Goal: Task Accomplishment & Management: Use online tool/utility

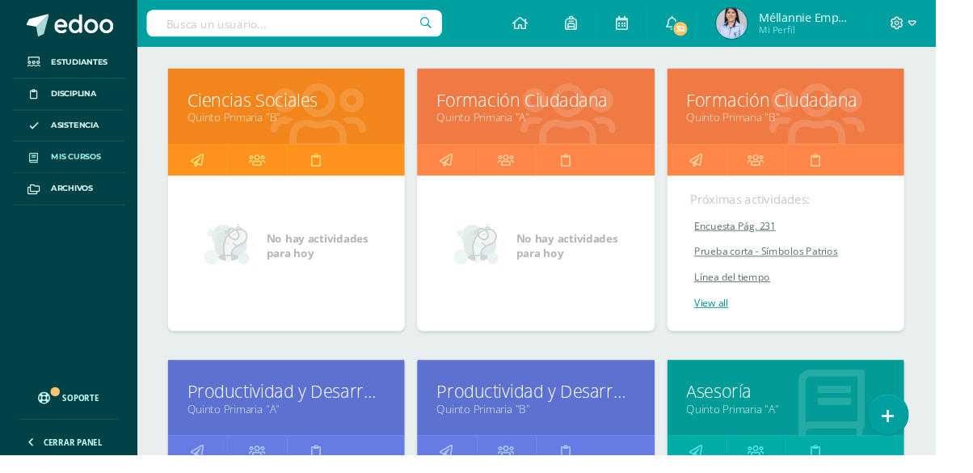
scroll to position [530, 0]
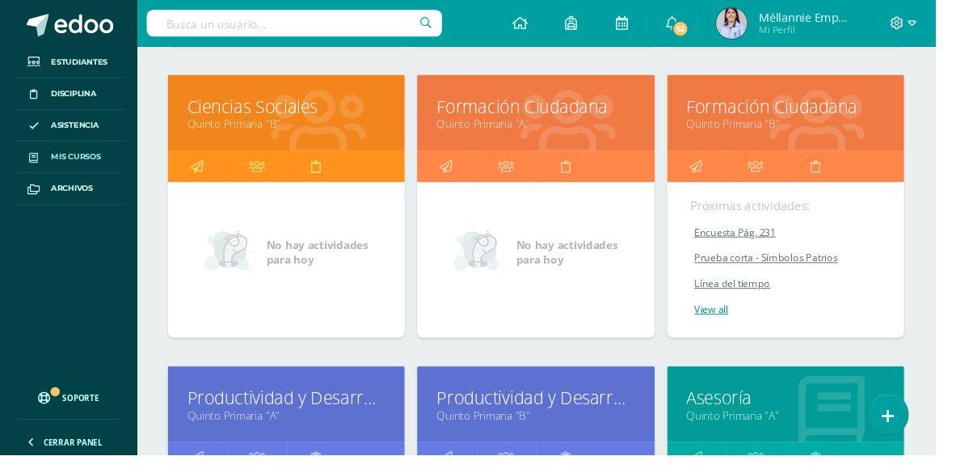
click at [594, 110] on link "Formación Ciudadana" at bounding box center [557, 110] width 206 height 25
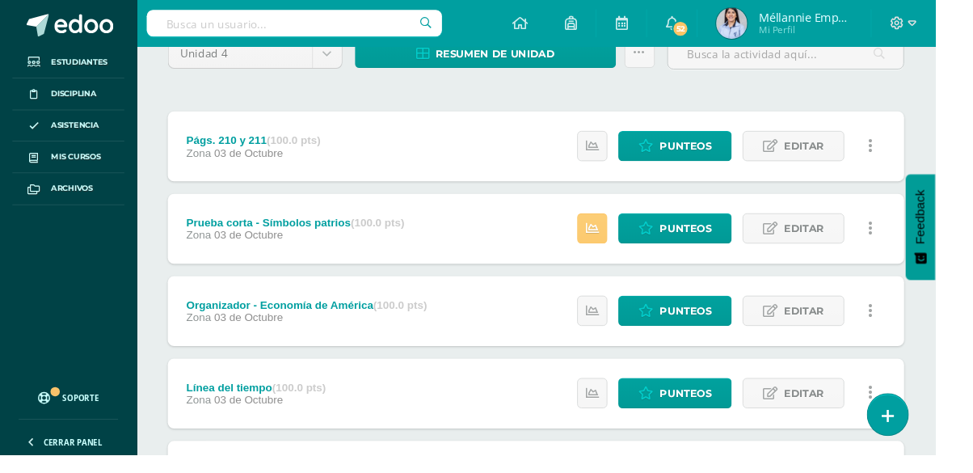
scroll to position [151, 0]
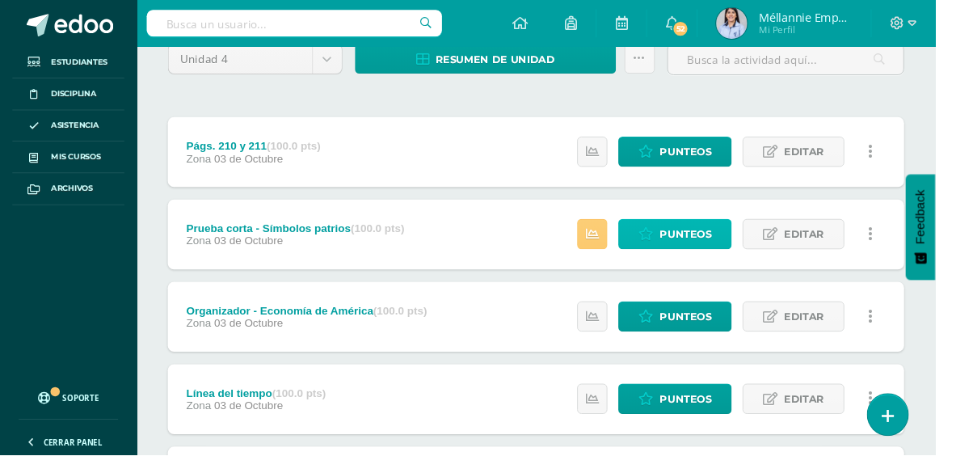
click at [707, 238] on span "Punteos" at bounding box center [713, 244] width 54 height 30
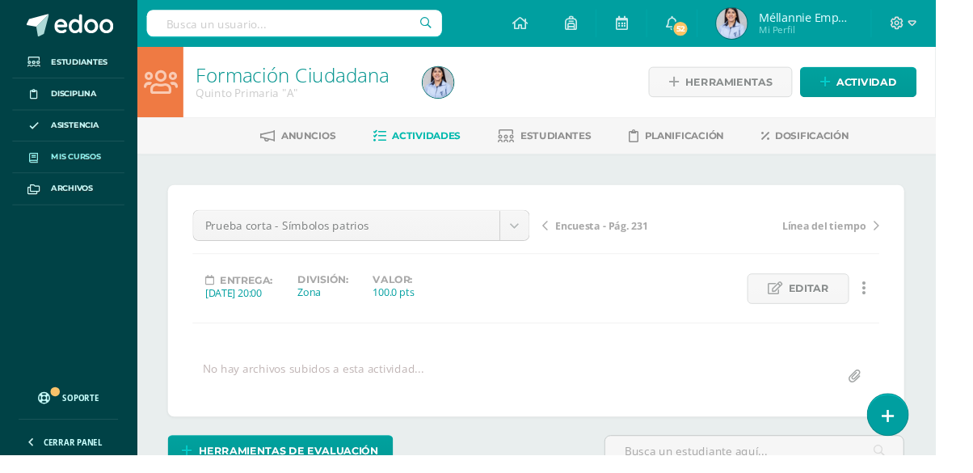
click at [66, 170] on link "Mis cursos" at bounding box center [71, 163] width 116 height 33
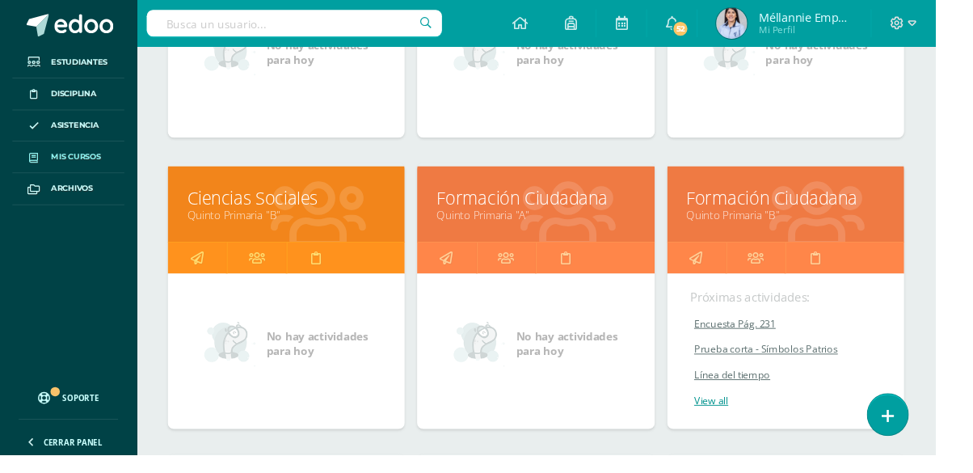
scroll to position [430, 0]
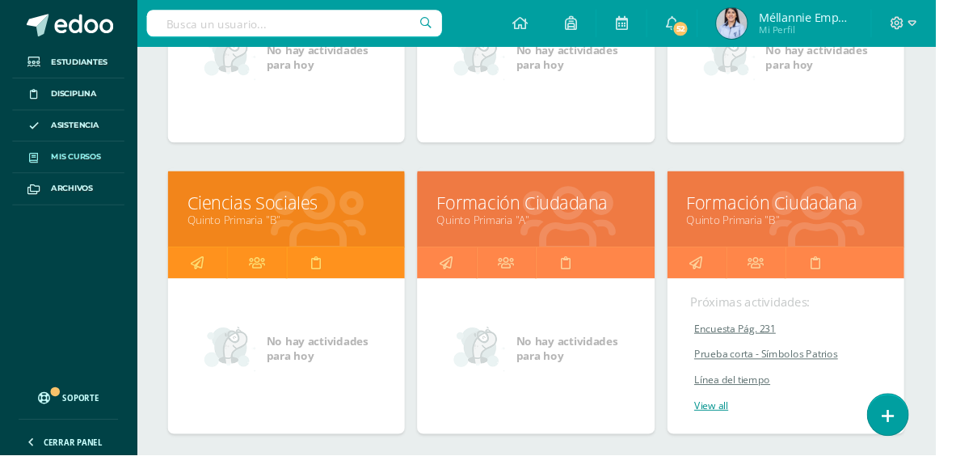
click at [204, 213] on link "Ciencias Sociales" at bounding box center [298, 210] width 206 height 25
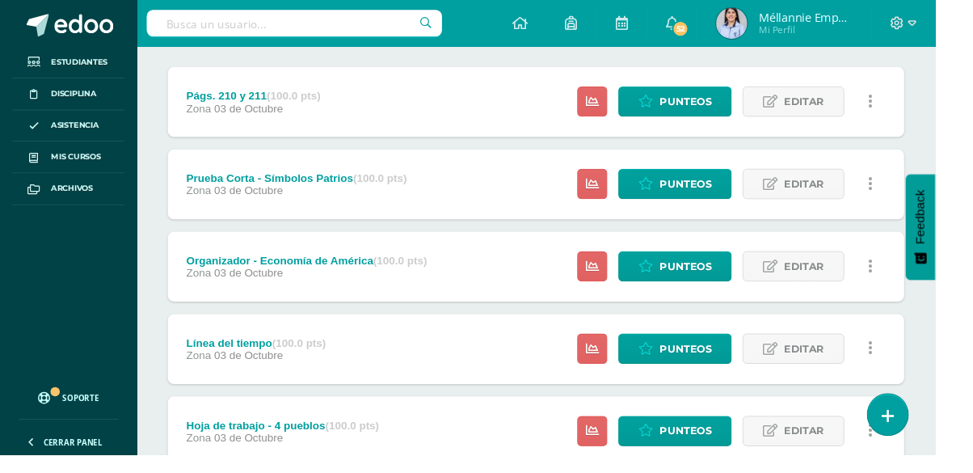
scroll to position [205, 0]
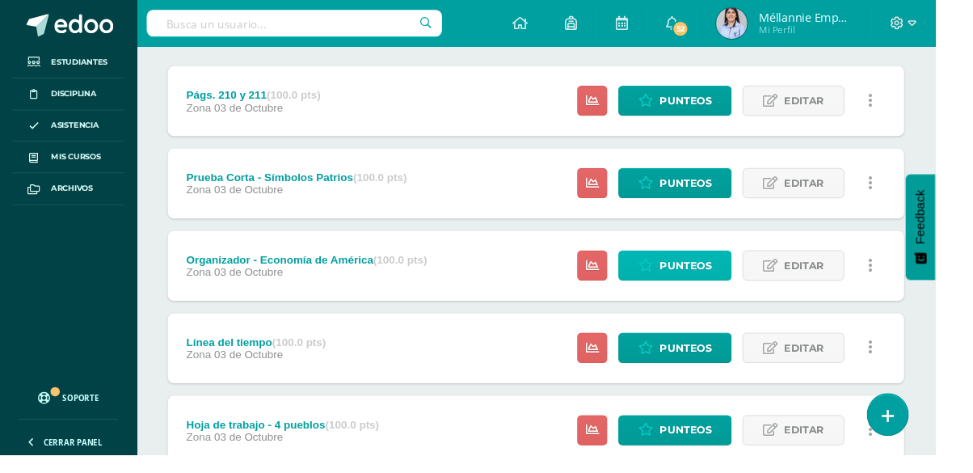
click at [712, 276] on span "Punteos" at bounding box center [713, 276] width 54 height 30
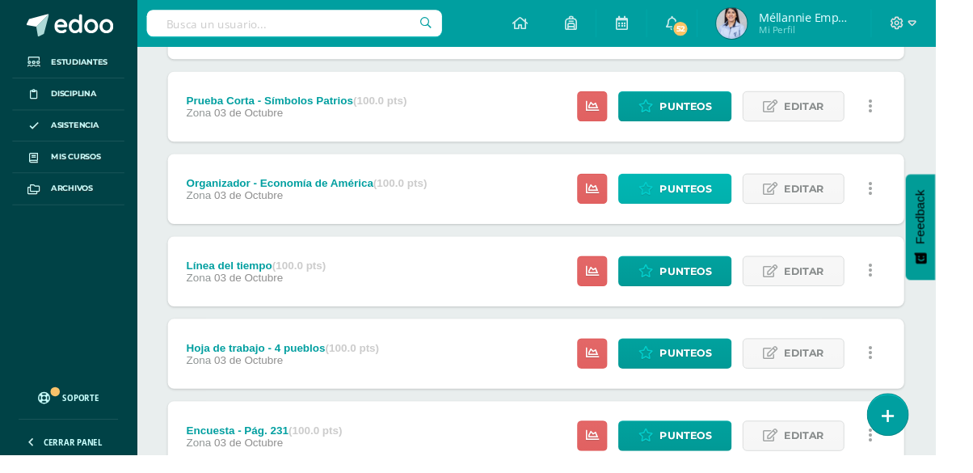
click at [705, 190] on span "Punteos" at bounding box center [713, 196] width 54 height 30
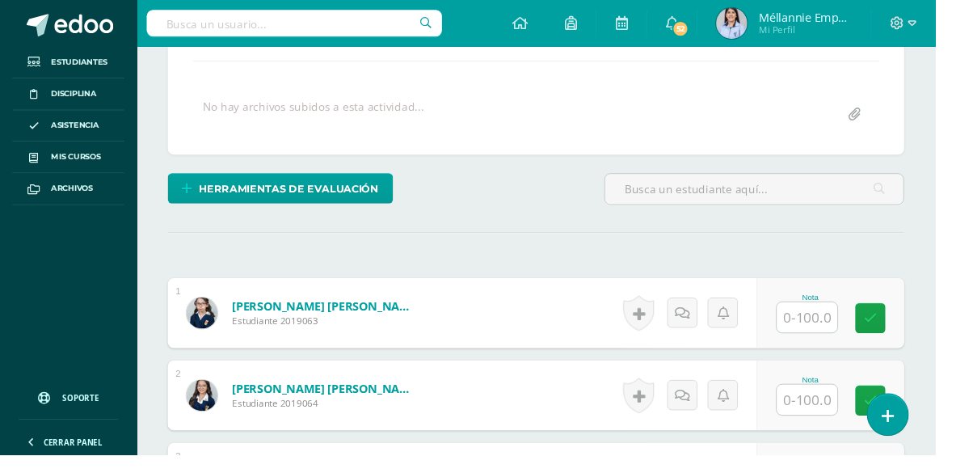
scroll to position [278, 0]
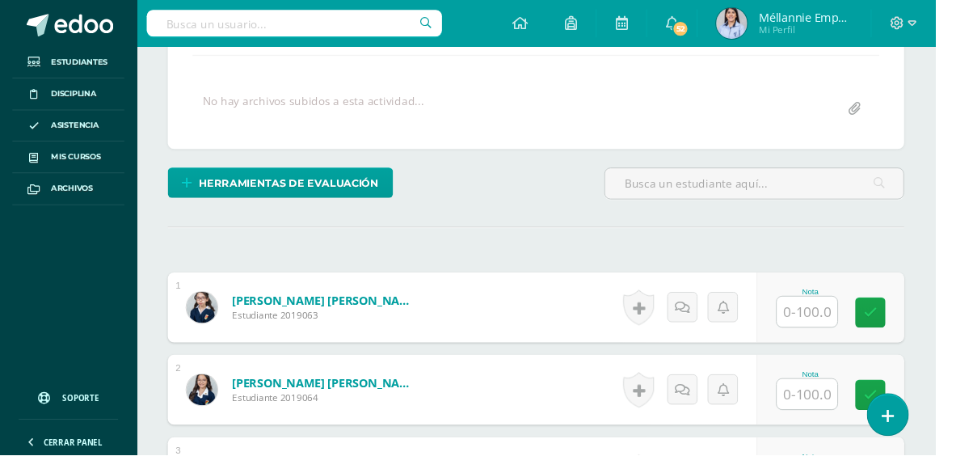
click at [840, 325] on input "text" at bounding box center [839, 325] width 63 height 32
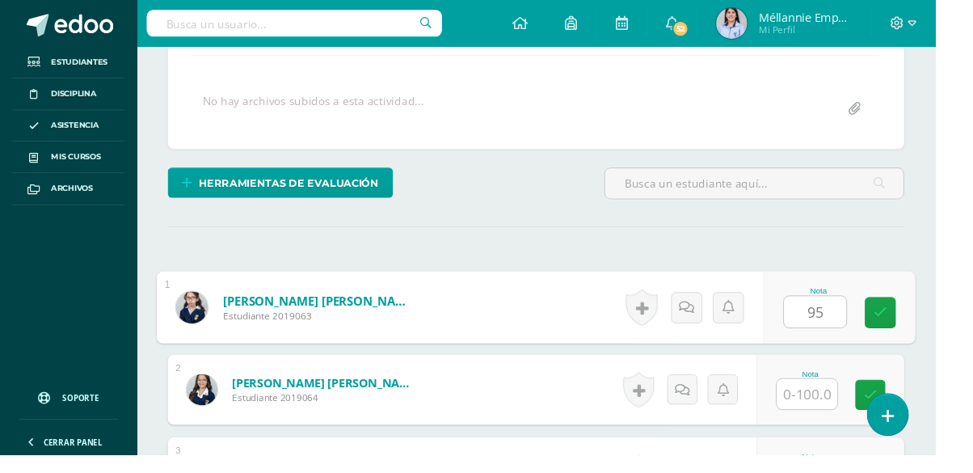
type input "95"
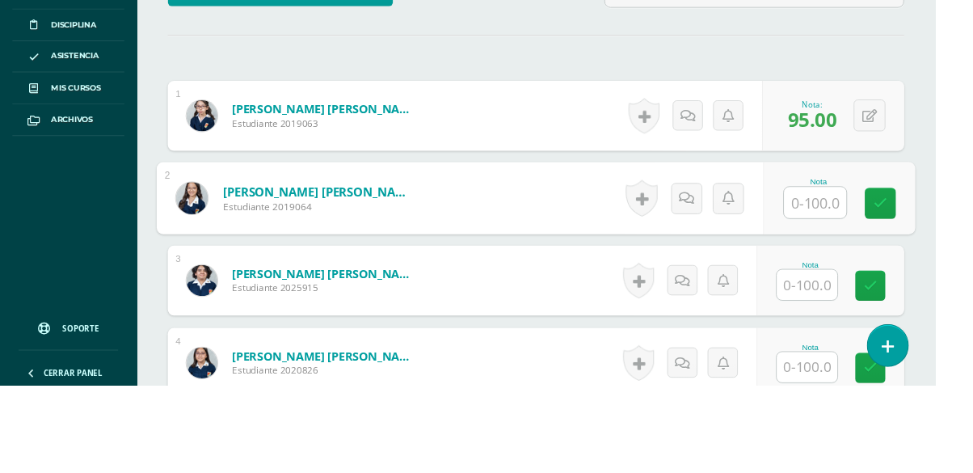
scroll to position [407, 0]
type input "100"
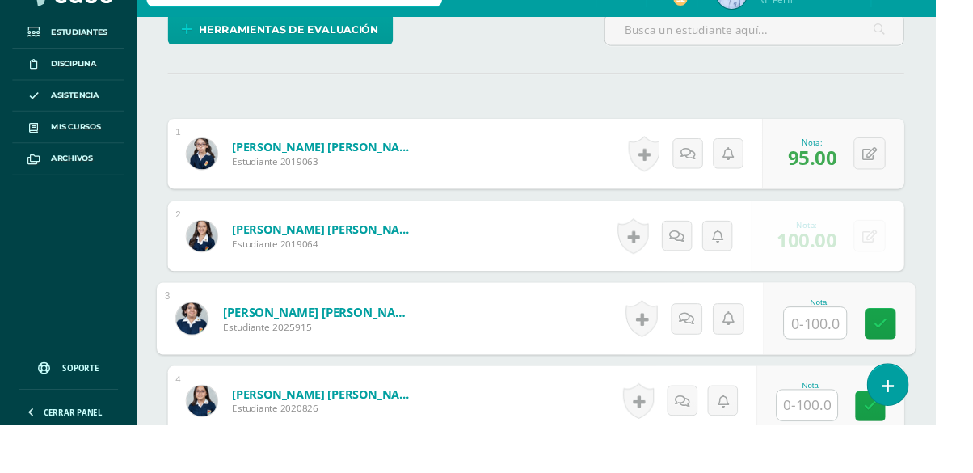
scroll to position [407, 0]
type input "90"
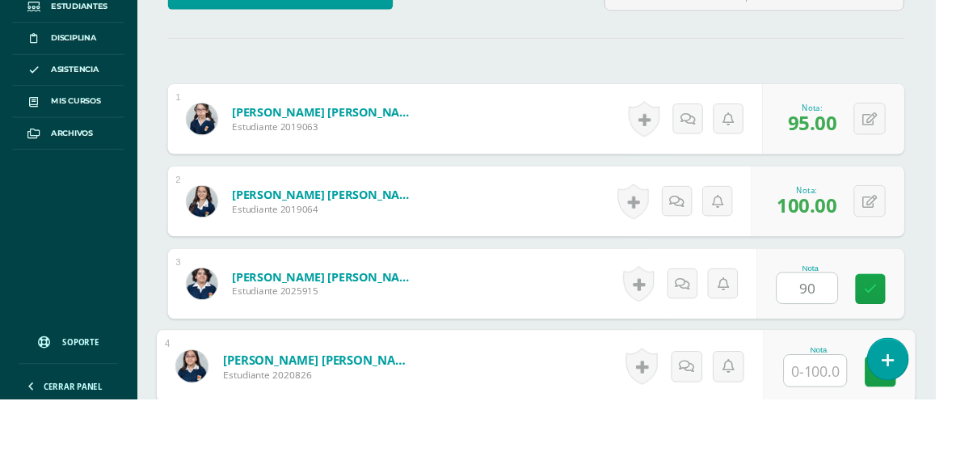
scroll to position [577, 0]
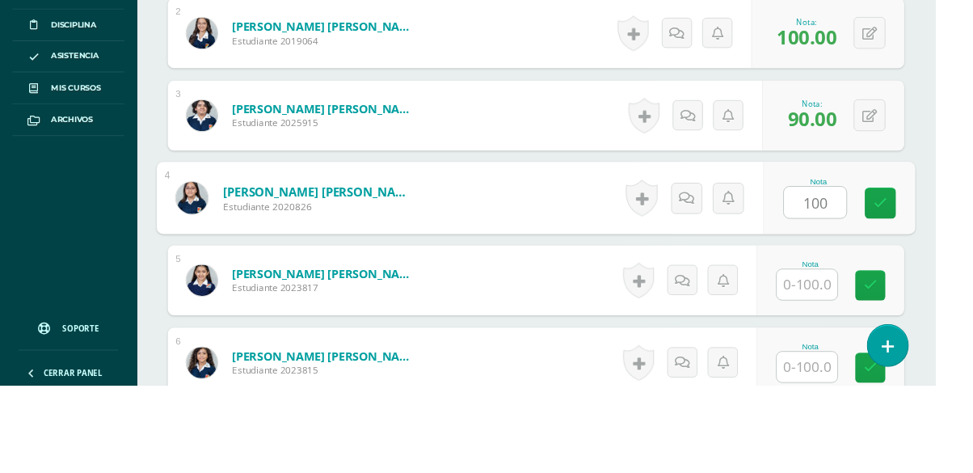
type input "100"
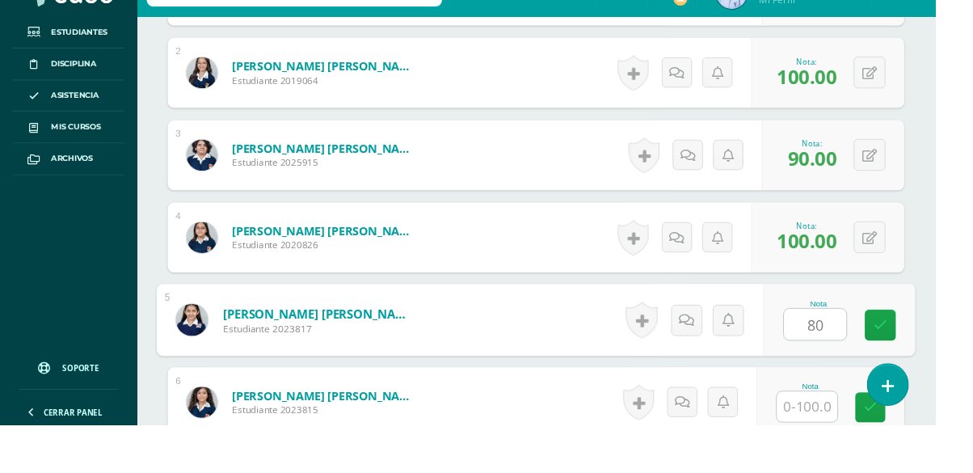
type input "80"
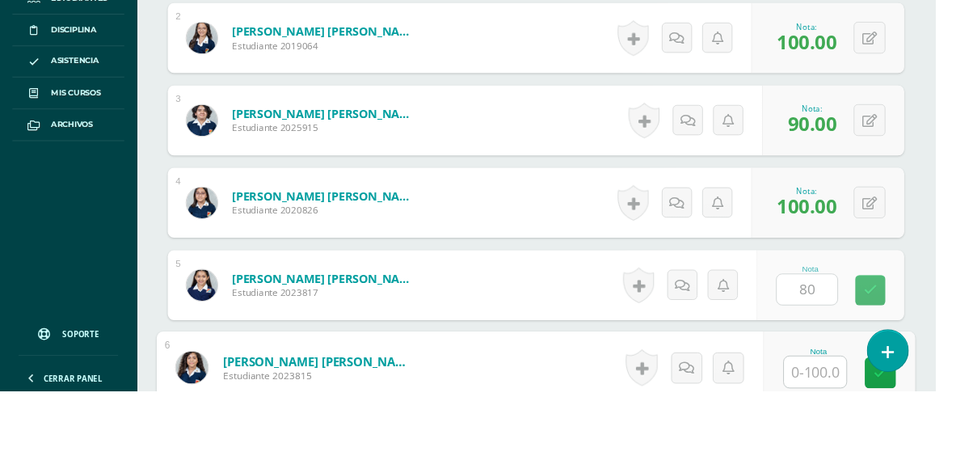
scroll to position [749, 0]
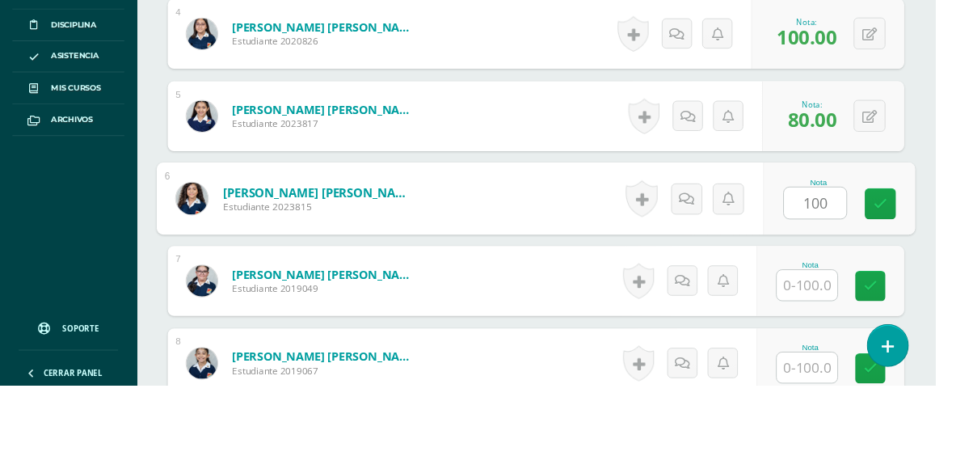
type input "100"
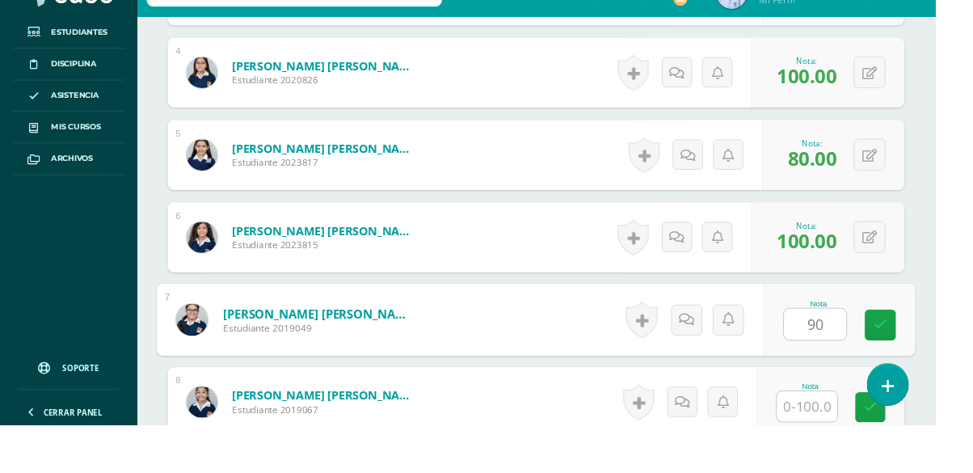
type input "90"
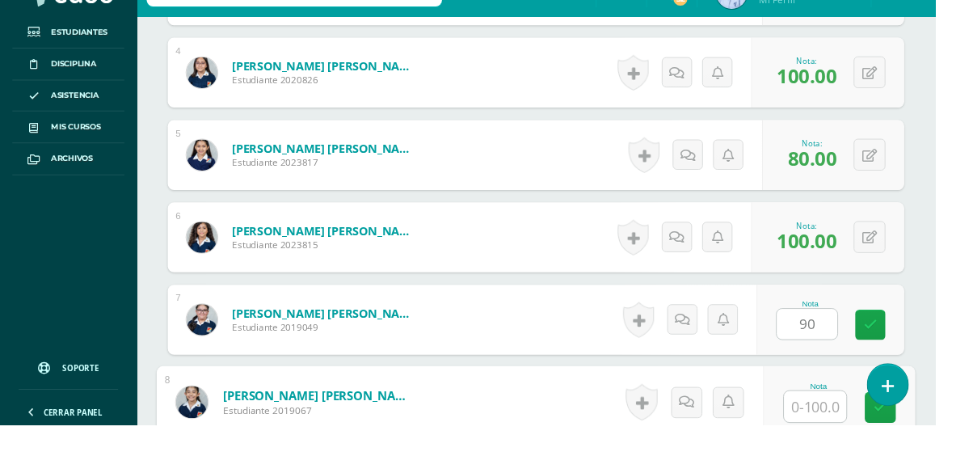
scroll to position [920, 0]
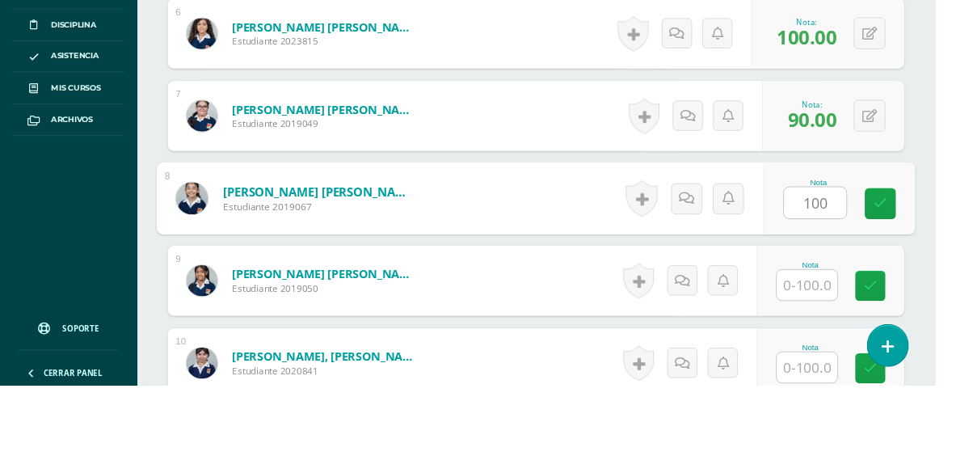
type input "100"
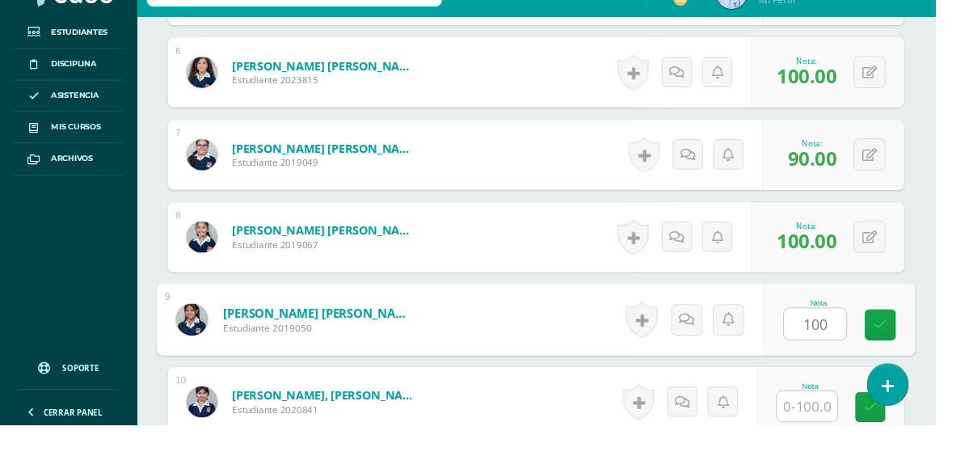
type input "100"
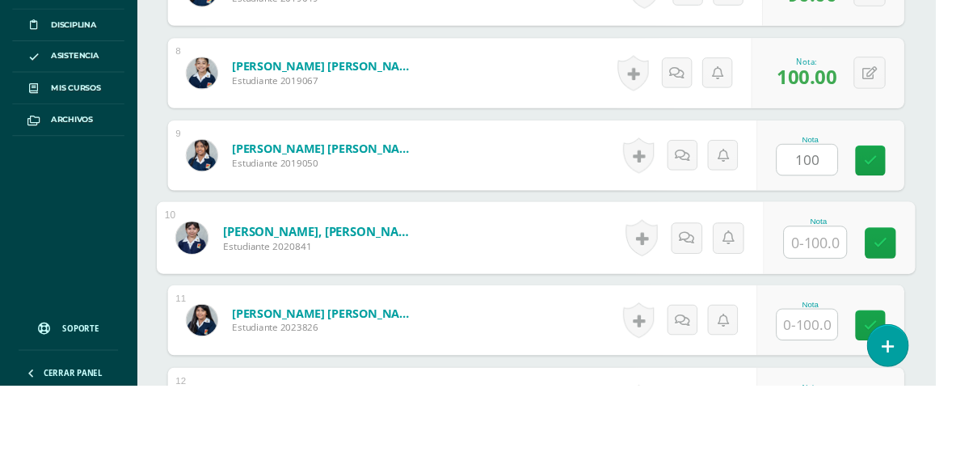
scroll to position [1091, 0]
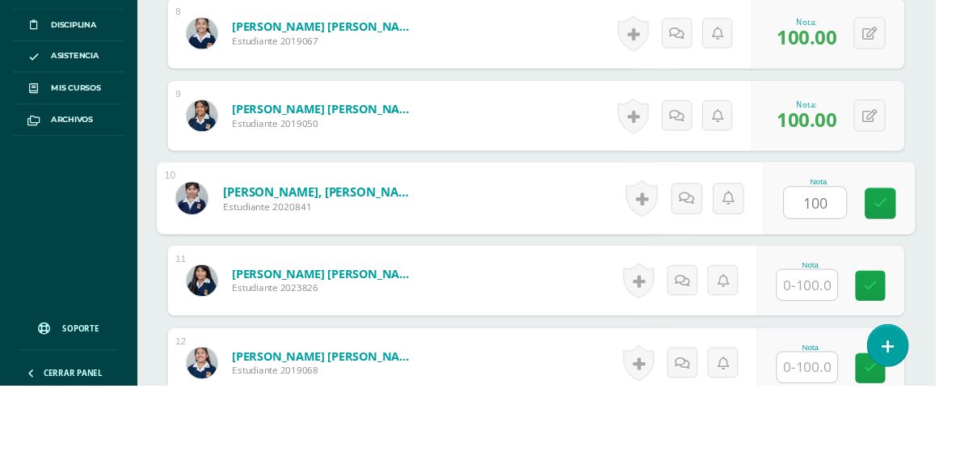
type input "100"
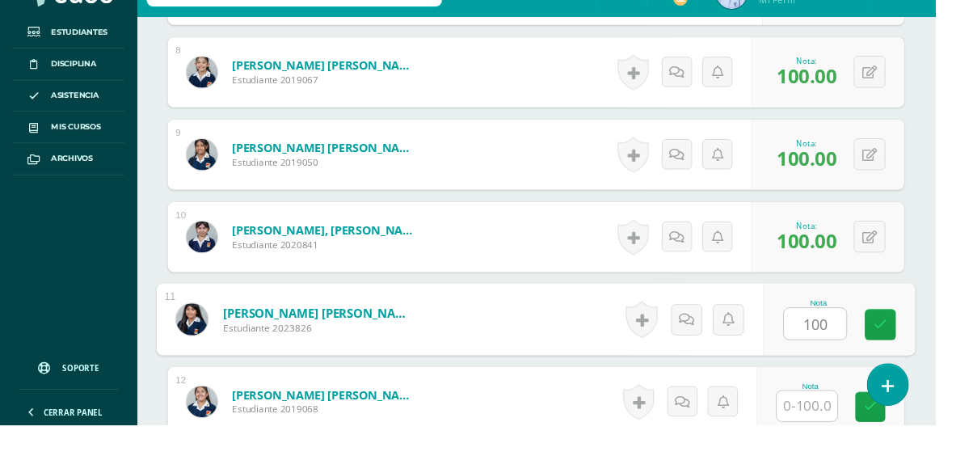
type input "100"
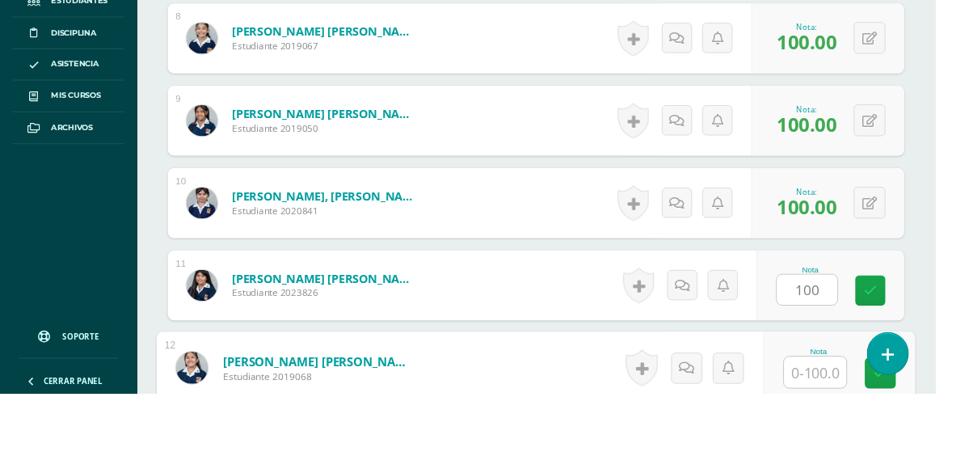
scroll to position [1263, 0]
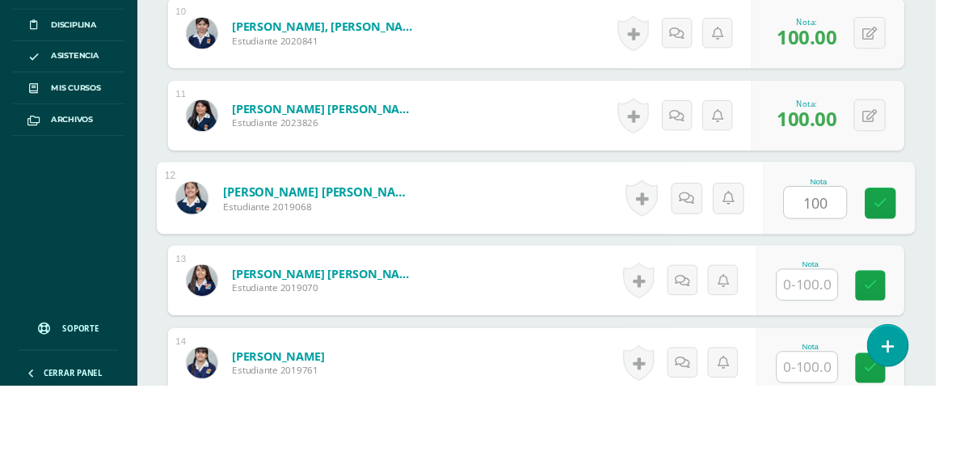
type input "100"
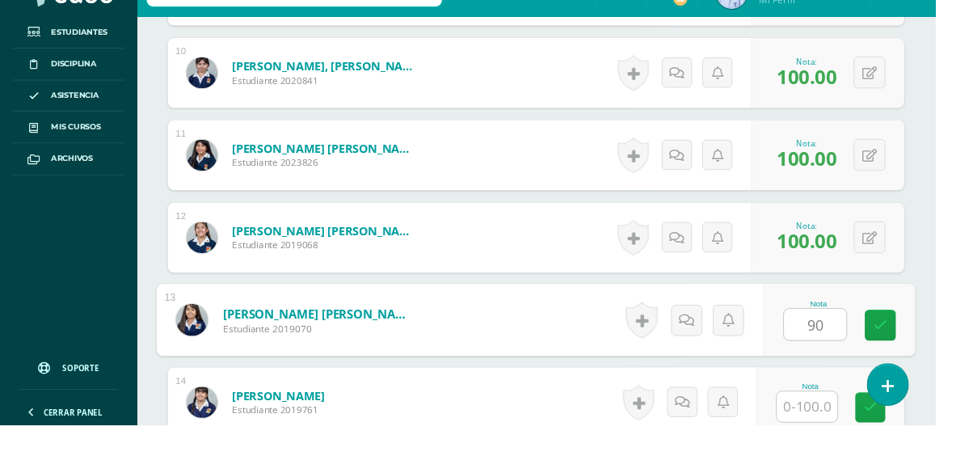
type input "90"
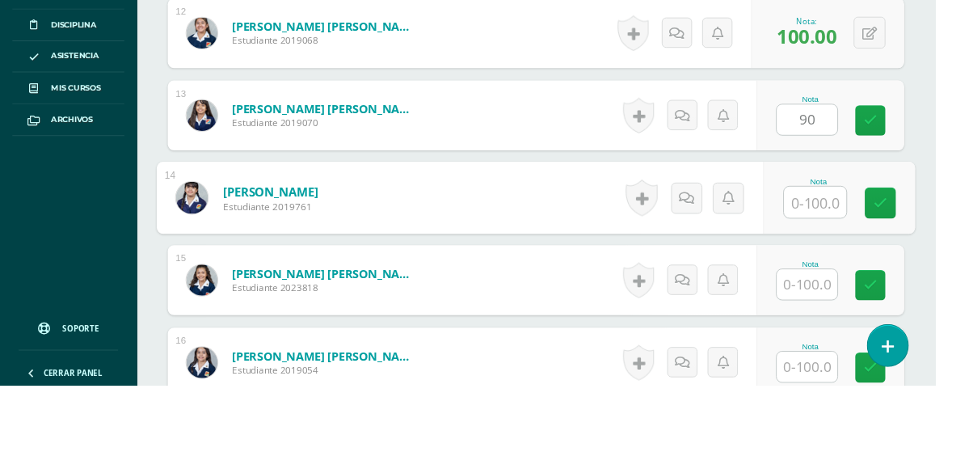
scroll to position [1434, 0]
type input "100"
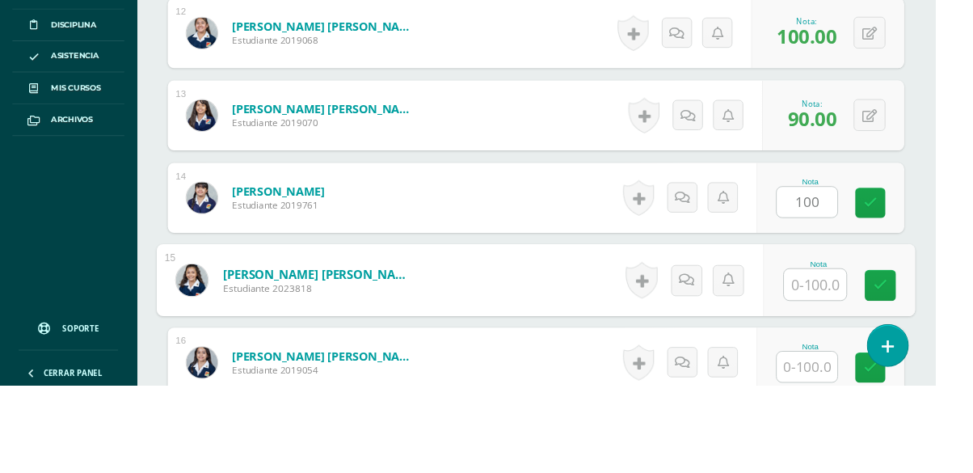
scroll to position [1435, 0]
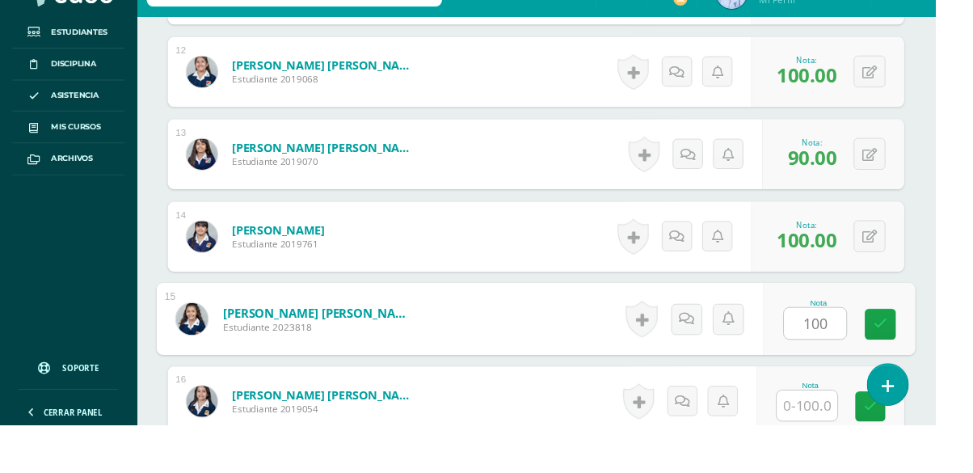
type input "100"
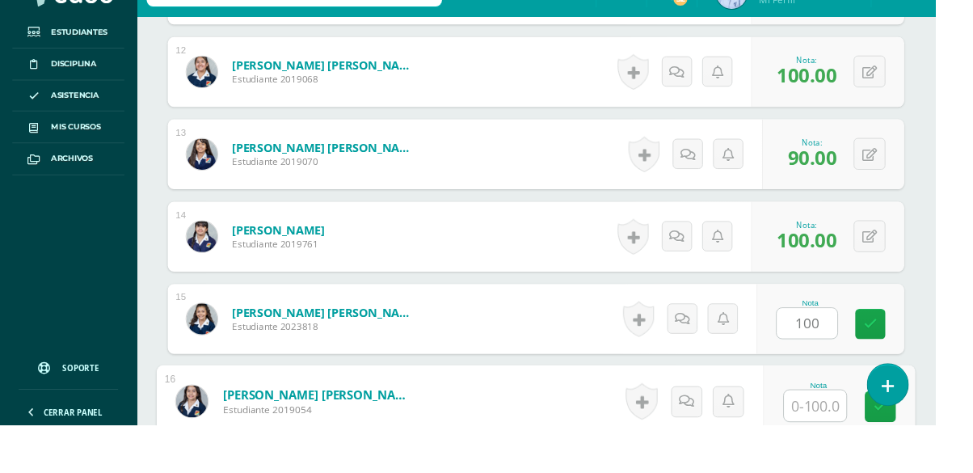
scroll to position [1606, 0]
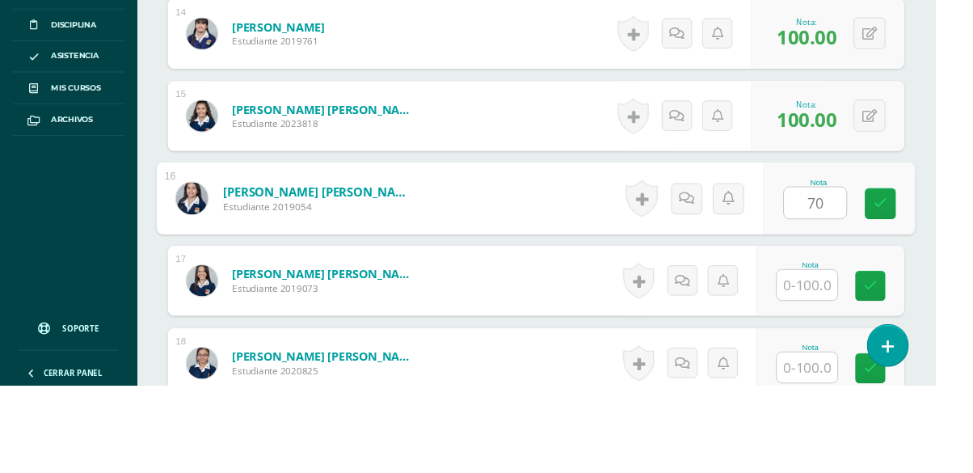
type input "70"
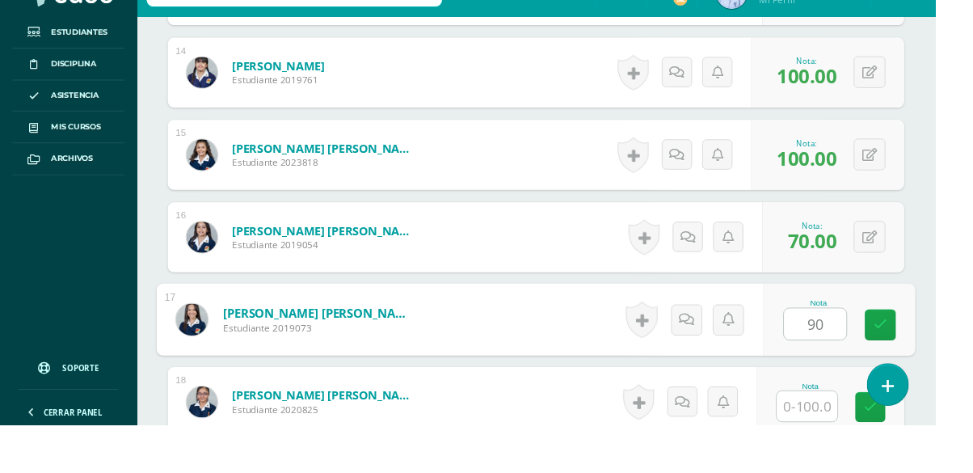
type input "90"
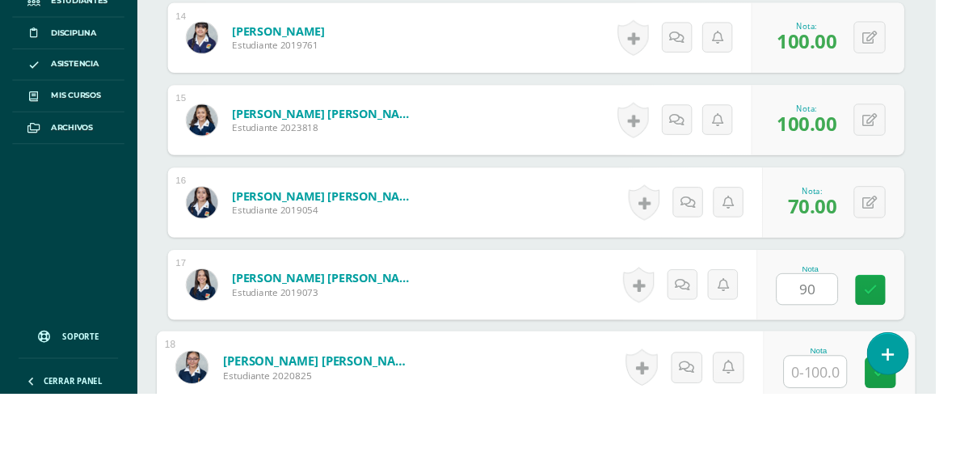
scroll to position [1777, 0]
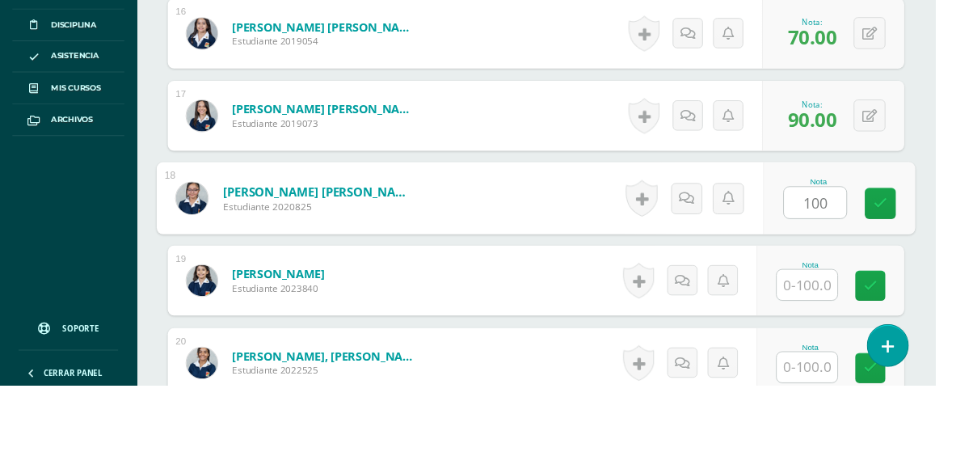
type input "100"
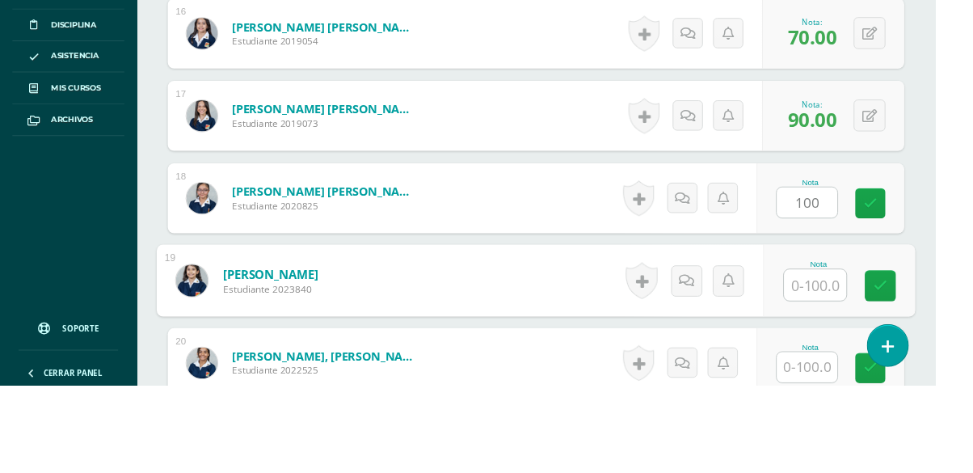
scroll to position [1778, 0]
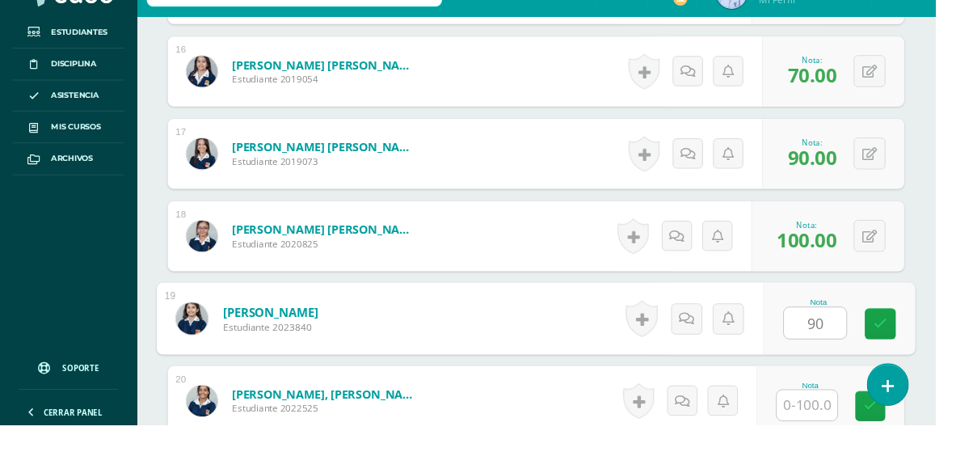
type input "90"
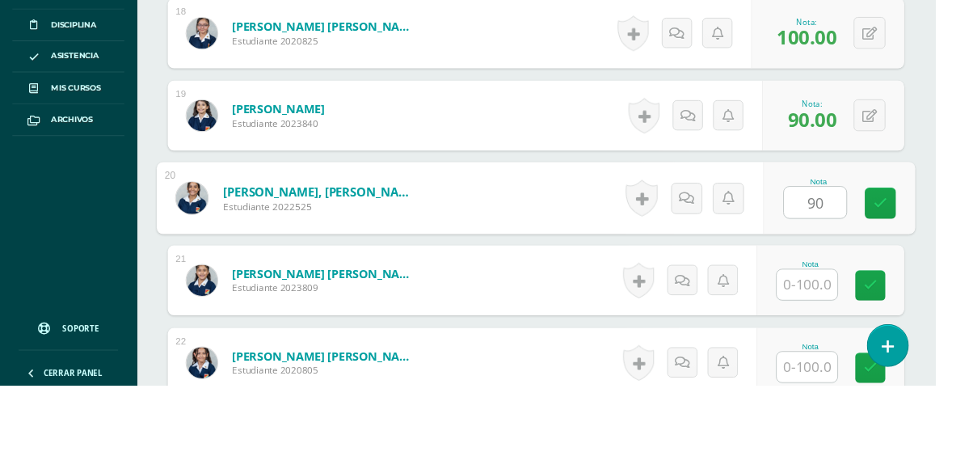
type input "90"
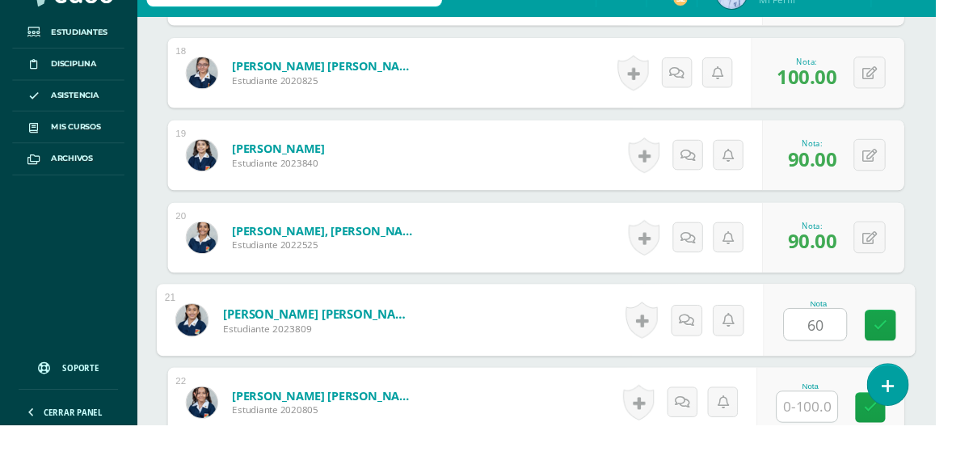
type input "60"
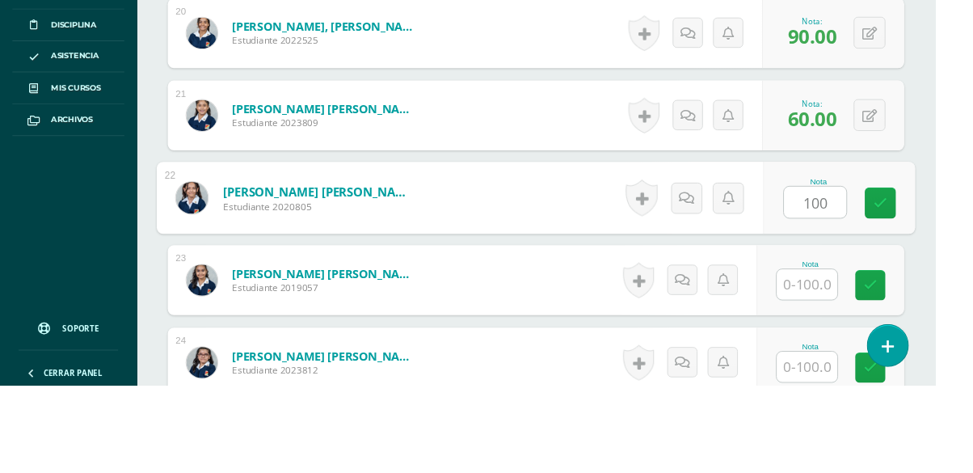
type input "100"
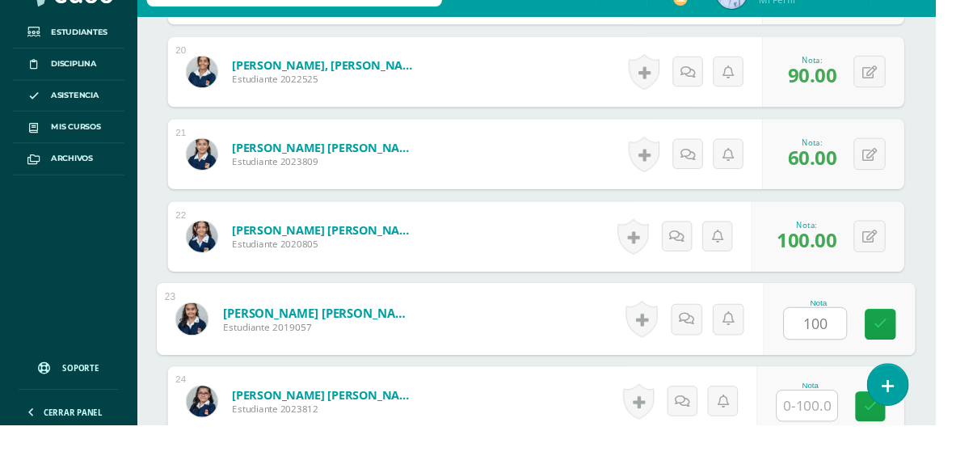
type input "100"
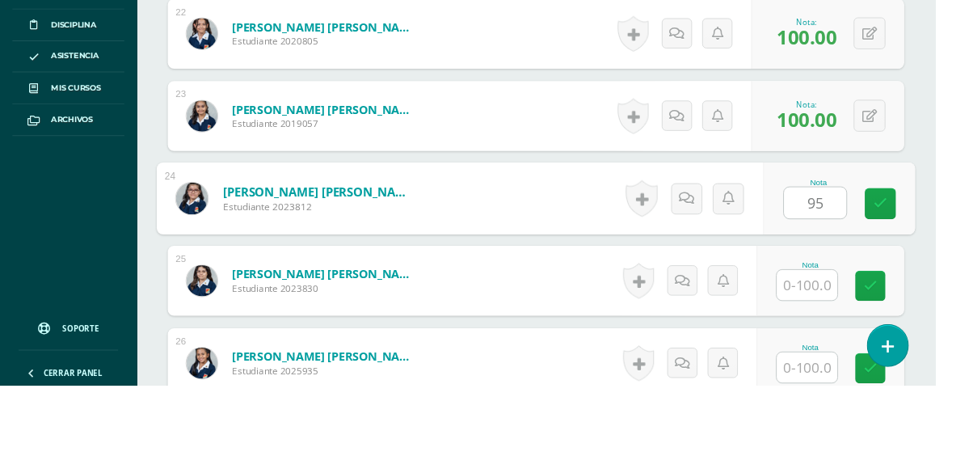
type input "95"
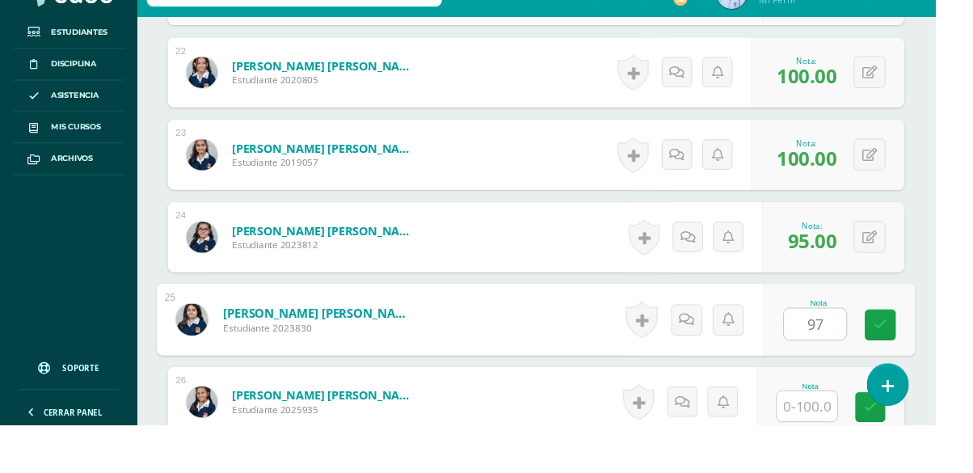
type input "97"
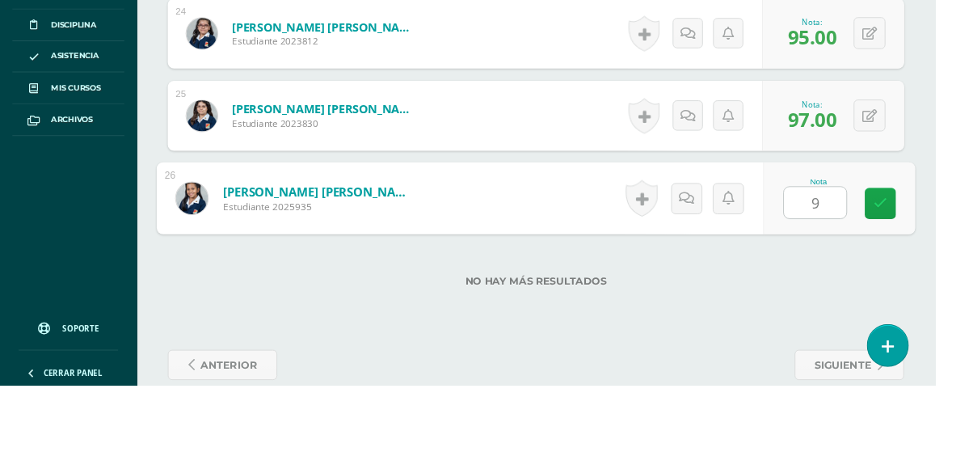
type input "90"
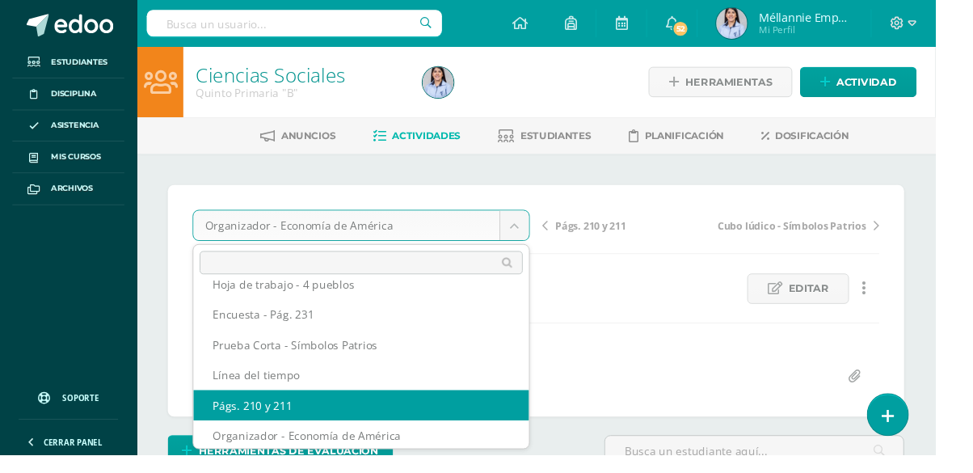
scroll to position [58, 0]
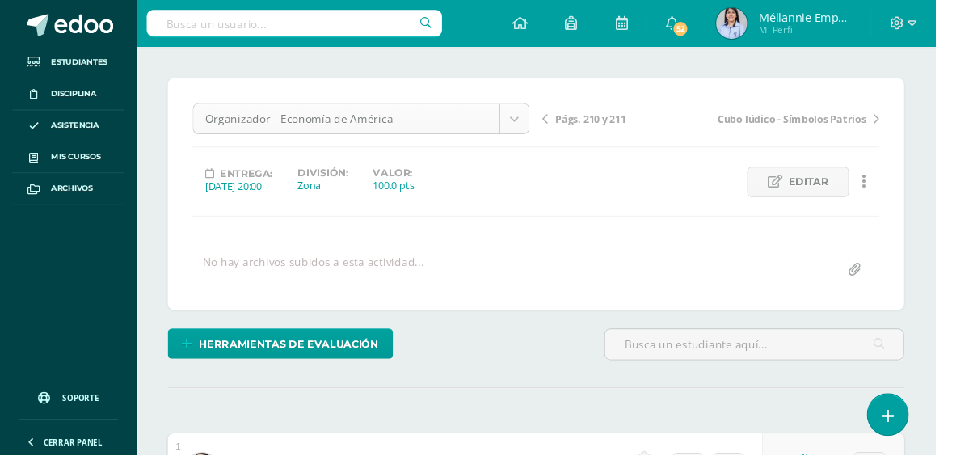
scroll to position [120, 0]
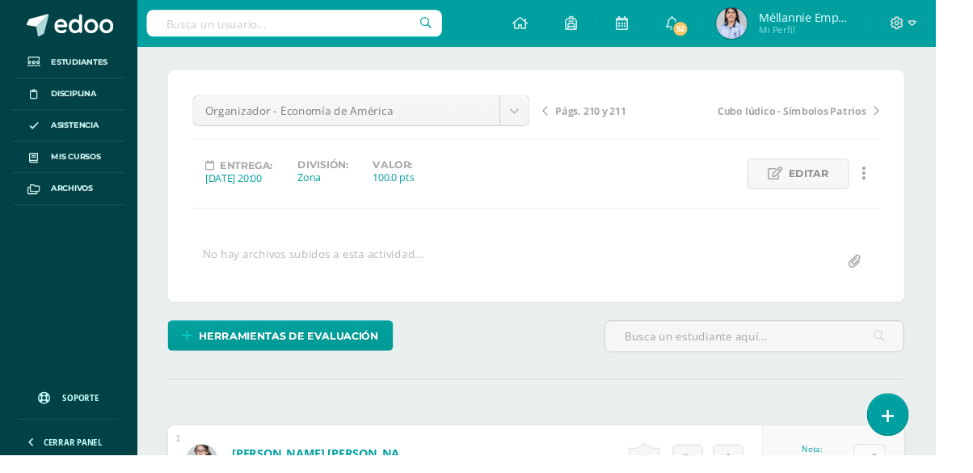
click at [911, 469] on button at bounding box center [904, 478] width 33 height 33
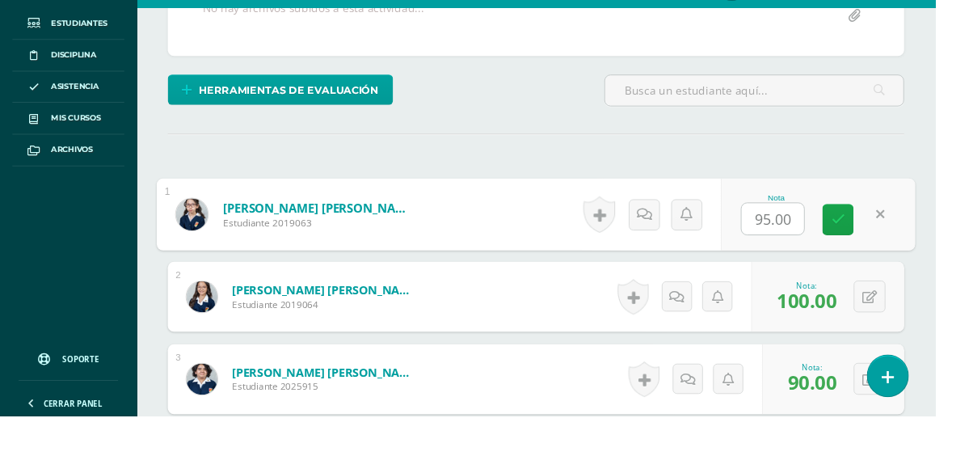
scroll to position [341, 0]
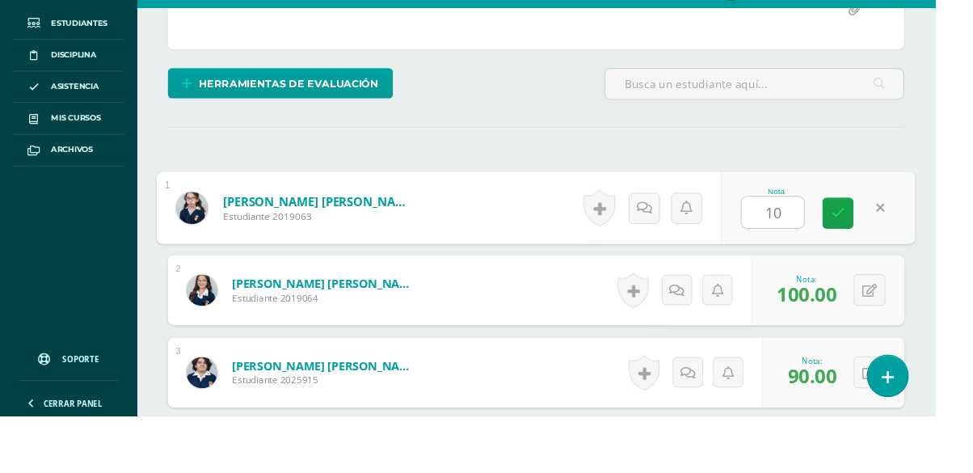
type input "100"
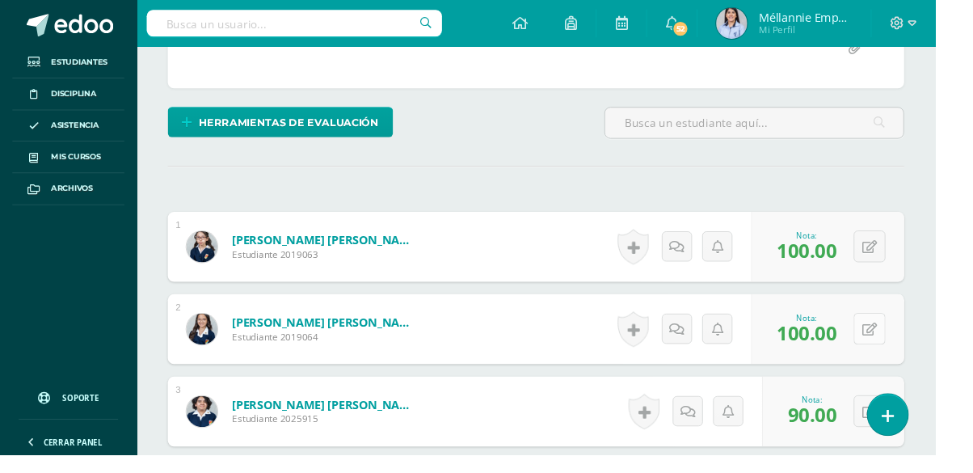
click at [905, 355] on button at bounding box center [904, 342] width 33 height 33
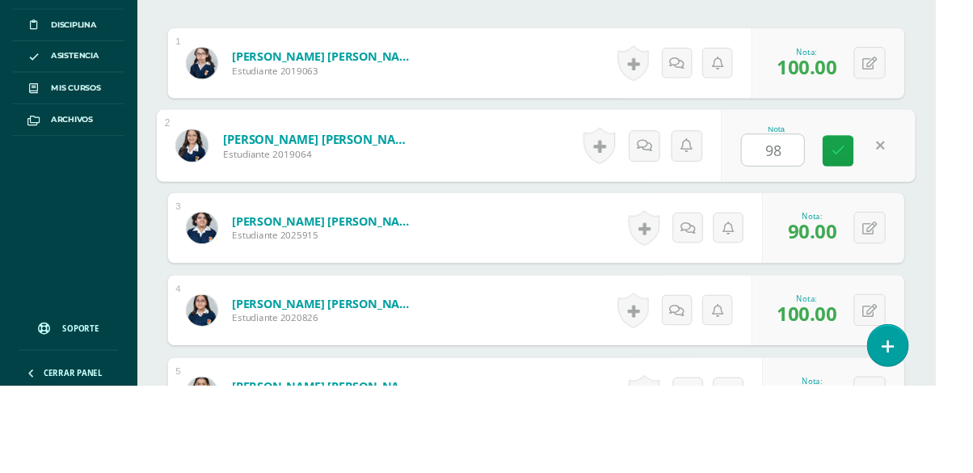
scroll to position [480, 0]
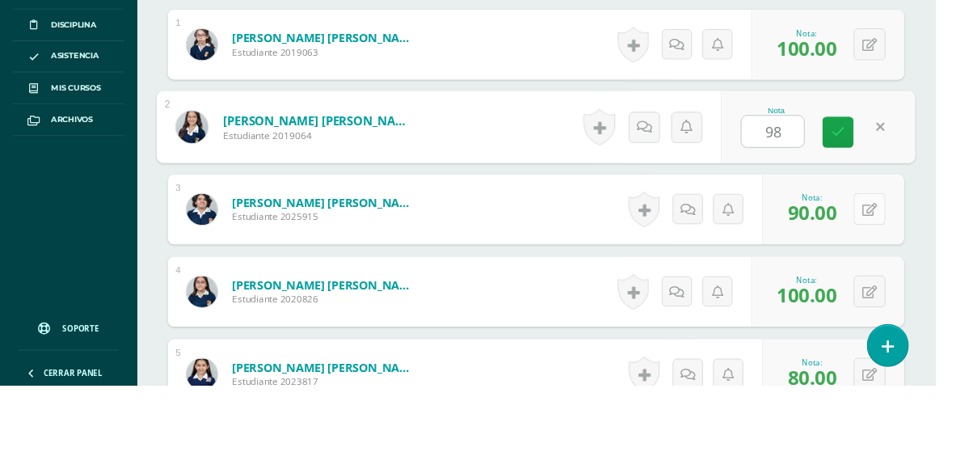
type input "98"
click at [905, 284] on icon at bounding box center [904, 290] width 15 height 14
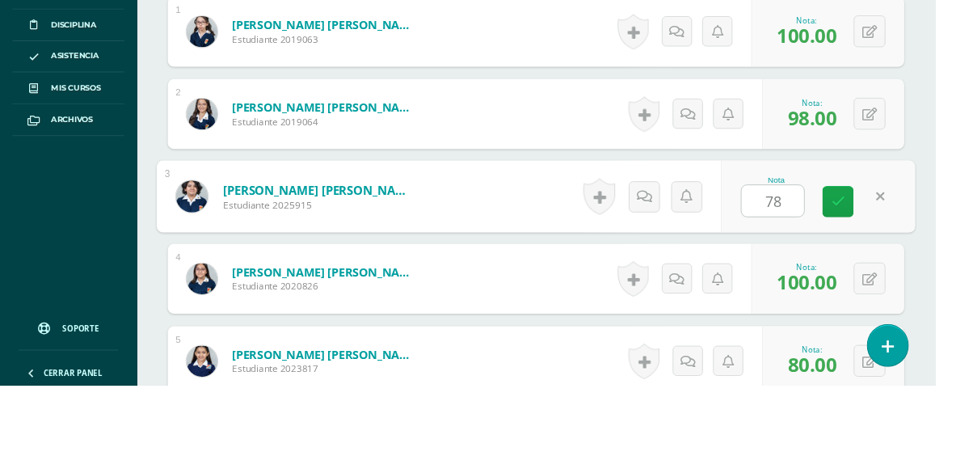
scroll to position [524, 0]
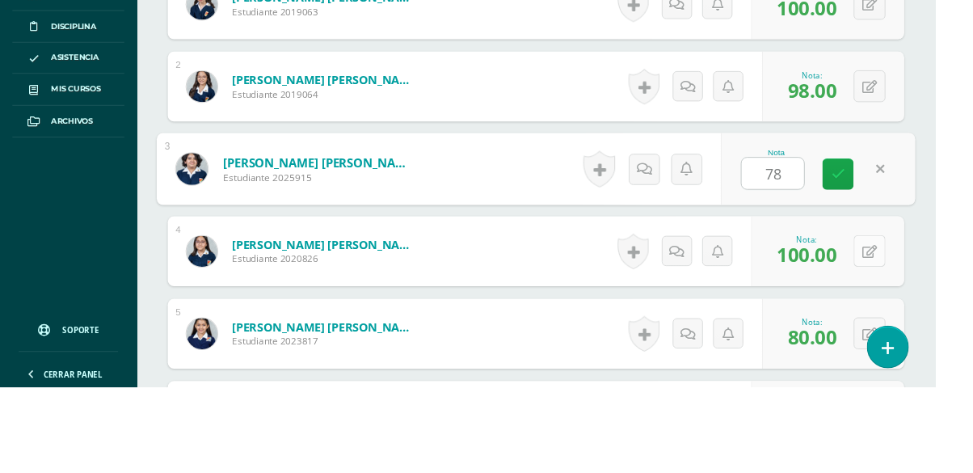
type input "78"
click at [902, 334] on icon at bounding box center [904, 332] width 15 height 14
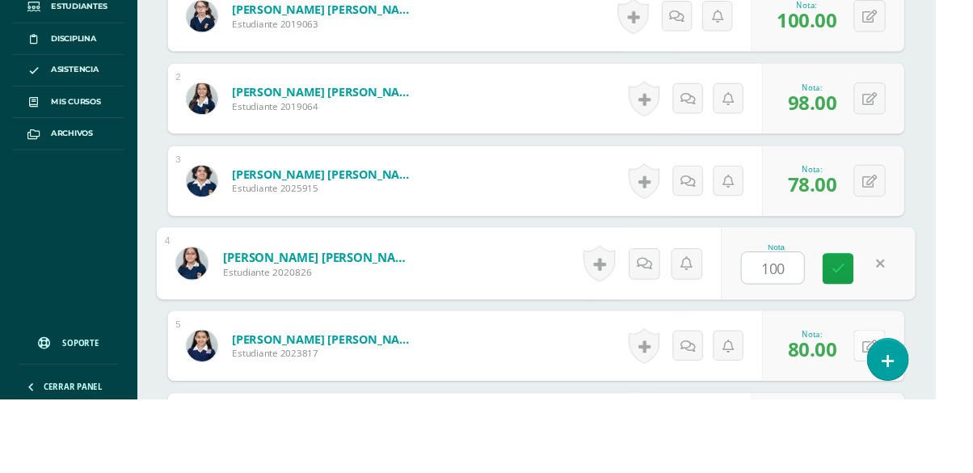
type input "100"
click at [905, 415] on icon at bounding box center [904, 418] width 15 height 14
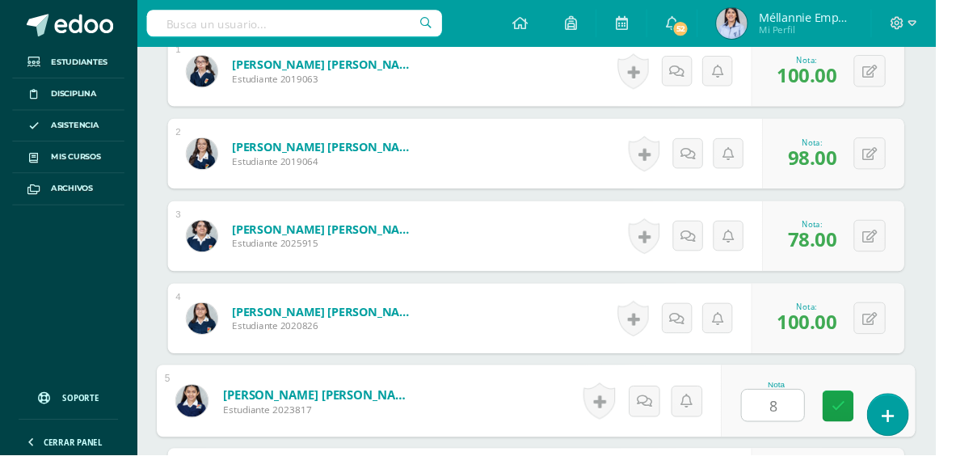
type input "85"
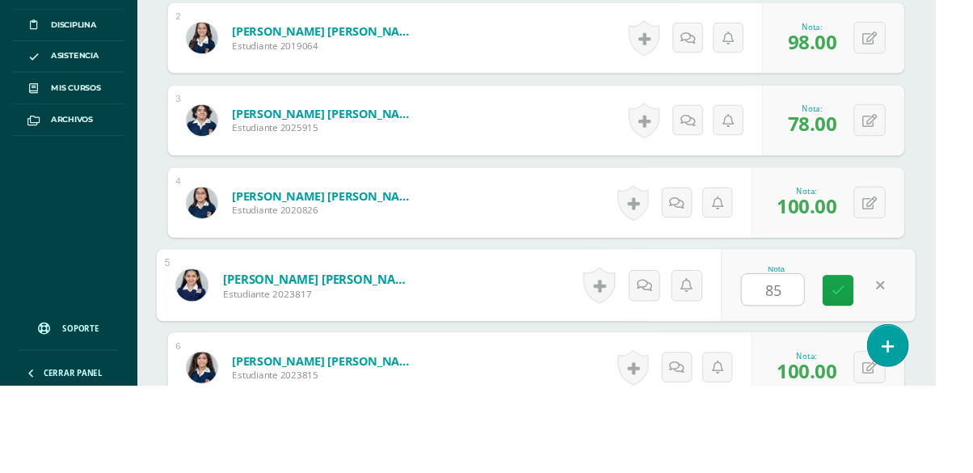
scroll to position [574, 0]
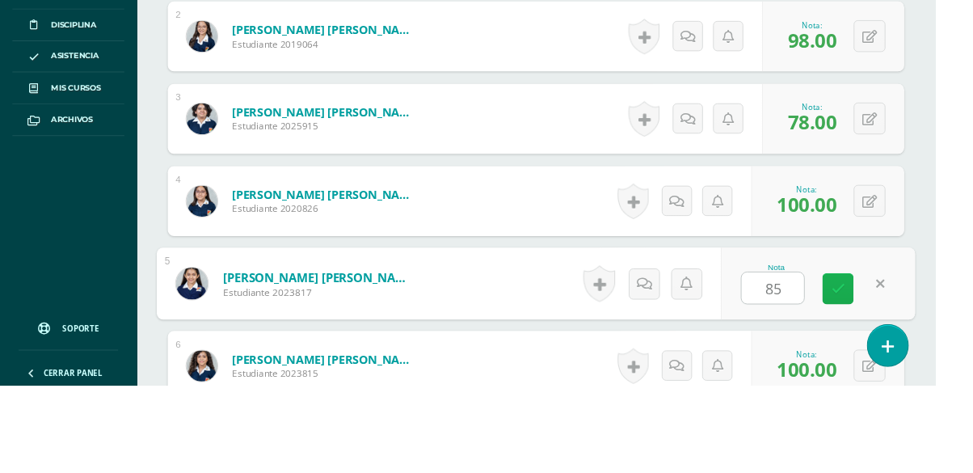
click at [868, 375] on icon at bounding box center [872, 372] width 15 height 14
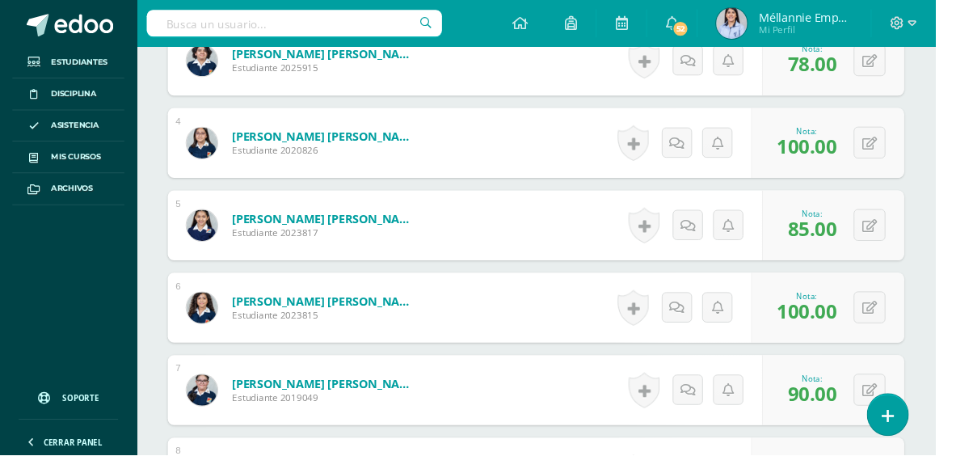
scroll to position [706, 0]
click at [908, 407] on icon at bounding box center [904, 407] width 15 height 14
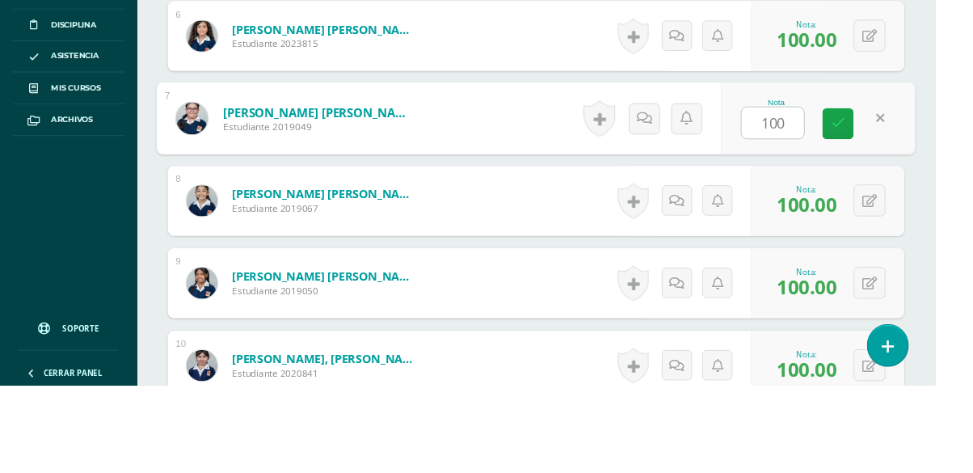
scroll to position [925, 0]
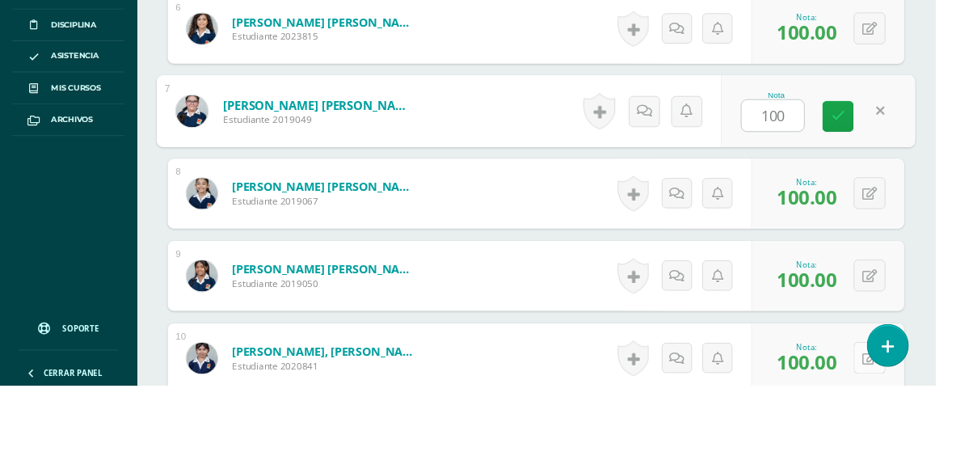
type input "100"
click at [905, 450] on button at bounding box center [904, 444] width 33 height 33
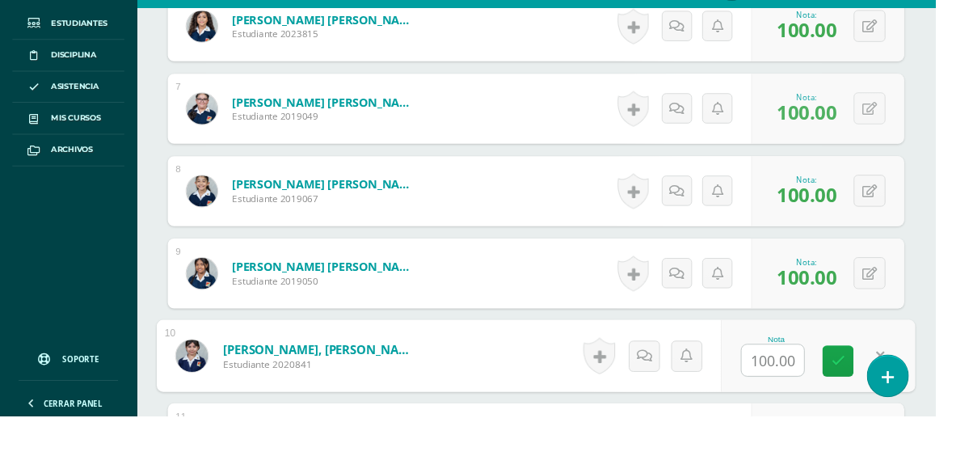
scroll to position [1107, 0]
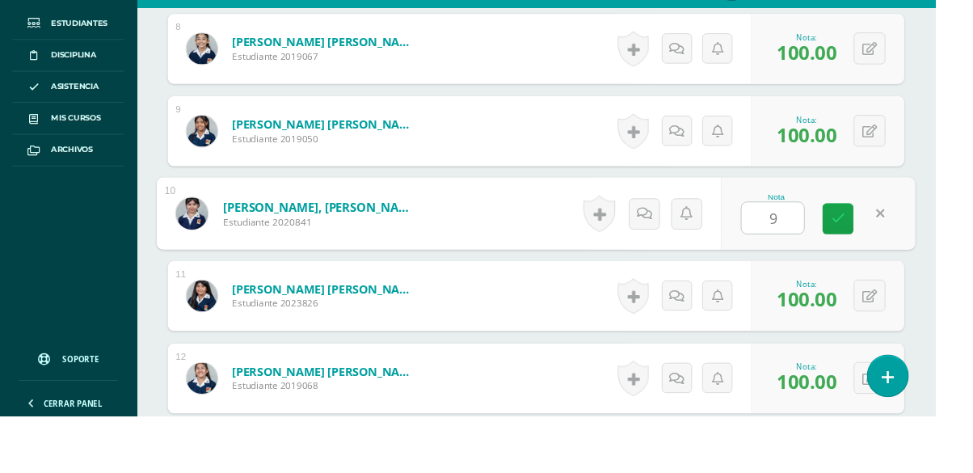
type input "90"
click at [867, 259] on link at bounding box center [872, 268] width 32 height 32
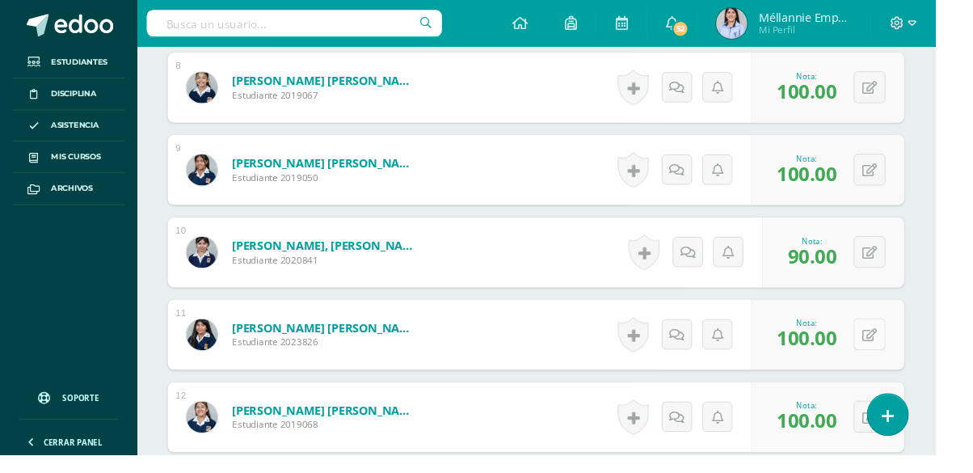
click at [906, 355] on button at bounding box center [904, 347] width 33 height 33
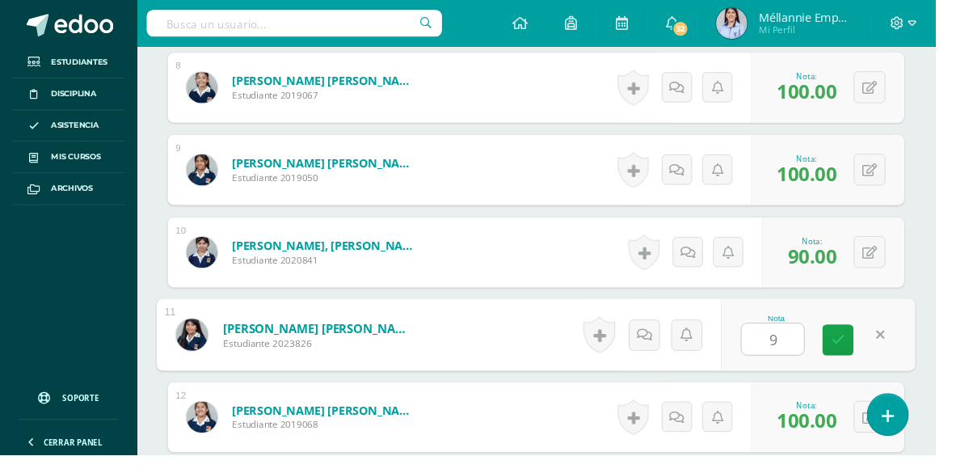
type input "95"
click at [863, 357] on link at bounding box center [872, 354] width 32 height 32
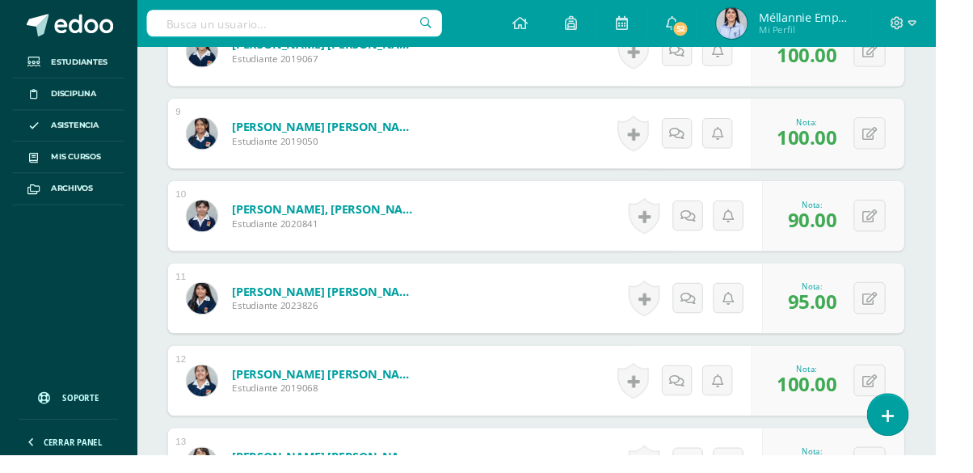
scroll to position [1146, 0]
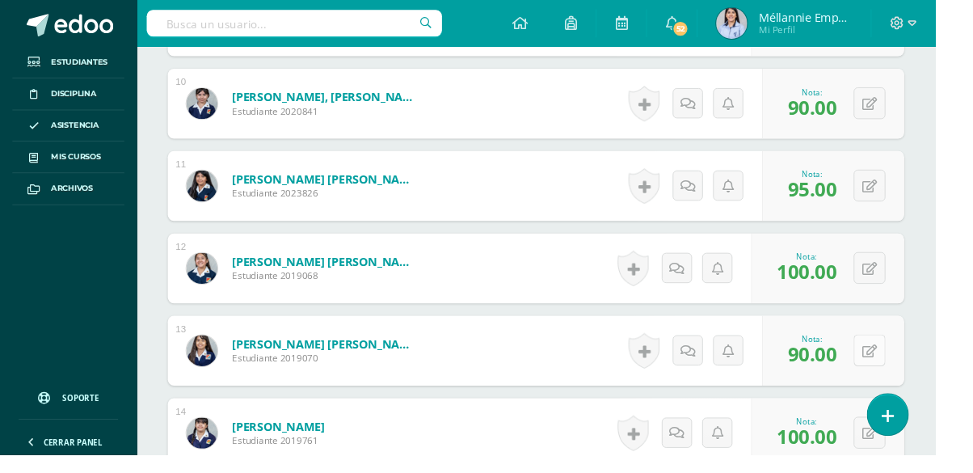
click at [905, 375] on button at bounding box center [904, 364] width 33 height 33
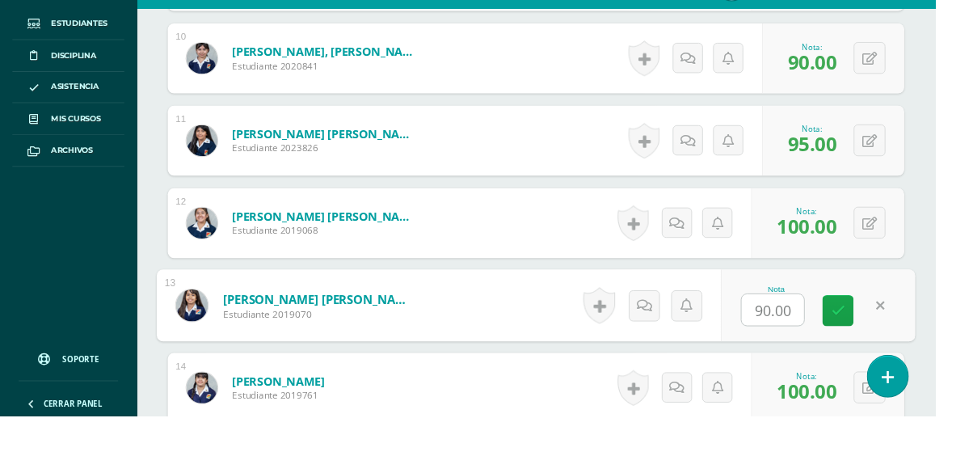
scroll to position [1302, 0]
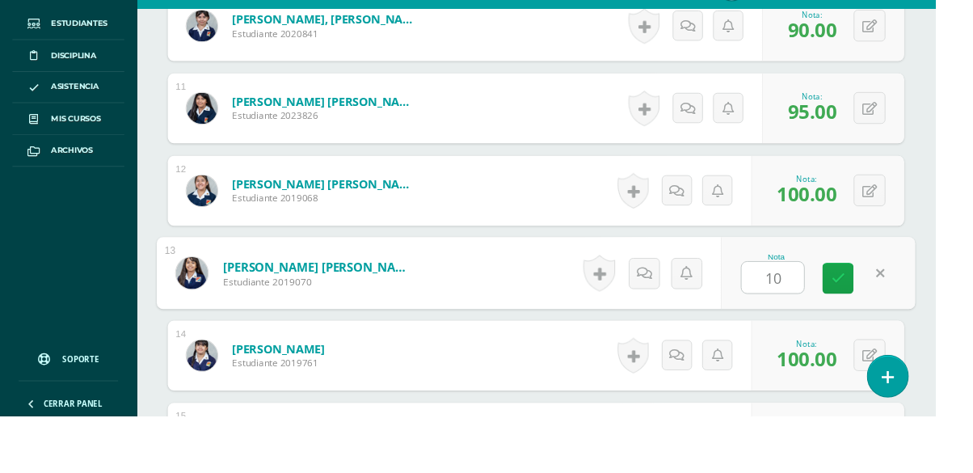
type input "100"
click at [881, 325] on link at bounding box center [872, 330] width 32 height 32
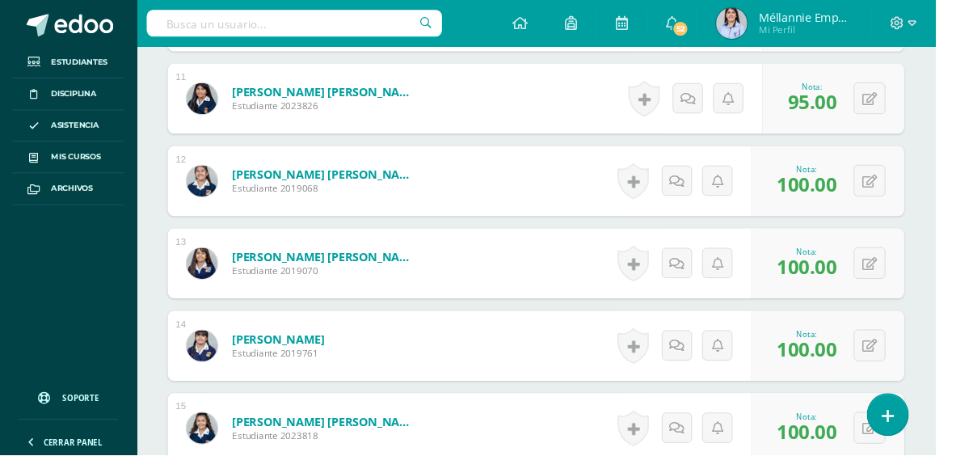
scroll to position [1353, 0]
click at [918, 359] on button at bounding box center [904, 358] width 33 height 33
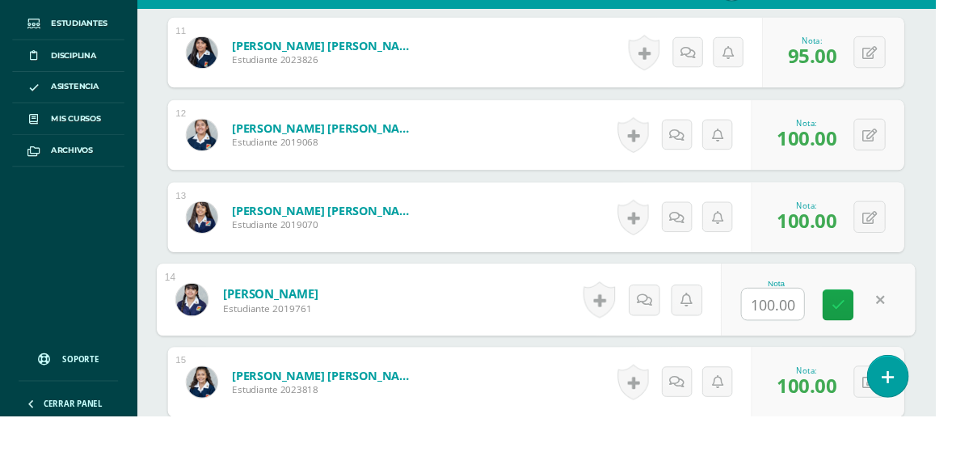
scroll to position [1394, 0]
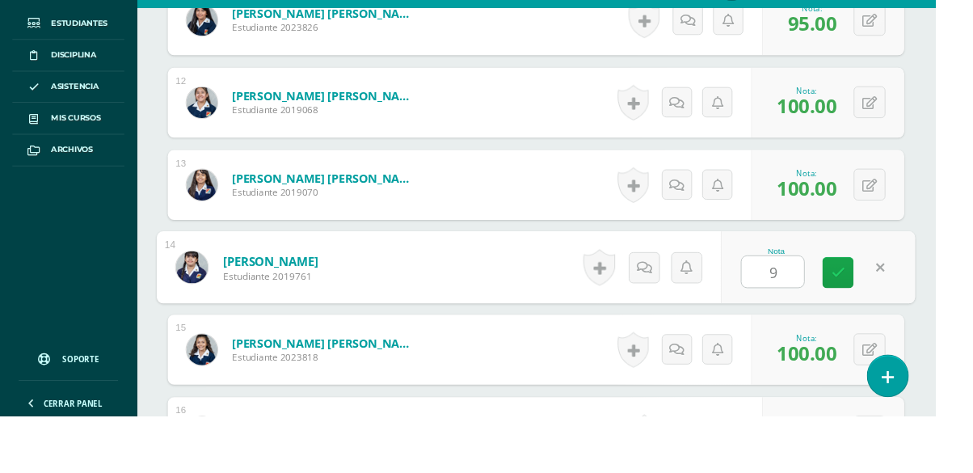
type input "90"
click at [867, 330] on link at bounding box center [872, 324] width 32 height 32
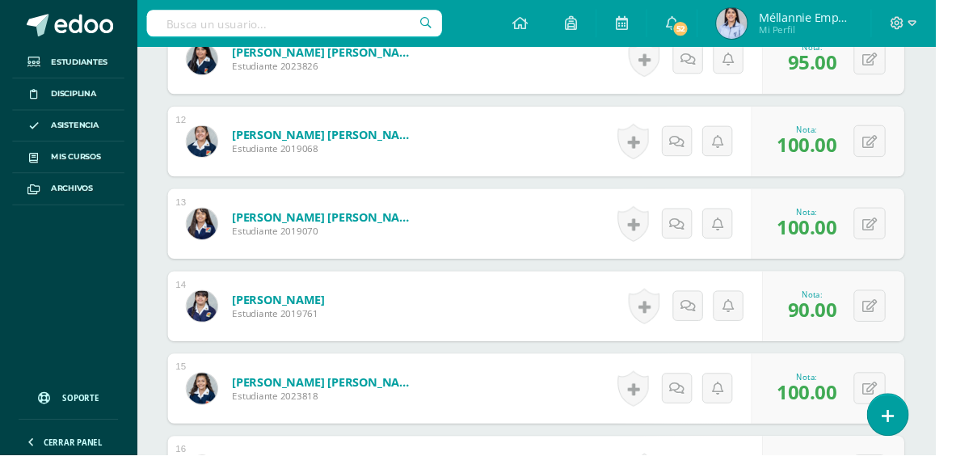
scroll to position [1365, 0]
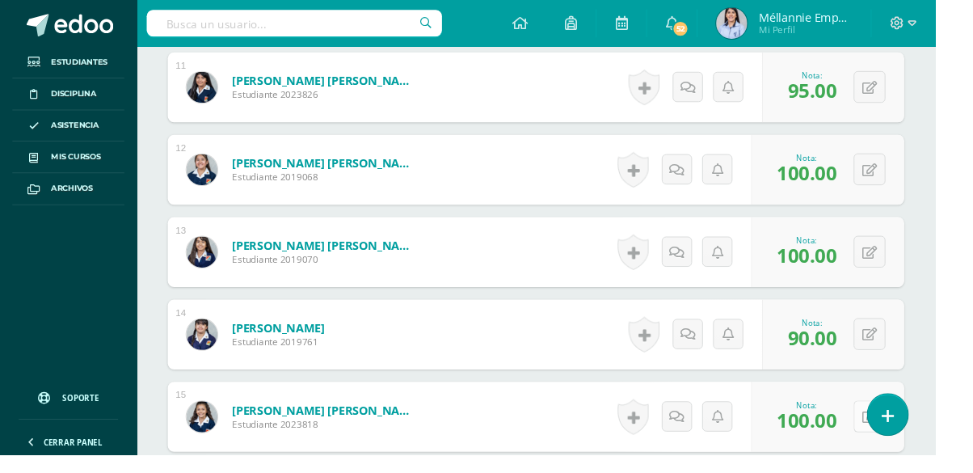
click at [911, 437] on icon at bounding box center [904, 434] width 15 height 14
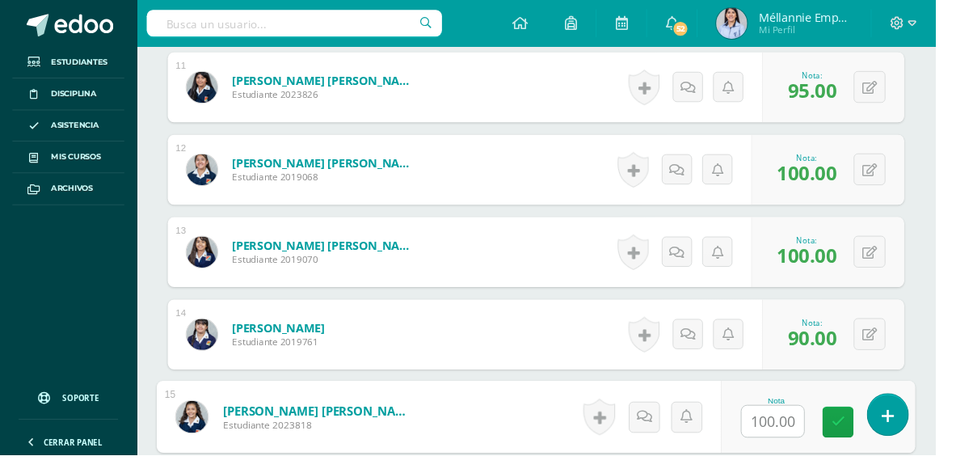
scroll to position [1405, 0]
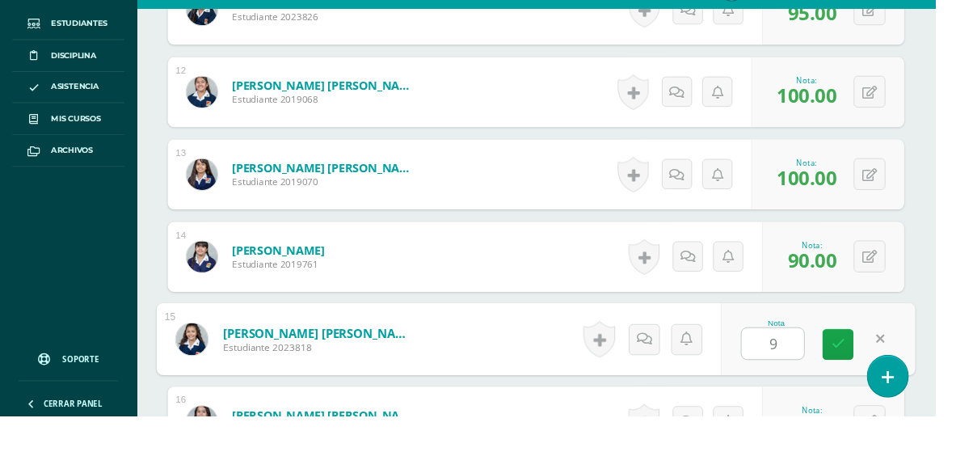
type input "90"
click at [871, 404] on link at bounding box center [872, 398] width 32 height 32
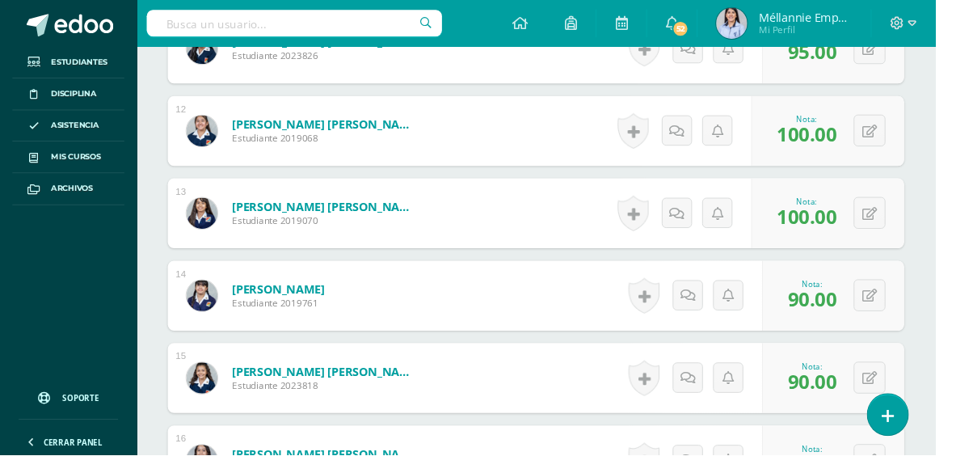
scroll to position [1441, 0]
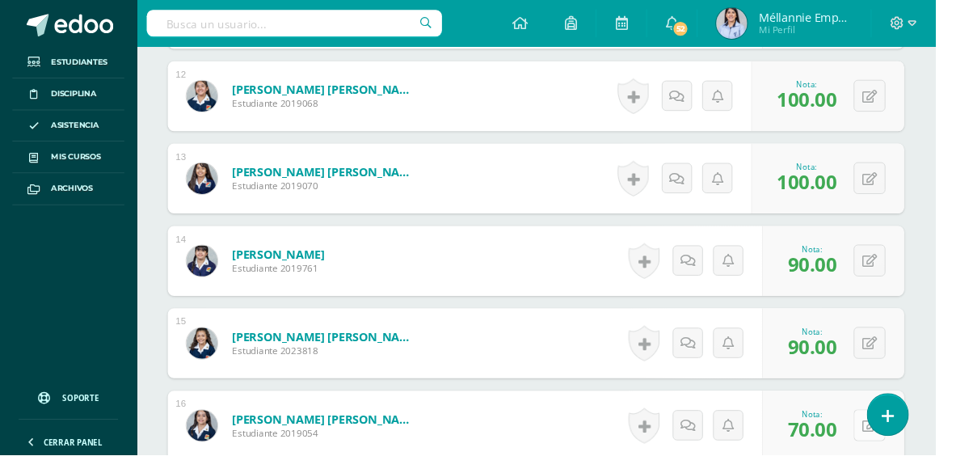
click at [901, 447] on icon at bounding box center [904, 444] width 15 height 14
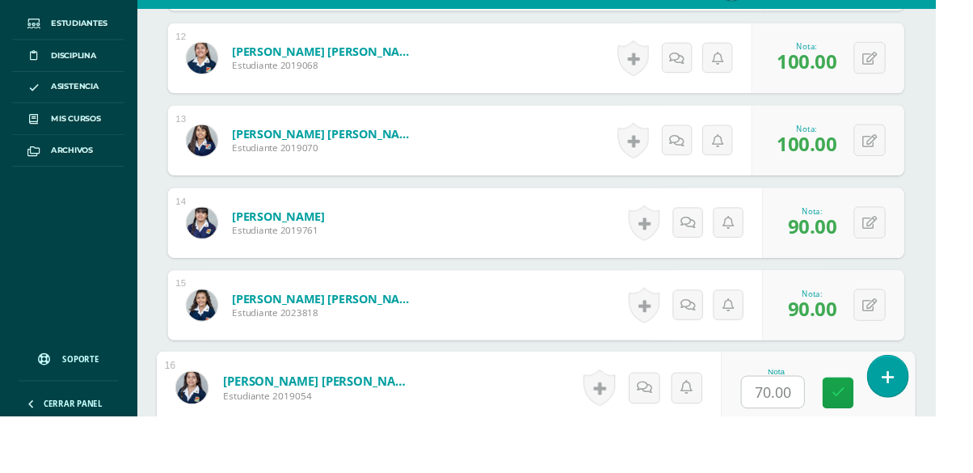
scroll to position [1480, 0]
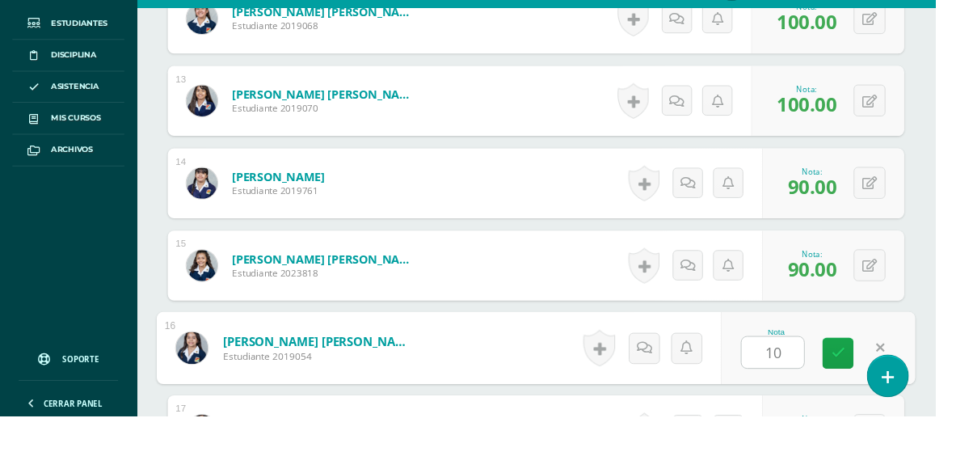
type input "100"
click at [877, 415] on link at bounding box center [872, 408] width 32 height 32
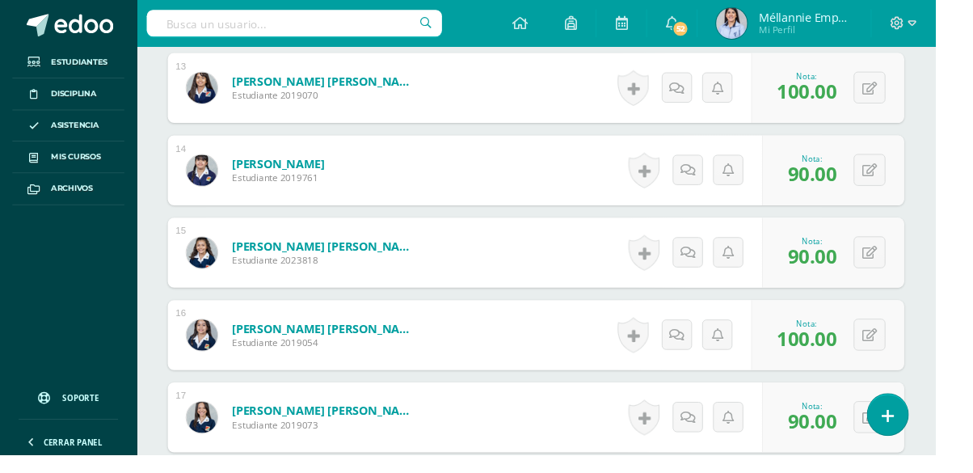
scroll to position [1591, 0]
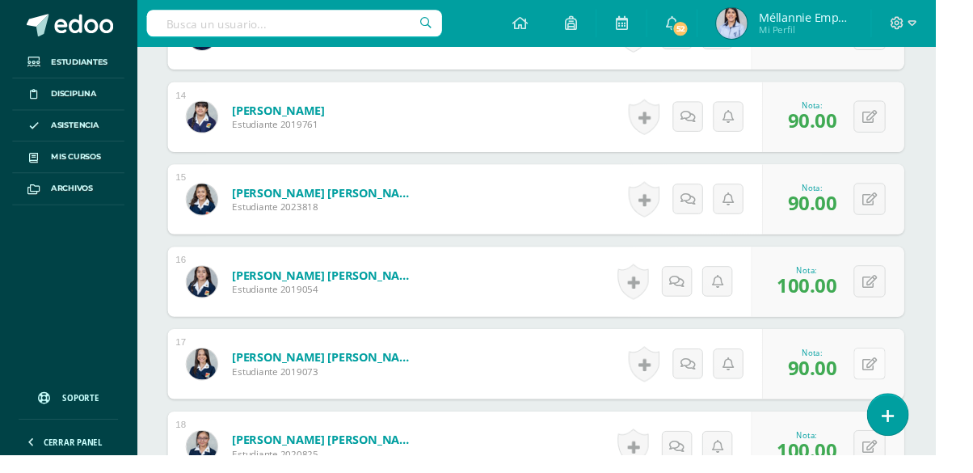
click at [911, 384] on button at bounding box center [904, 377] width 33 height 33
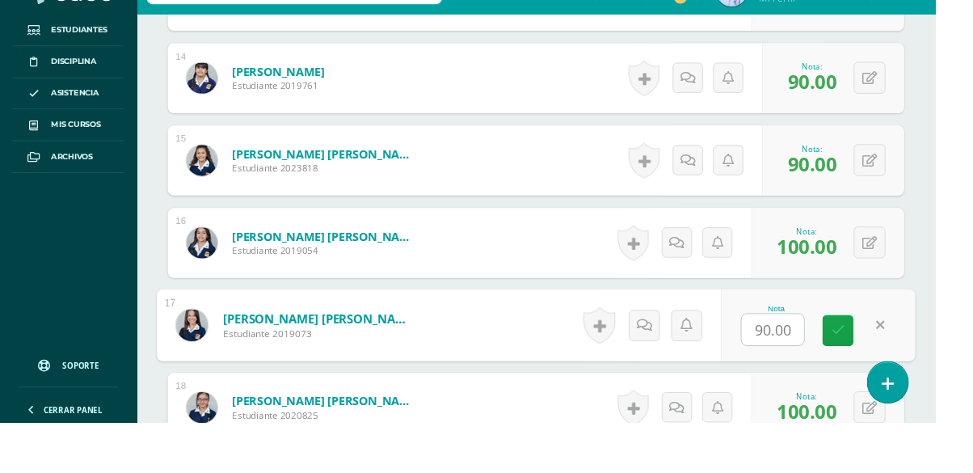
scroll to position [1631, 0]
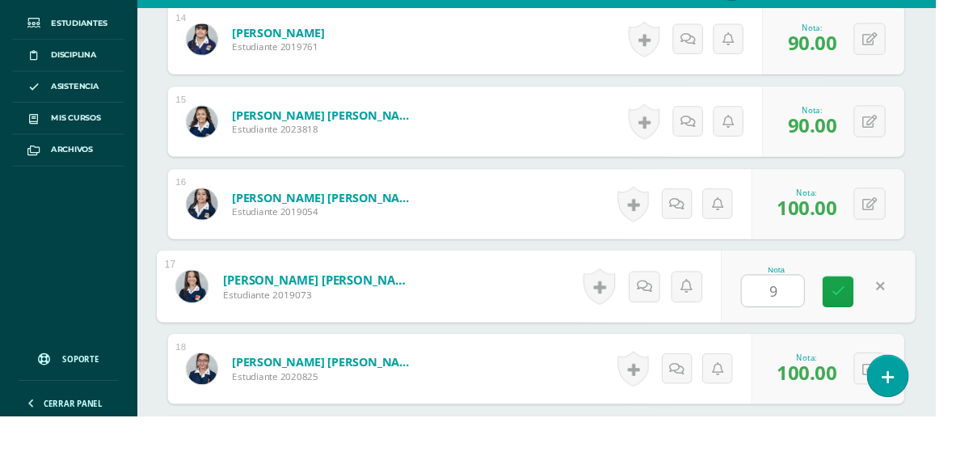
type input "95"
click at [866, 347] on icon at bounding box center [872, 344] width 15 height 14
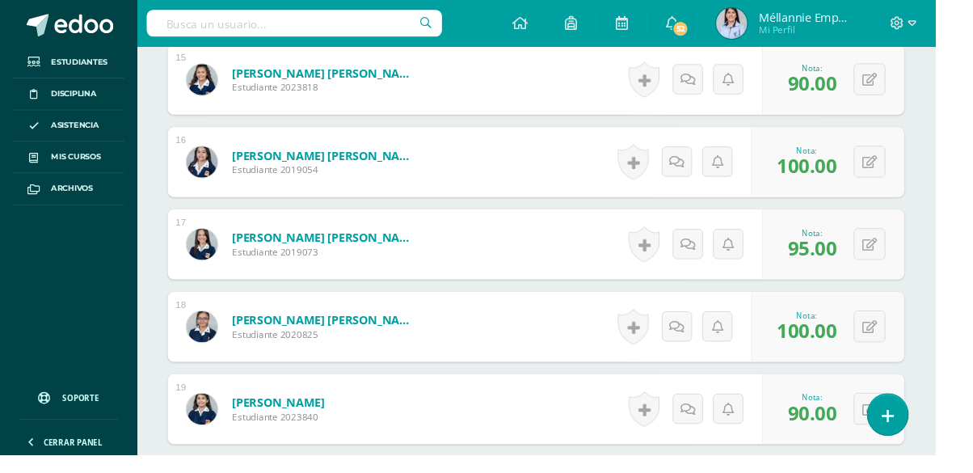
scroll to position [1718, 0]
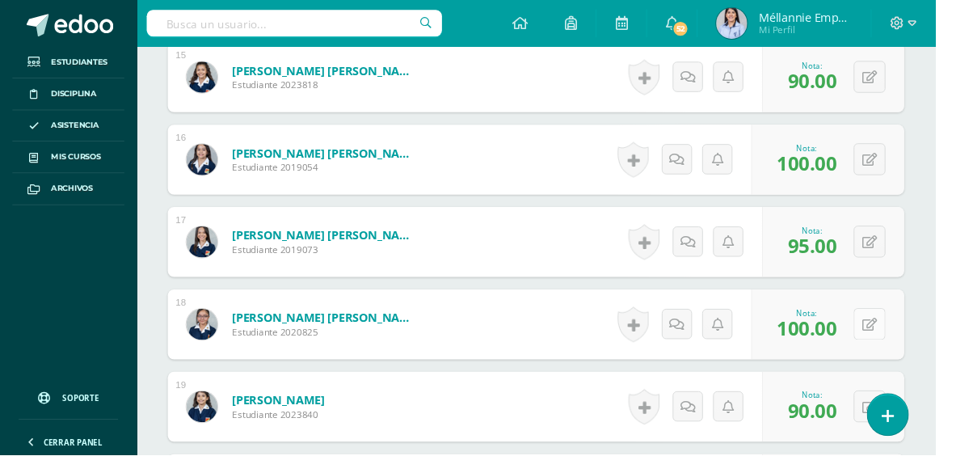
click at [914, 341] on button at bounding box center [904, 336] width 33 height 33
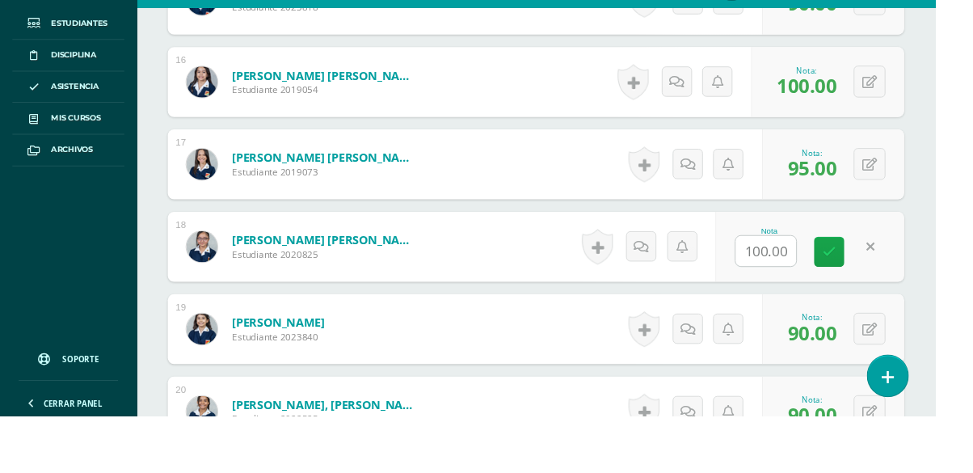
scroll to position [1758, 0]
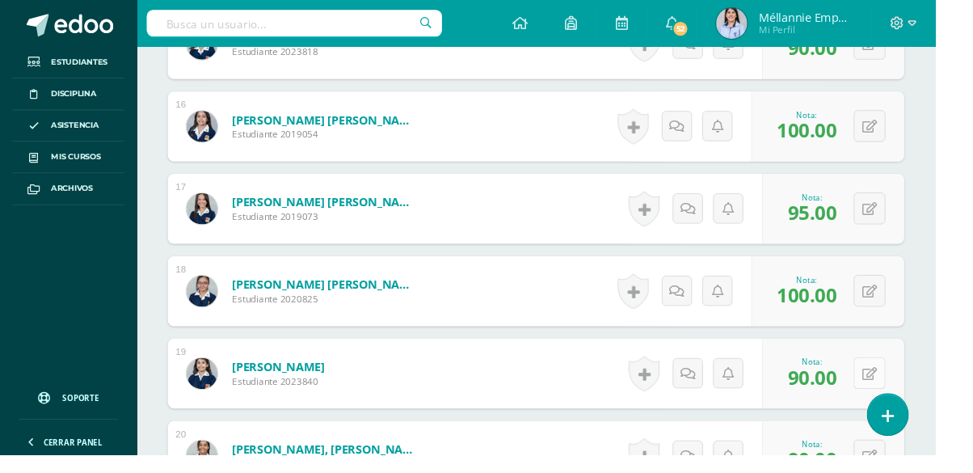
click at [910, 387] on icon at bounding box center [904, 389] width 15 height 14
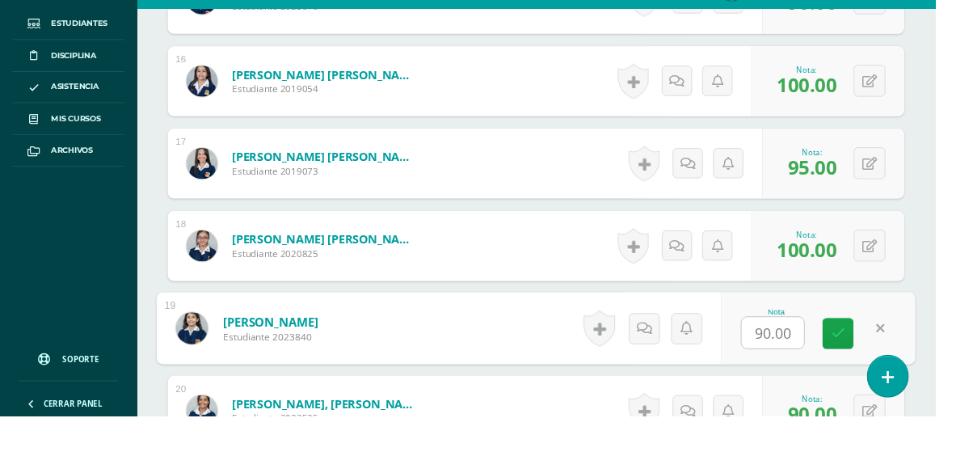
scroll to position [1792, 0]
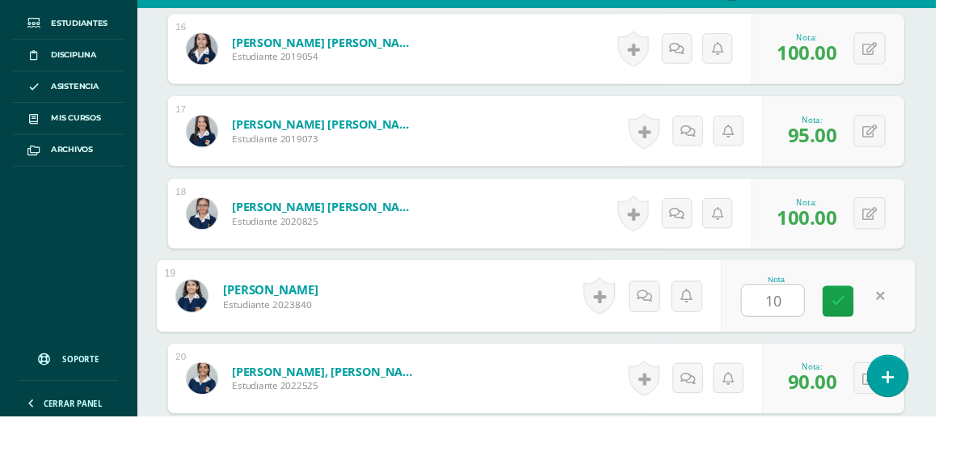
type input "100"
click at [883, 356] on link at bounding box center [872, 354] width 32 height 32
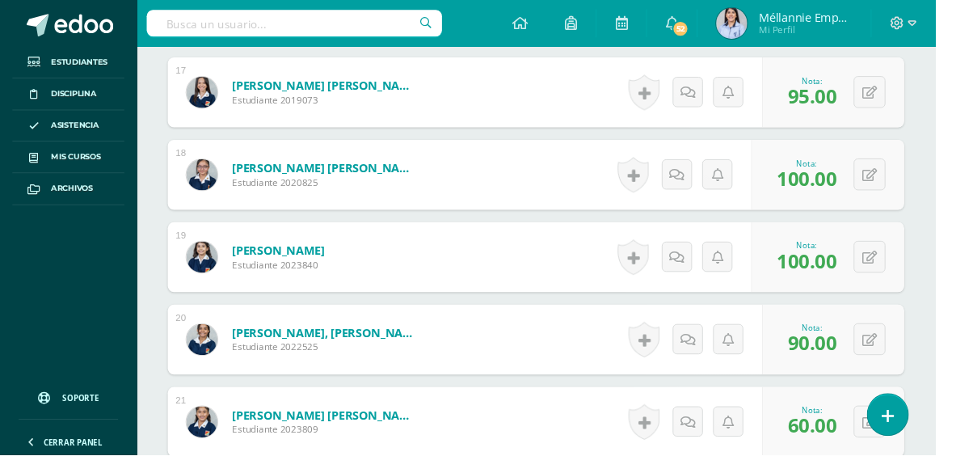
scroll to position [1881, 0]
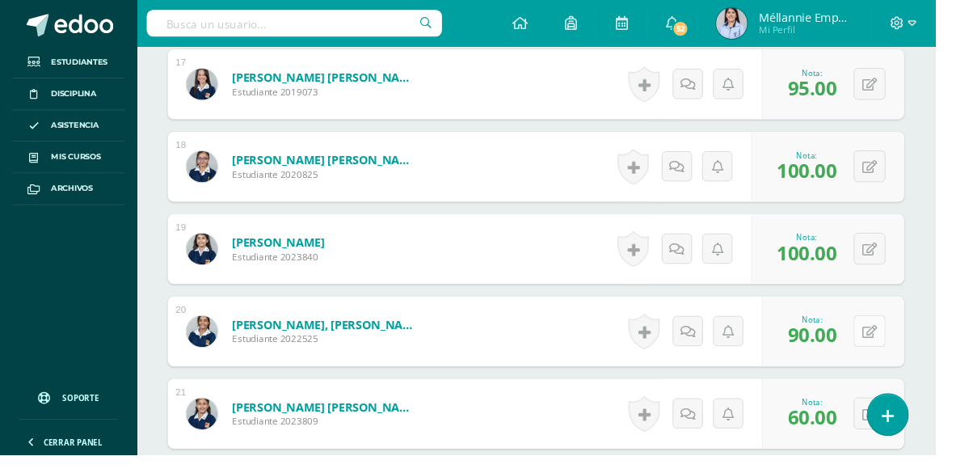
click at [912, 355] on button at bounding box center [904, 344] width 33 height 33
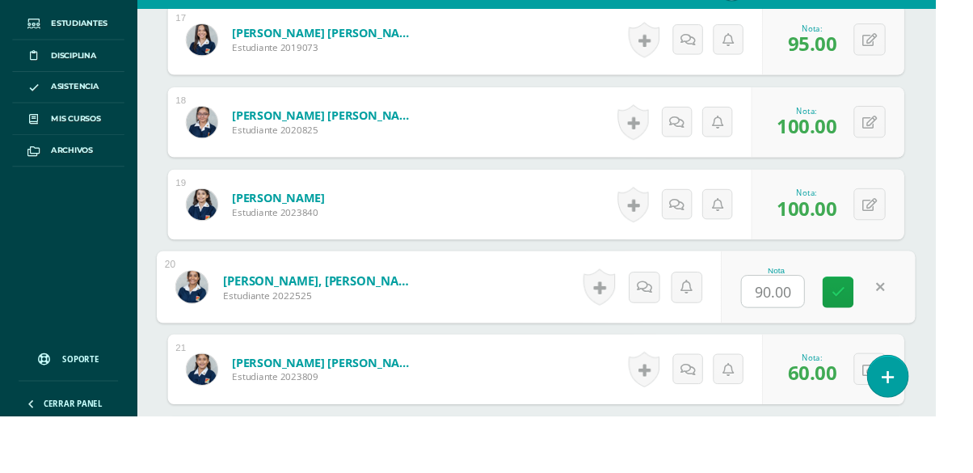
scroll to position [1921, 0]
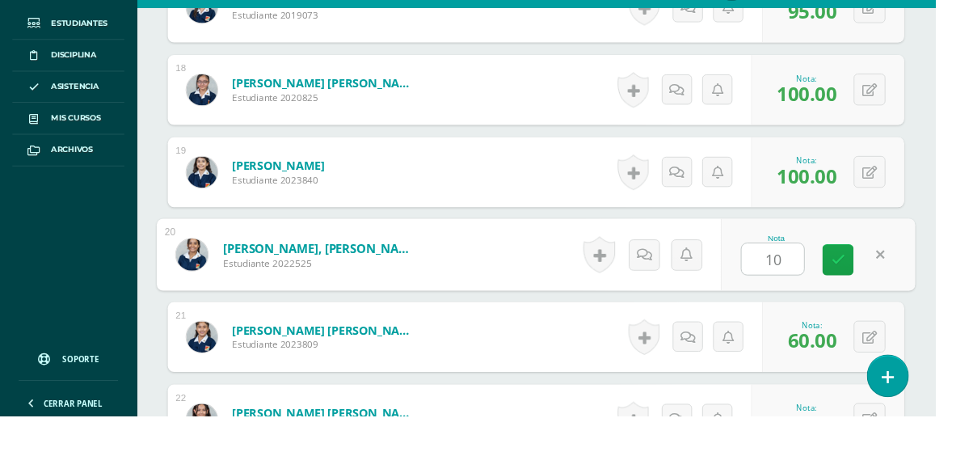
type input "100"
click at [880, 314] on link at bounding box center [872, 311] width 32 height 32
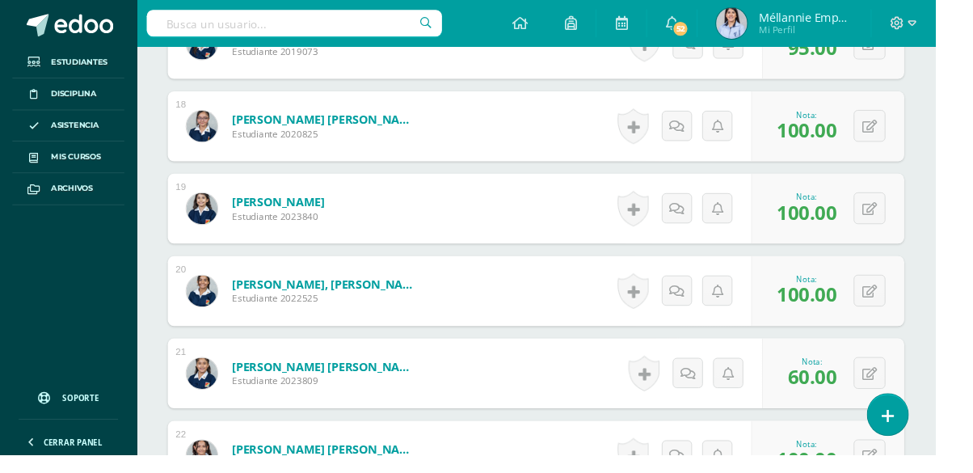
scroll to position [1926, 0]
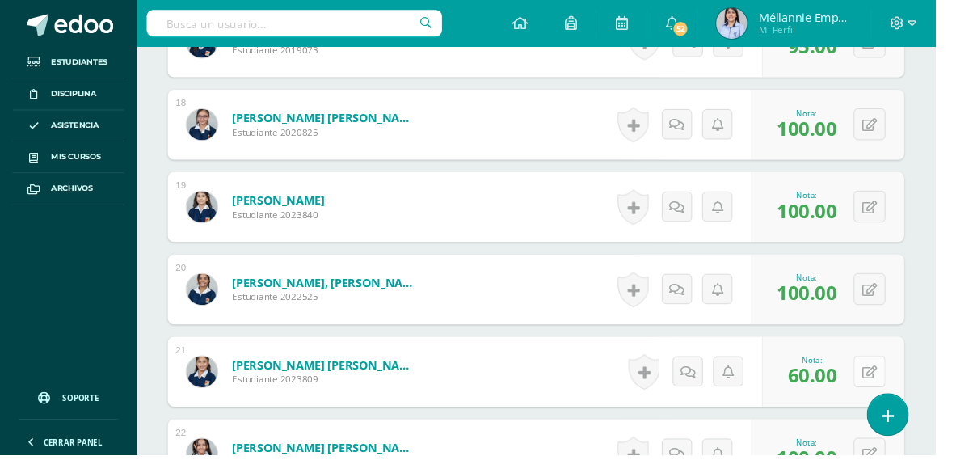
click at [912, 385] on icon at bounding box center [904, 387] width 15 height 14
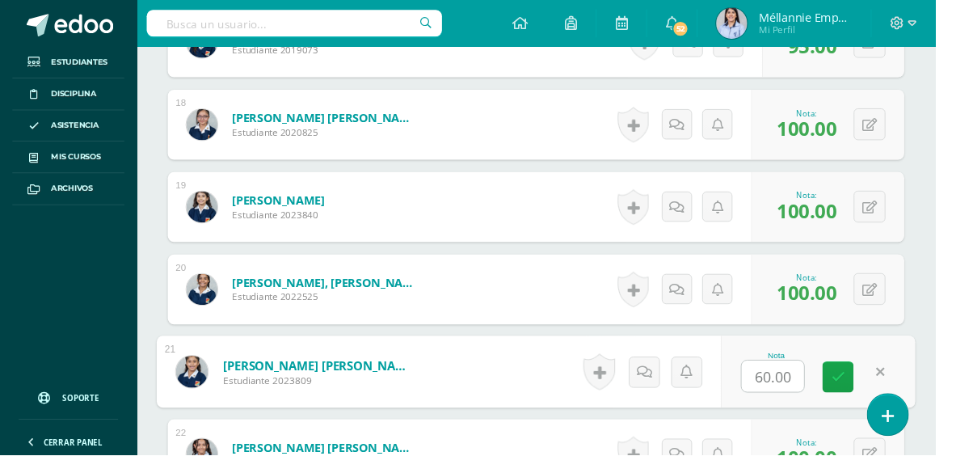
scroll to position [1965, 0]
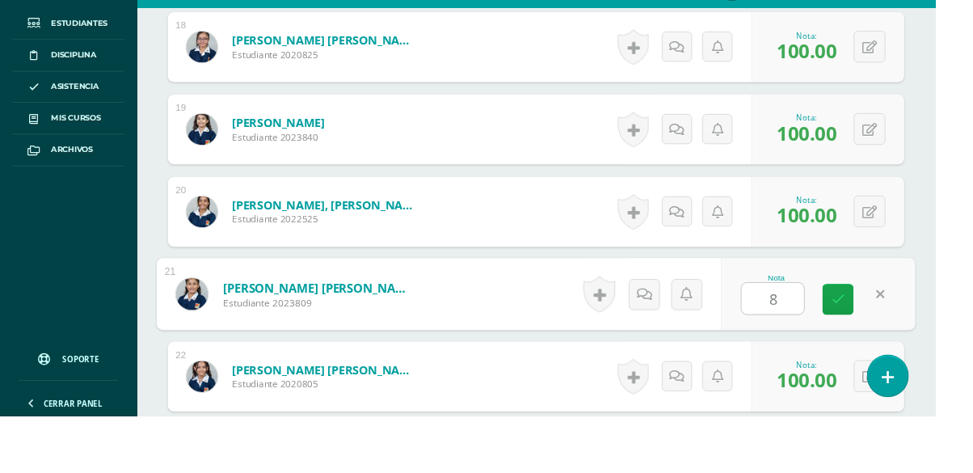
type input "80"
click at [874, 356] on icon at bounding box center [872, 351] width 15 height 14
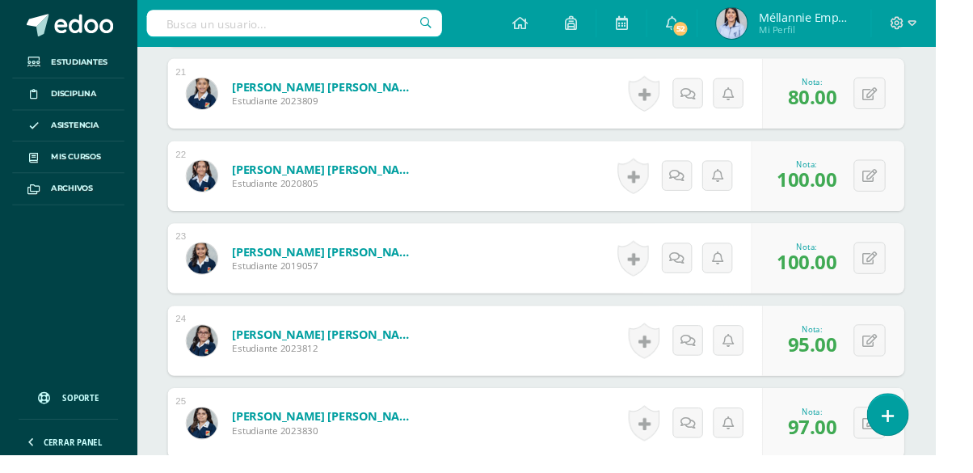
scroll to position [2220, 0]
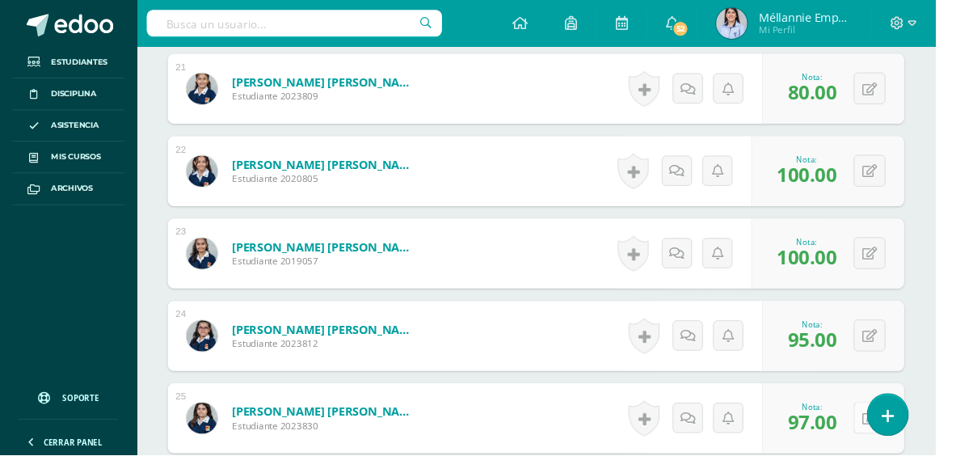
click at [913, 428] on icon at bounding box center [904, 435] width 15 height 14
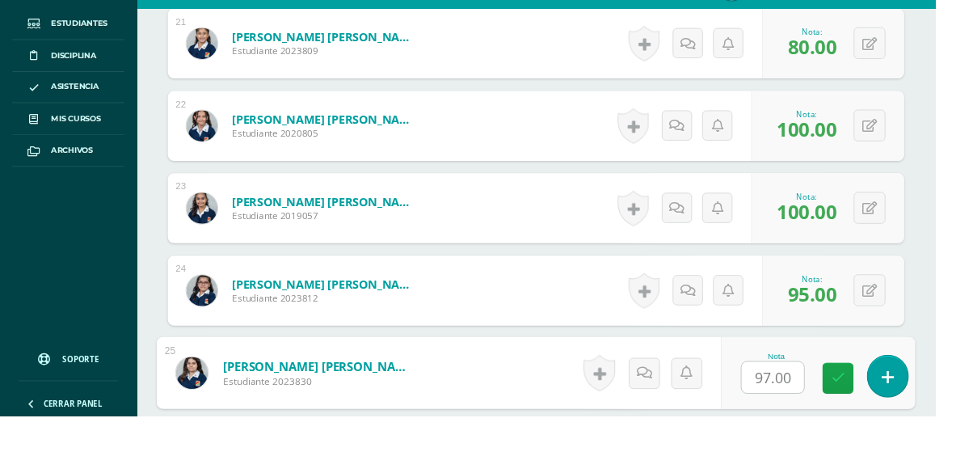
scroll to position [2260, 0]
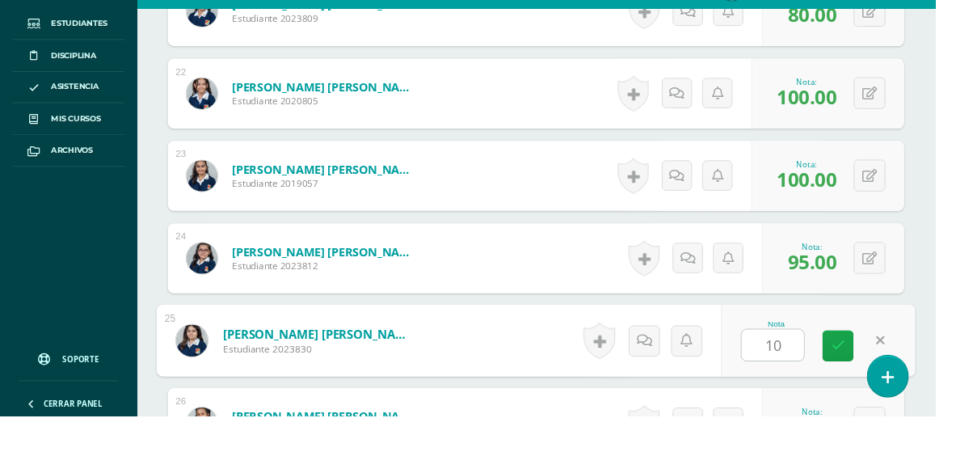
type input "100"
click at [865, 403] on link at bounding box center [872, 400] width 32 height 32
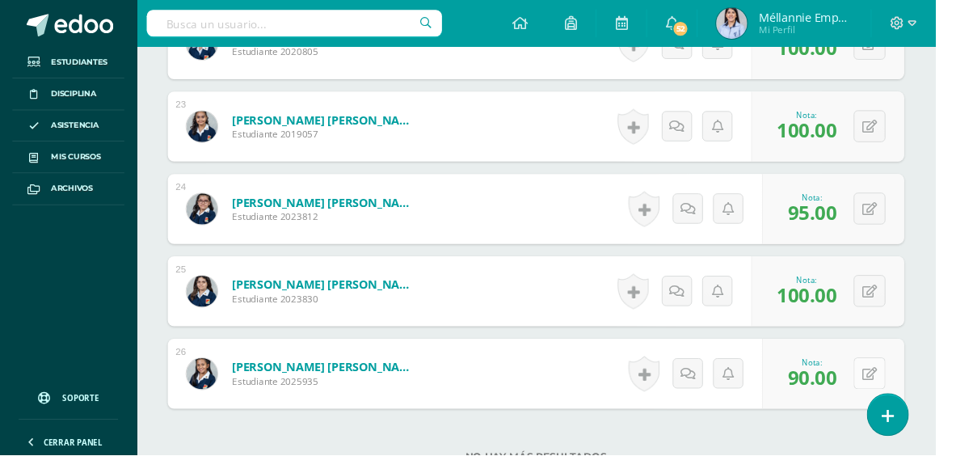
click at [906, 394] on icon at bounding box center [904, 389] width 15 height 14
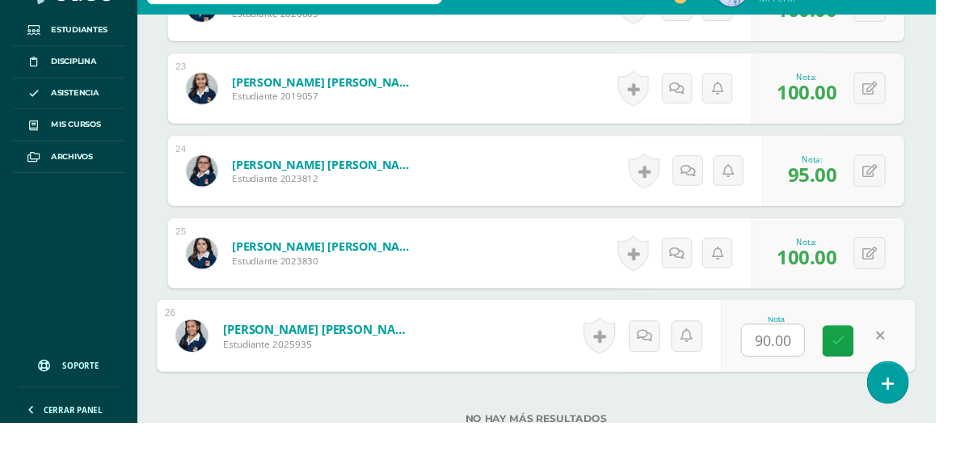
scroll to position [2392, 0]
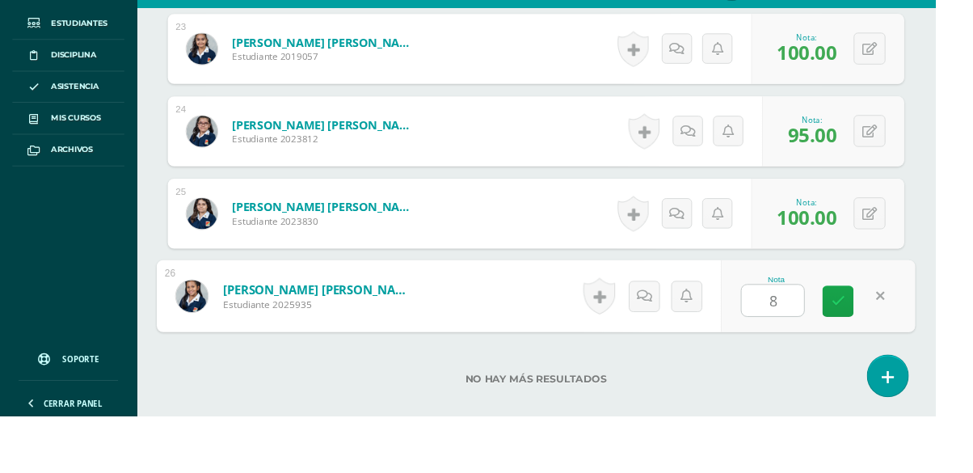
type input "89"
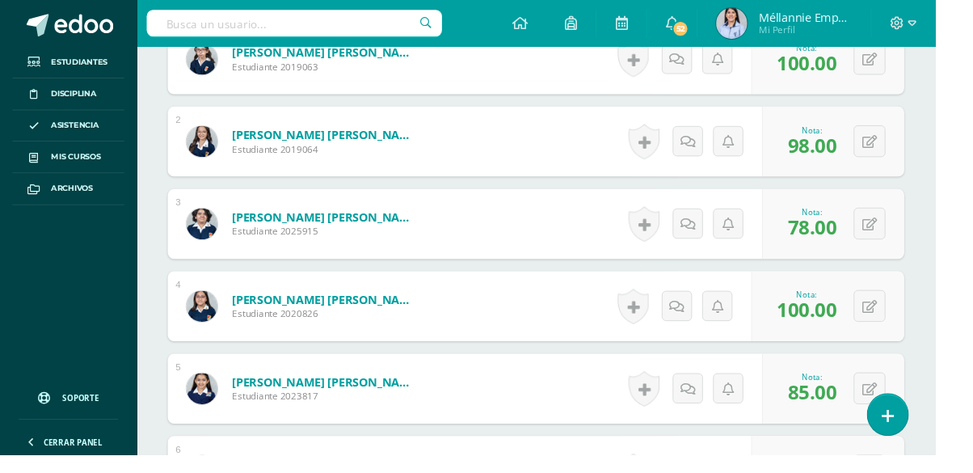
scroll to position [0, 0]
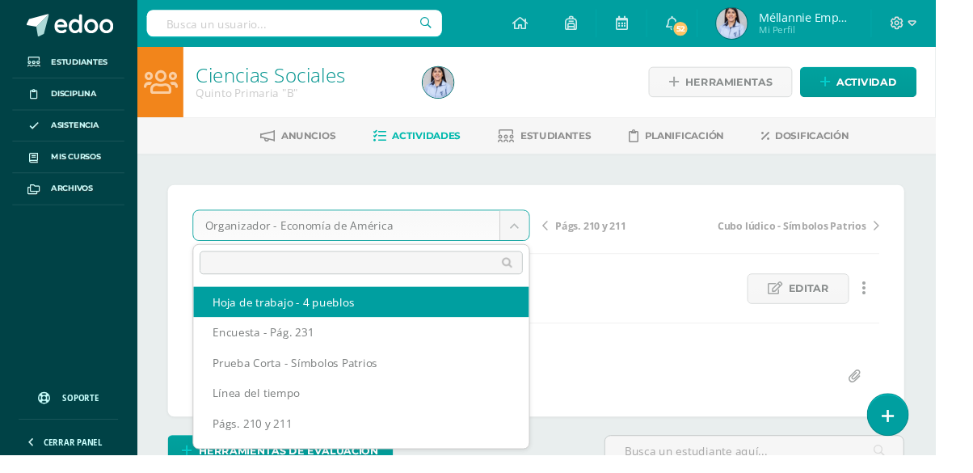
select select "/dashboard/teacher/grade-activity/129857/"
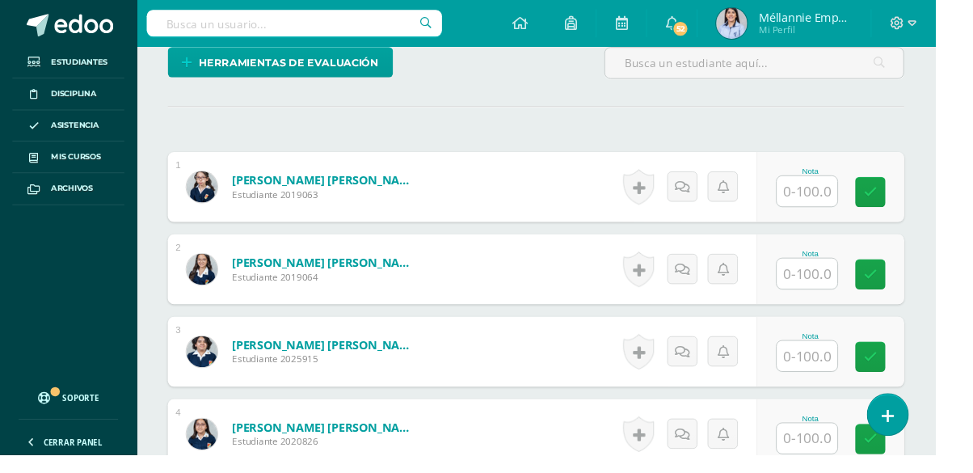
scroll to position [403, 0]
click at [856, 196] on input "text" at bounding box center [839, 200] width 63 height 32
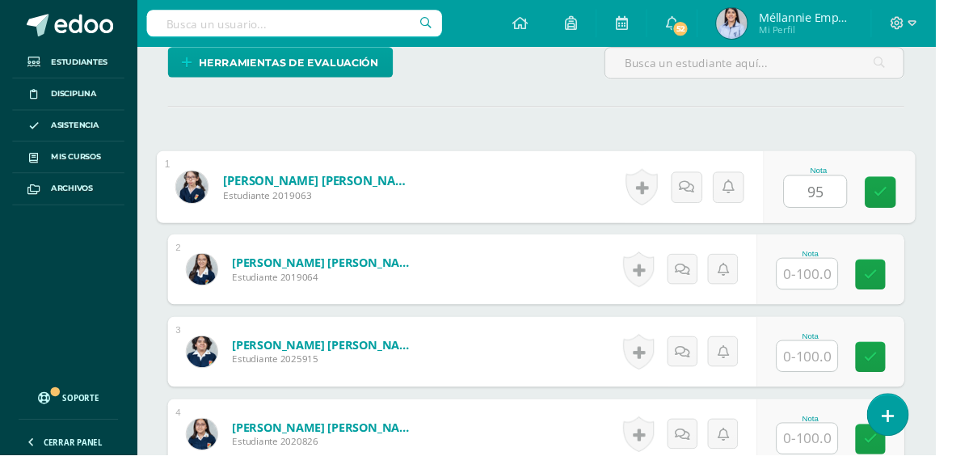
type input "95"
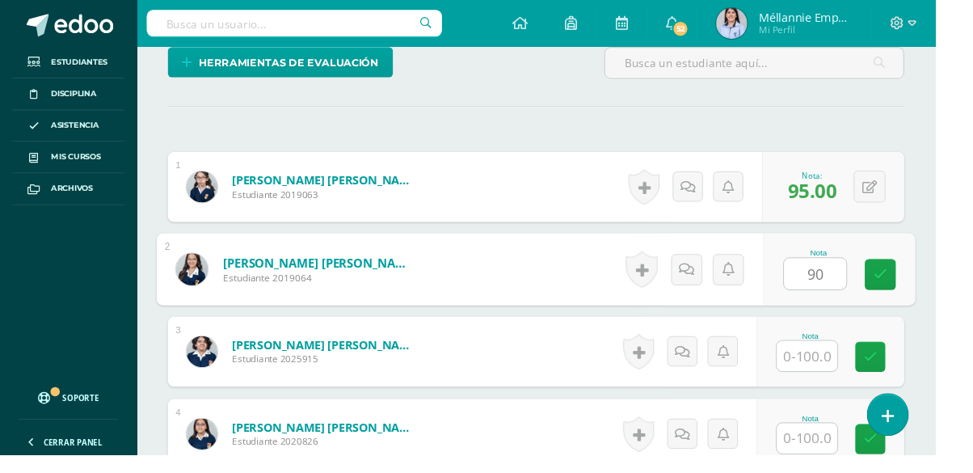
type input "90"
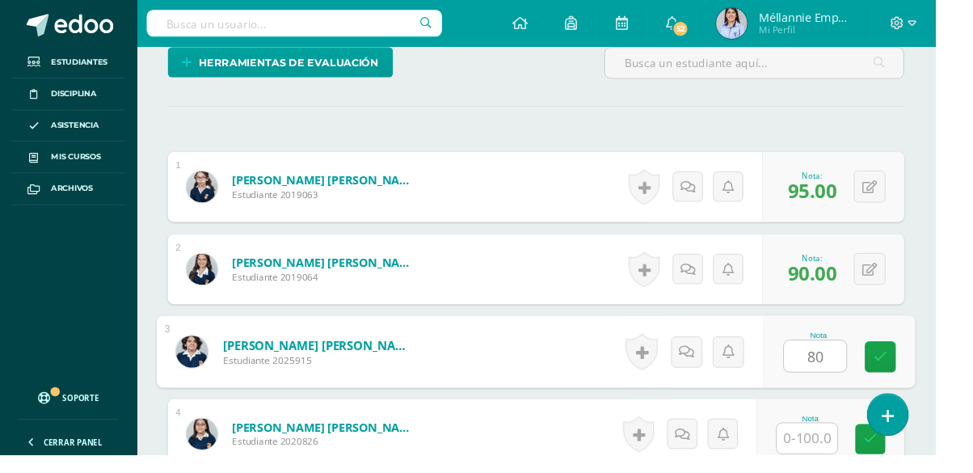
type input "80"
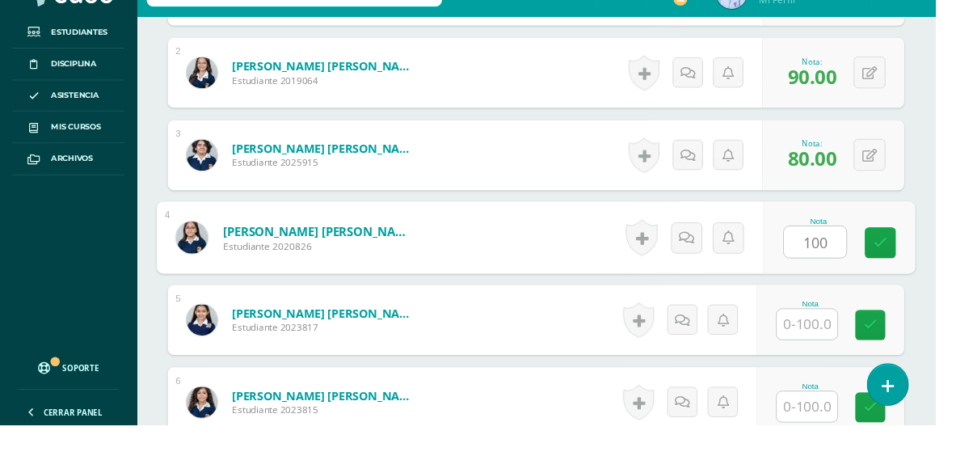
type input "100"
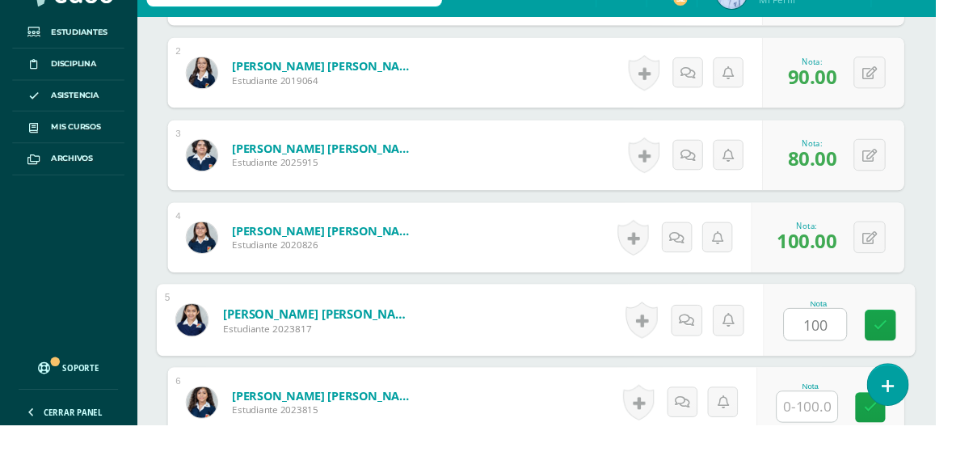
type input "100"
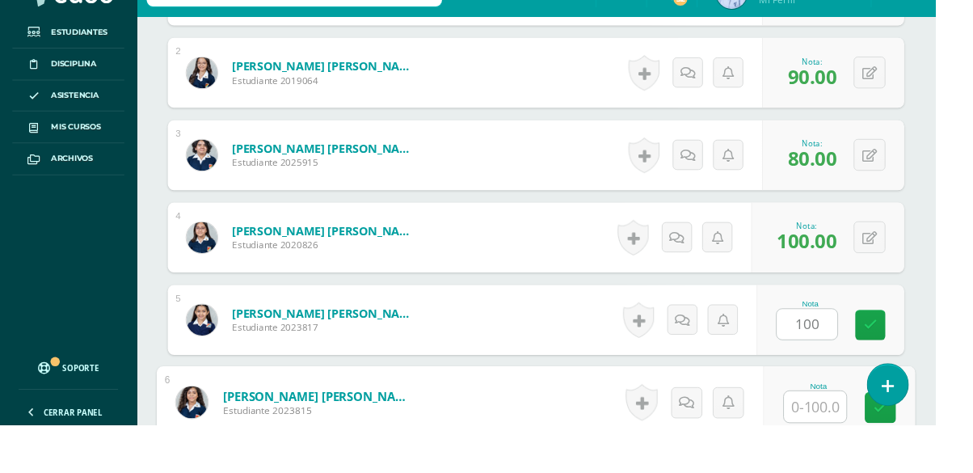
scroll to position [749, 0]
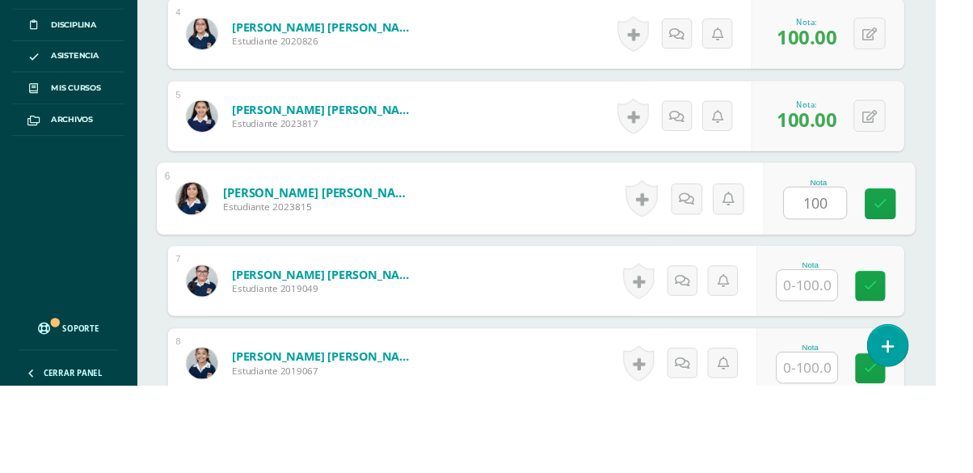
type input "100"
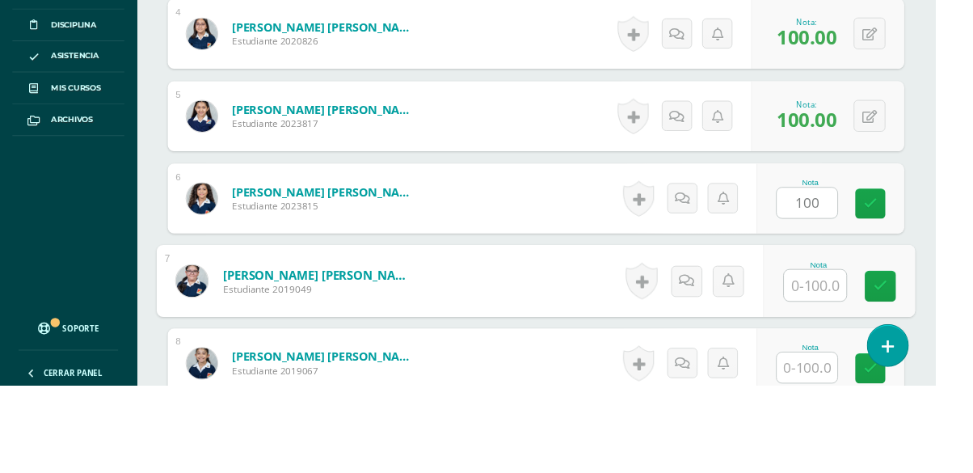
scroll to position [749, 0]
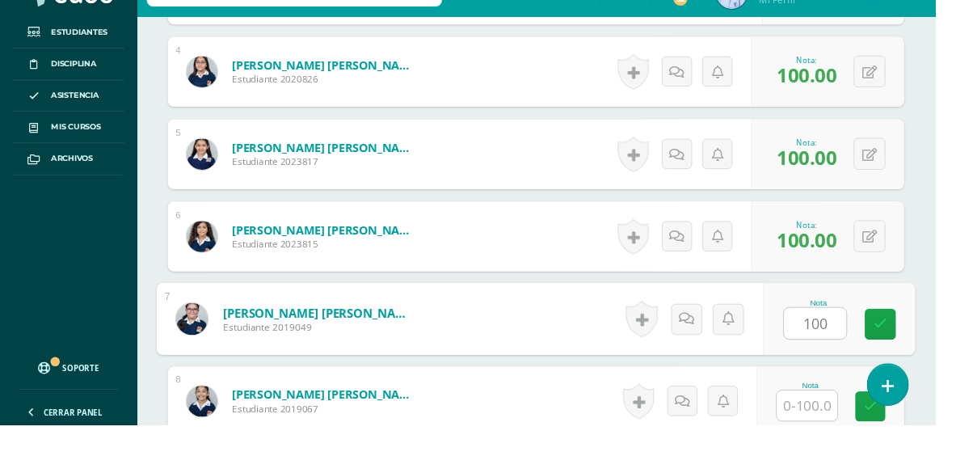
type input "100"
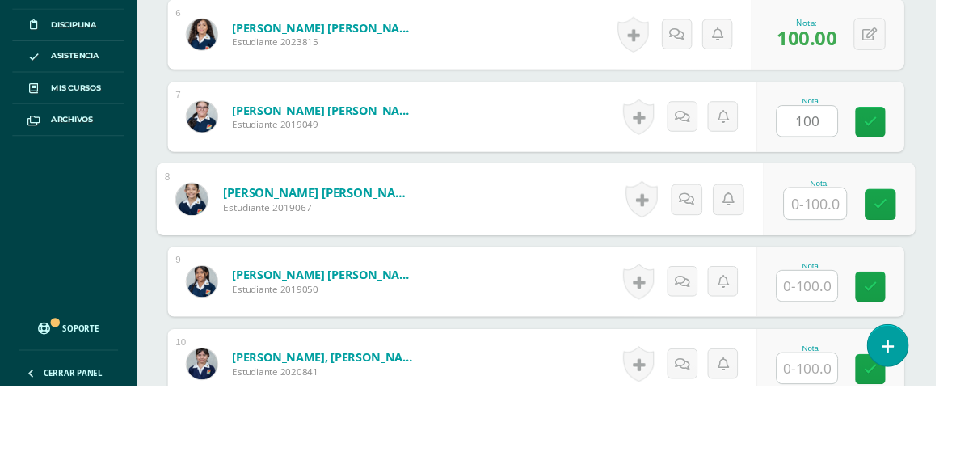
scroll to position [920, 0]
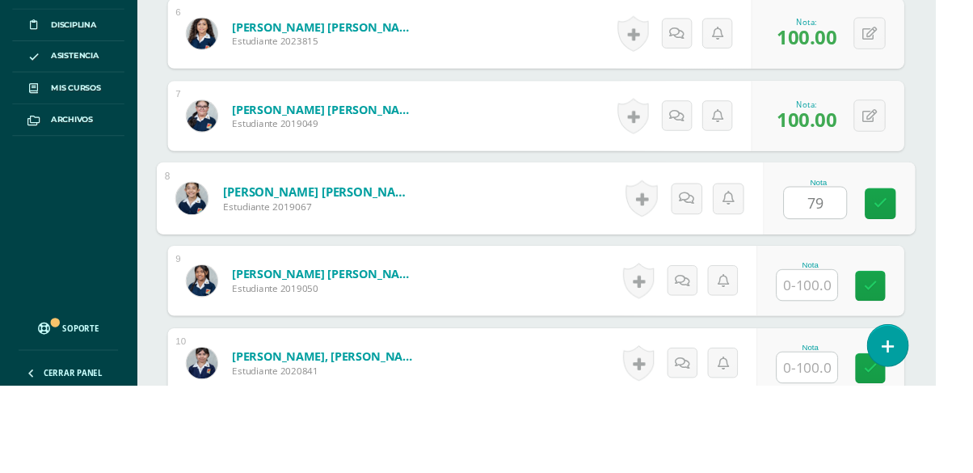
type input "79"
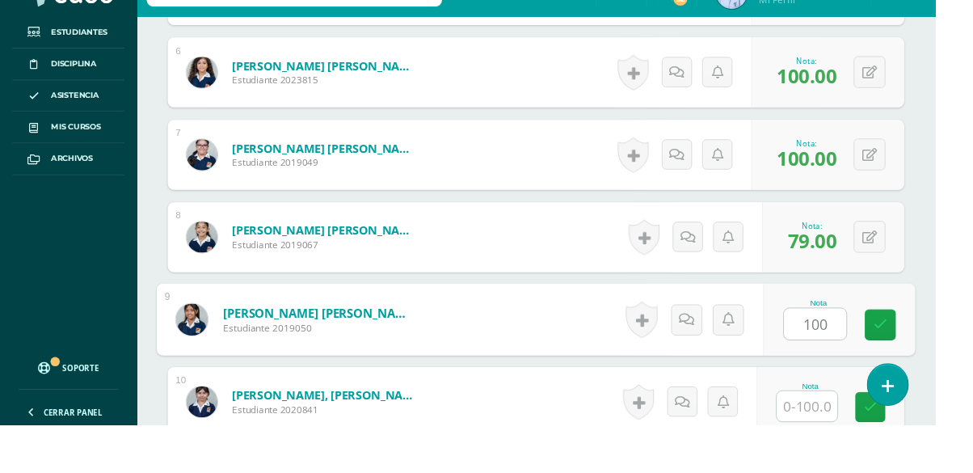
type input "100"
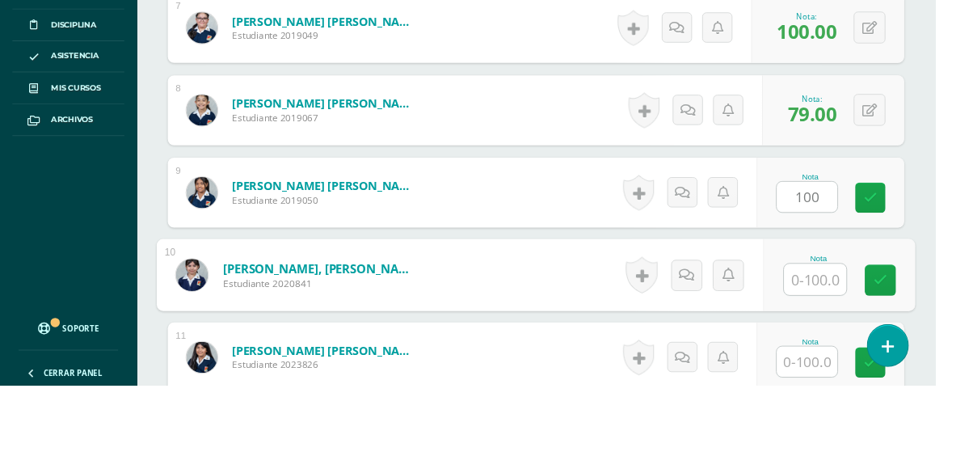
scroll to position [1091, 0]
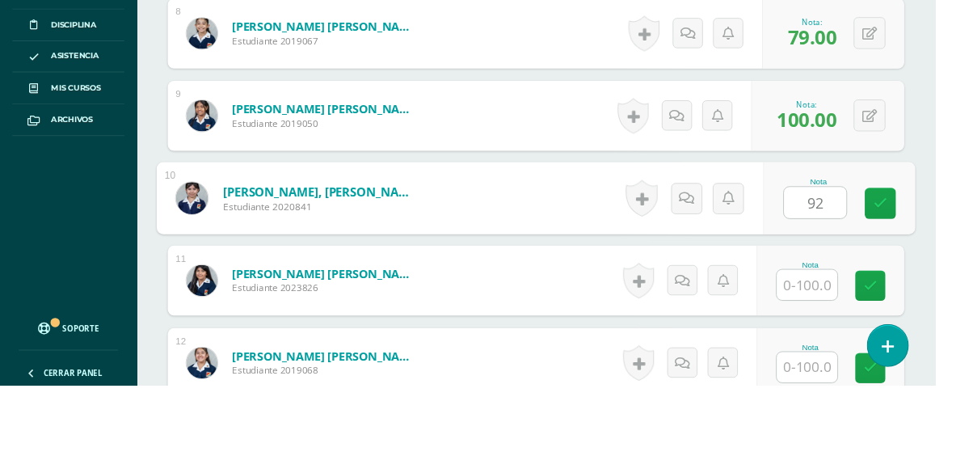
type input "92"
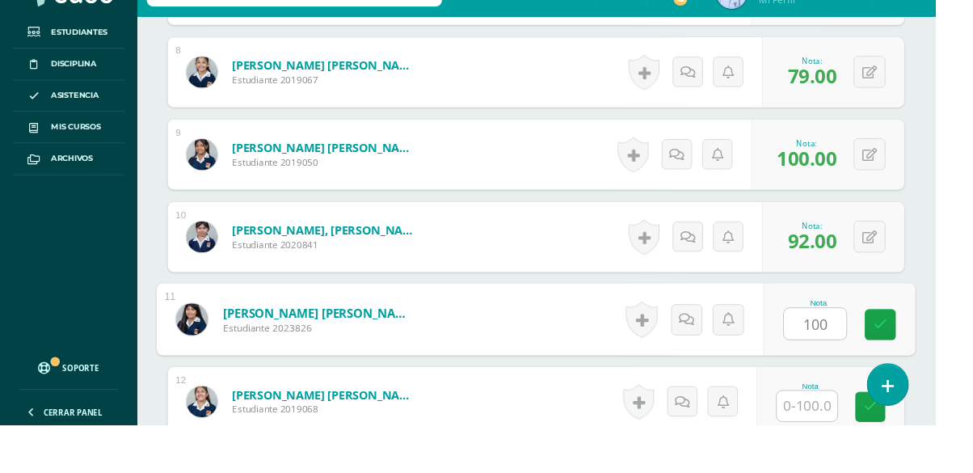
type input "100"
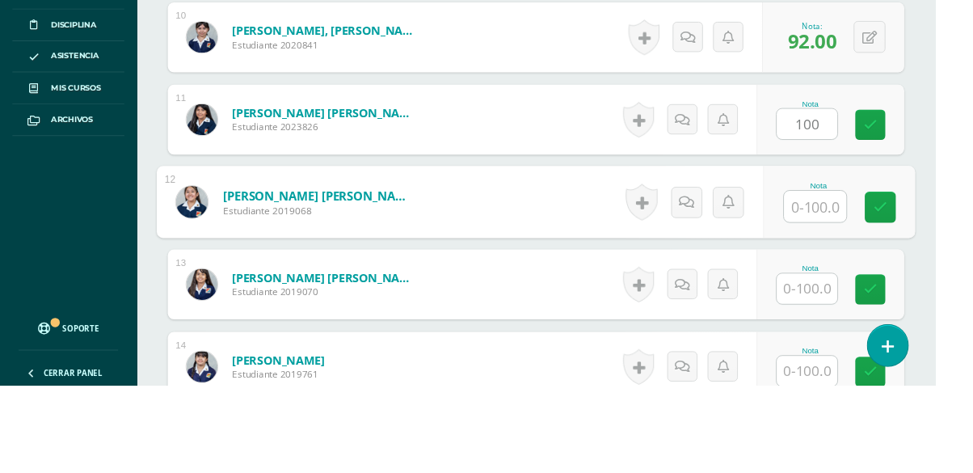
scroll to position [1263, 0]
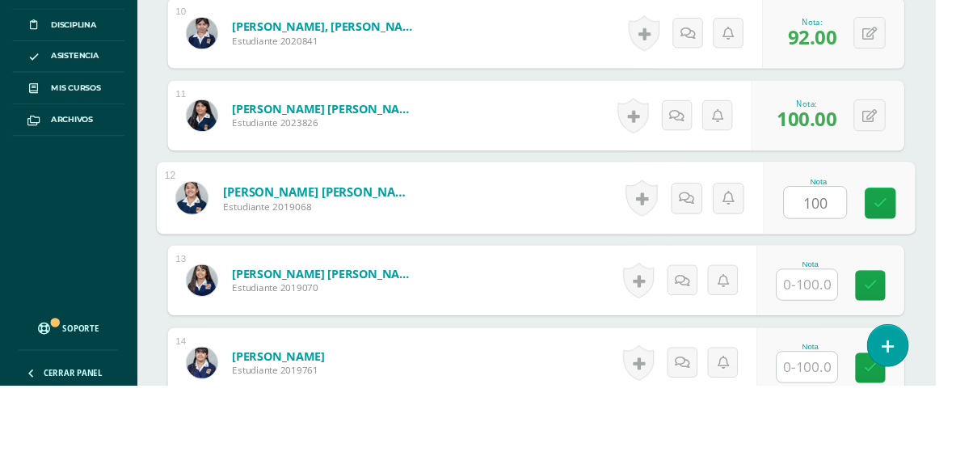
type input "100"
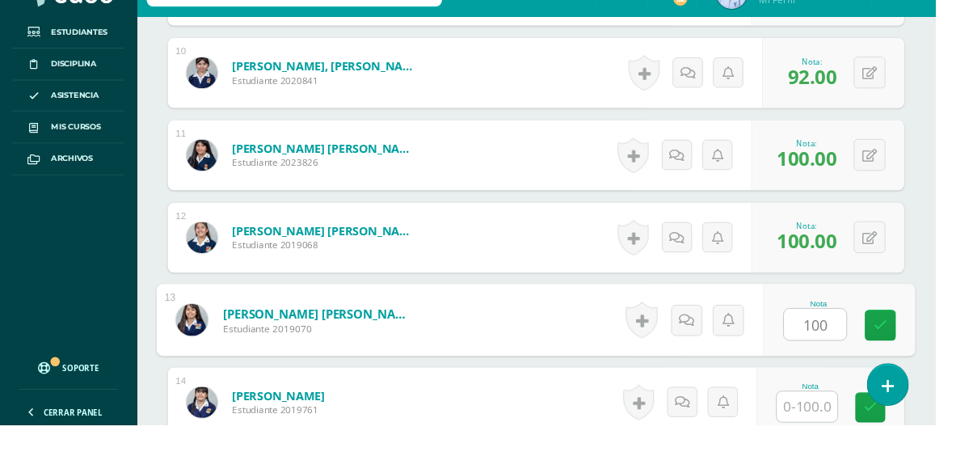
type input "100"
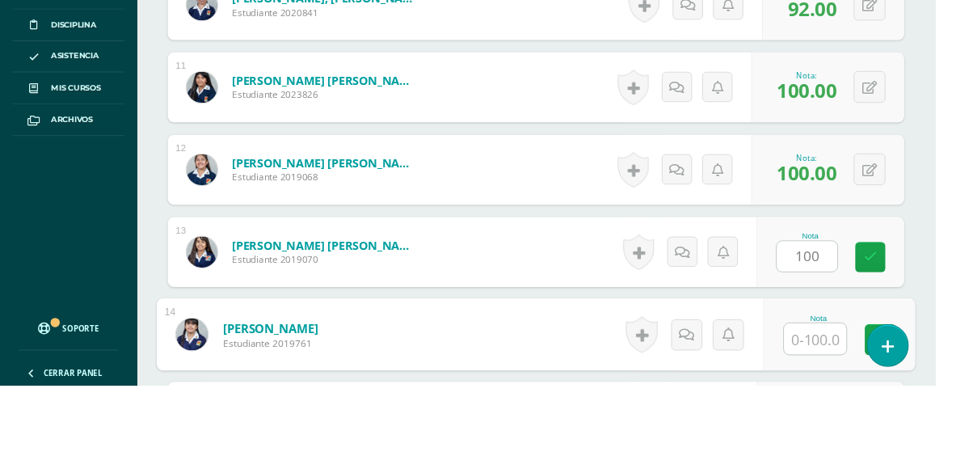
scroll to position [1434, 0]
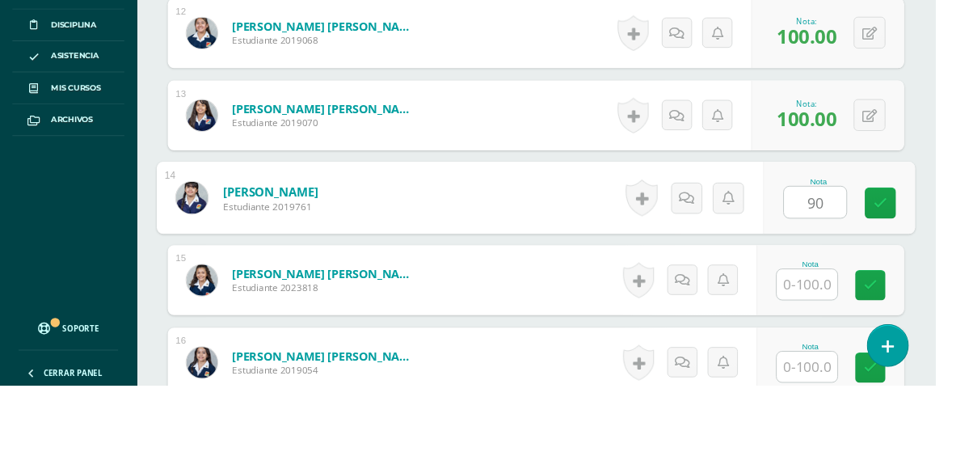
type input "90"
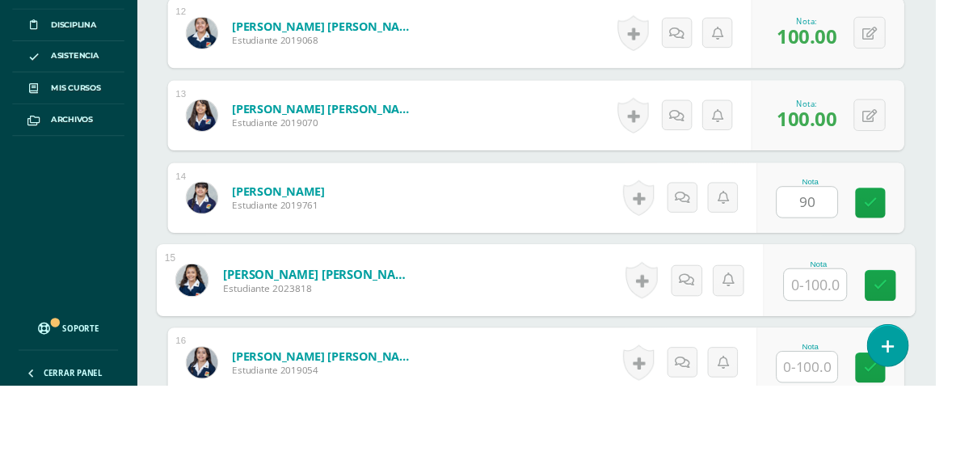
scroll to position [1435, 0]
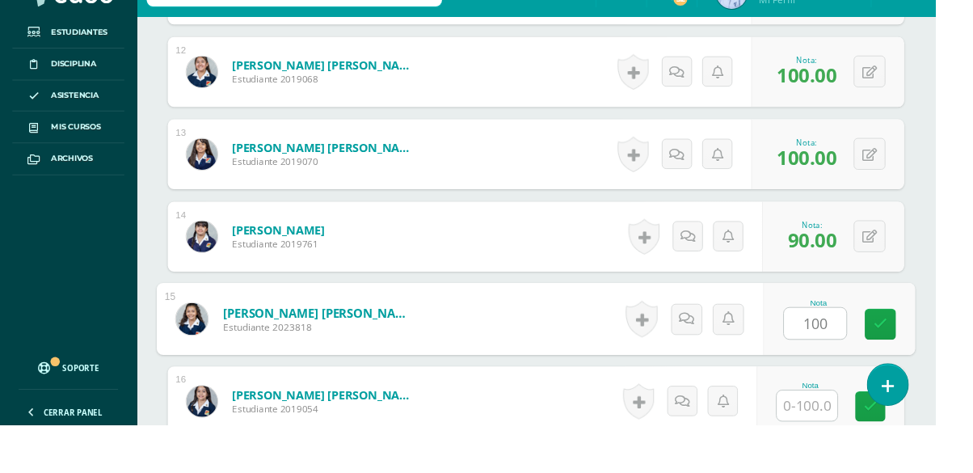
type input "100"
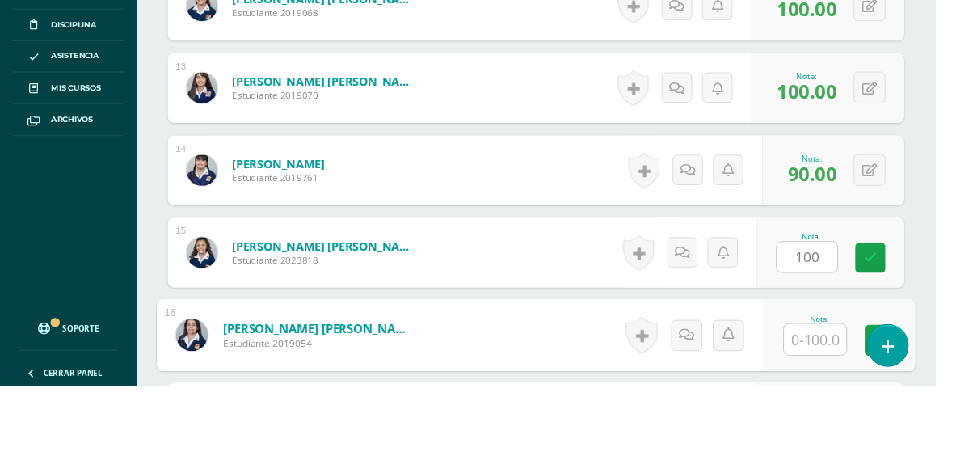
scroll to position [1606, 0]
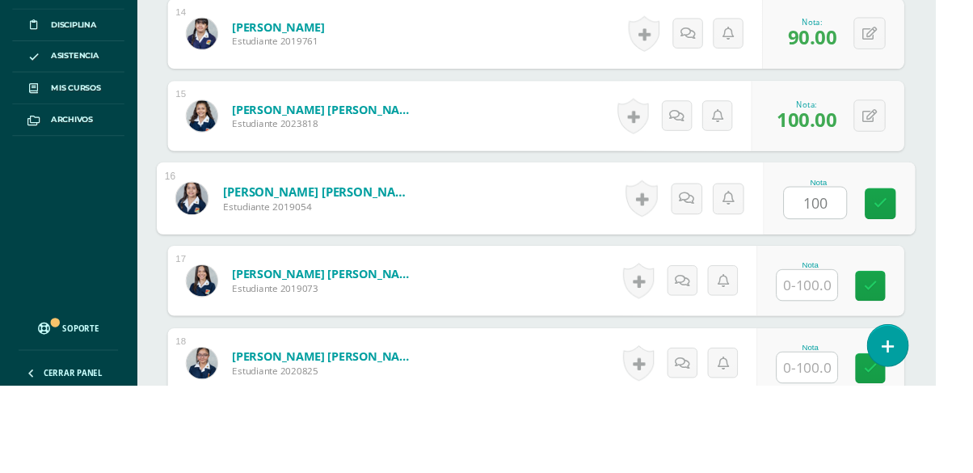
type input "100"
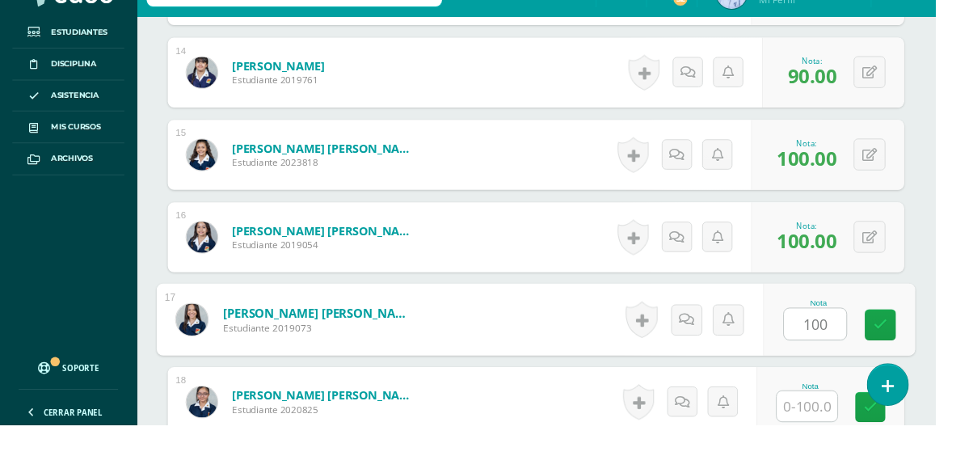
type input "100"
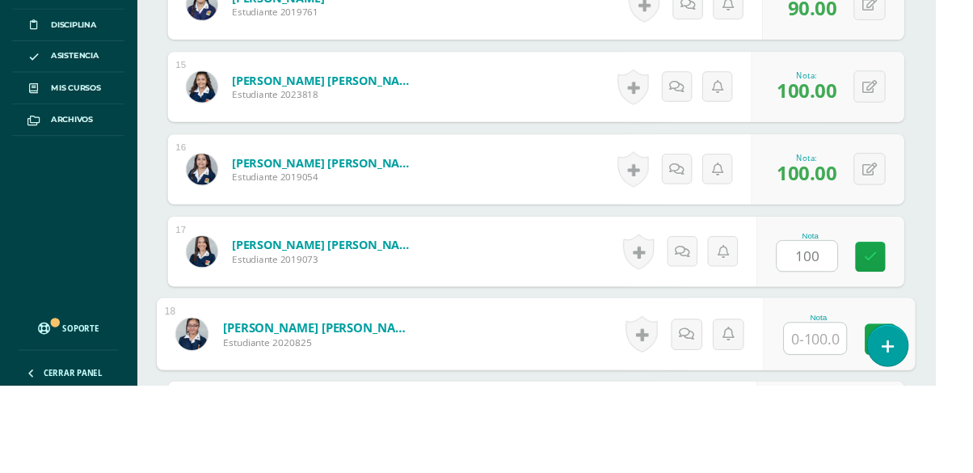
scroll to position [1777, 0]
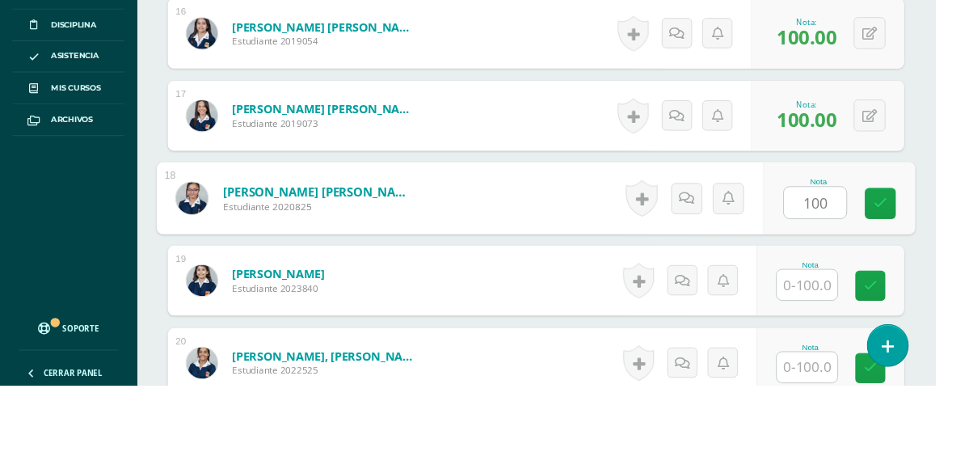
type input "100"
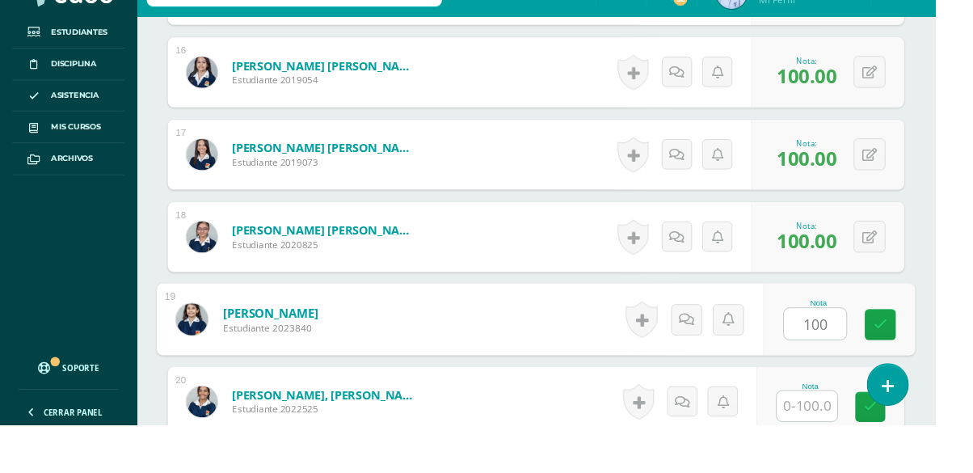
type input "100"
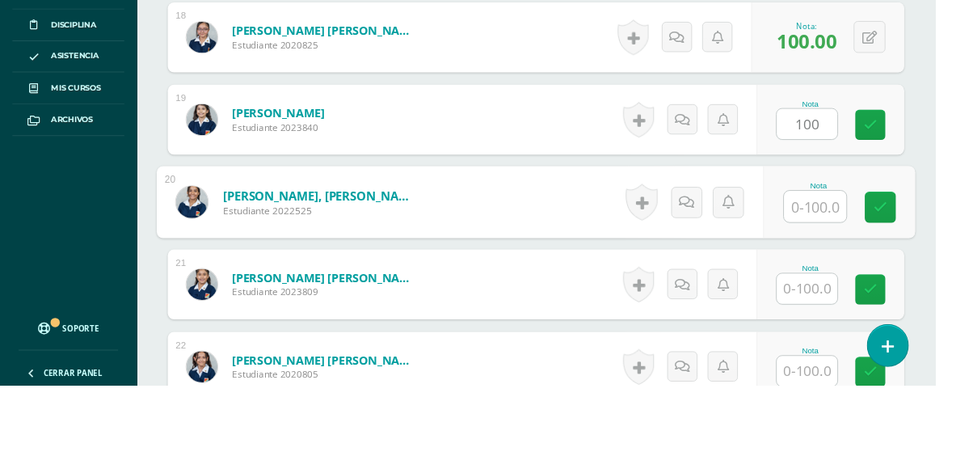
scroll to position [1948, 0]
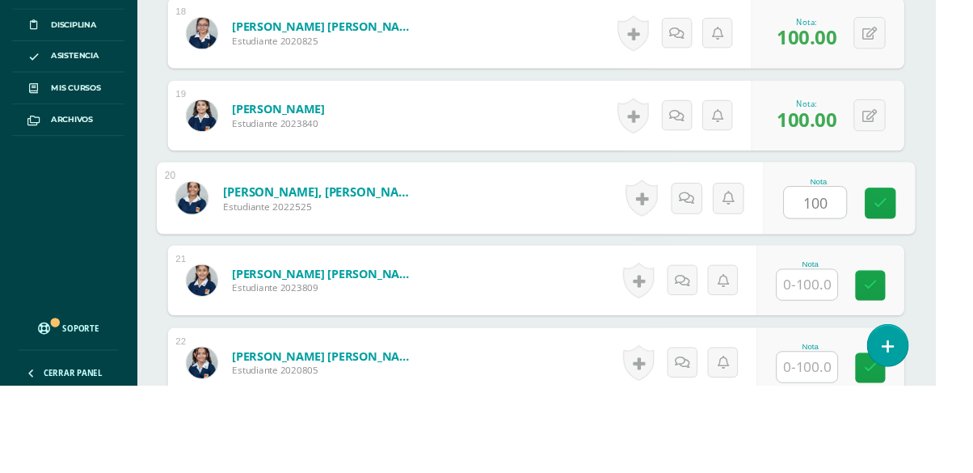
type input "100"
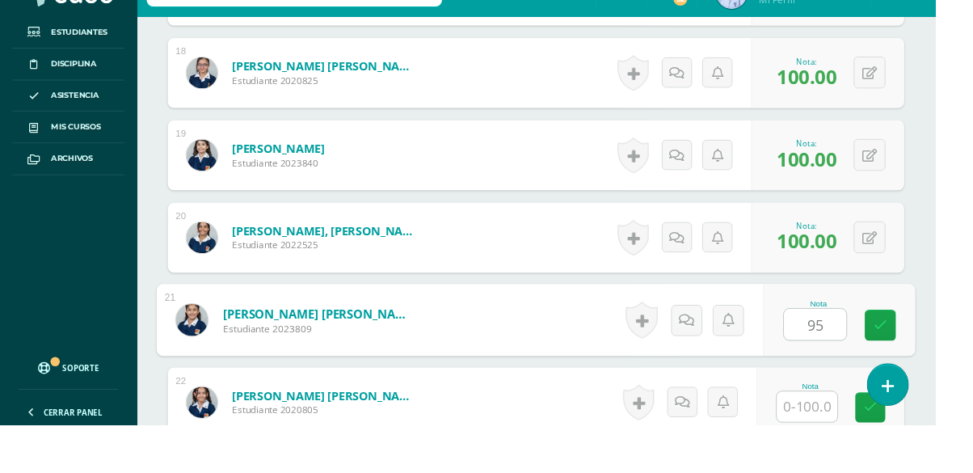
type input "95"
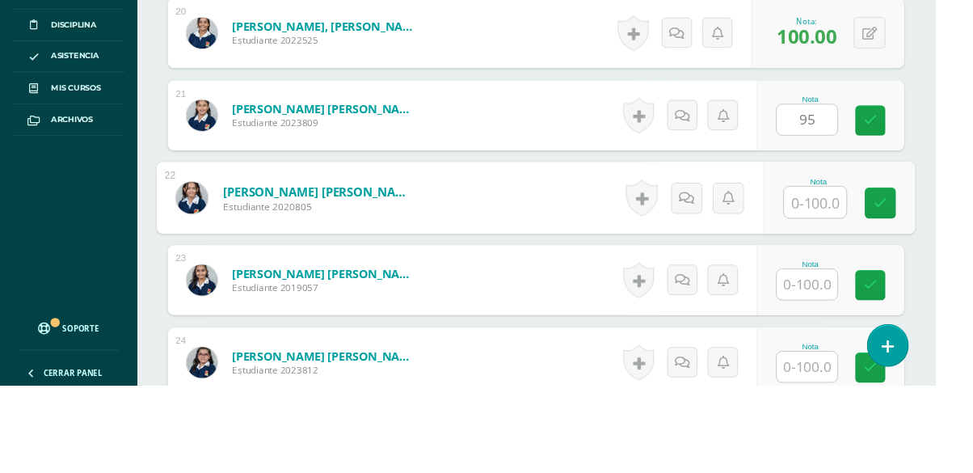
scroll to position [2120, 0]
type input "100"
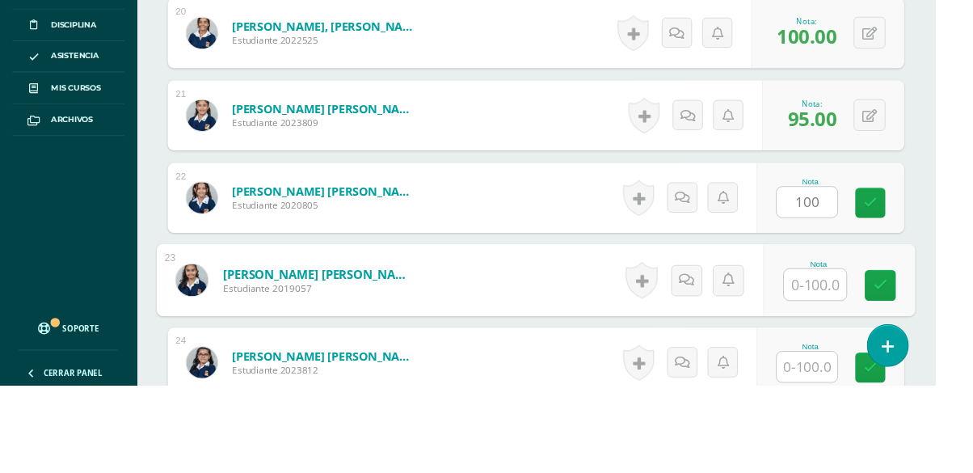
scroll to position [2121, 0]
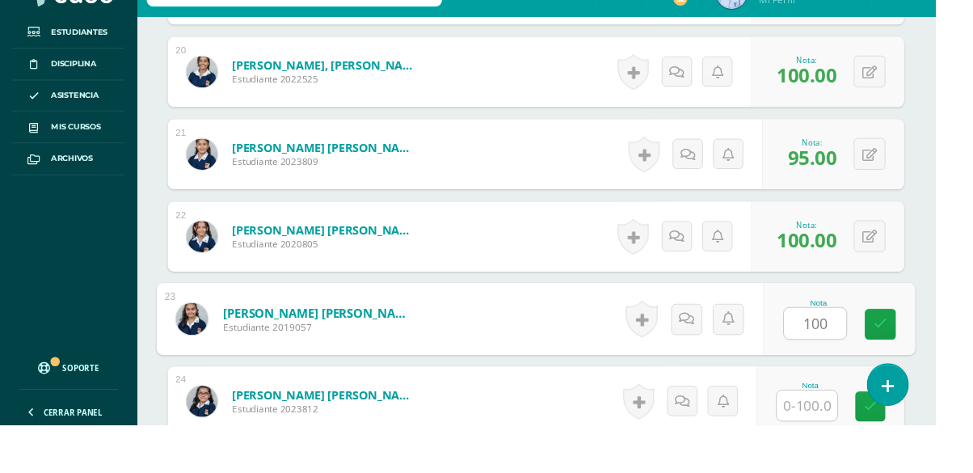
type input "100"
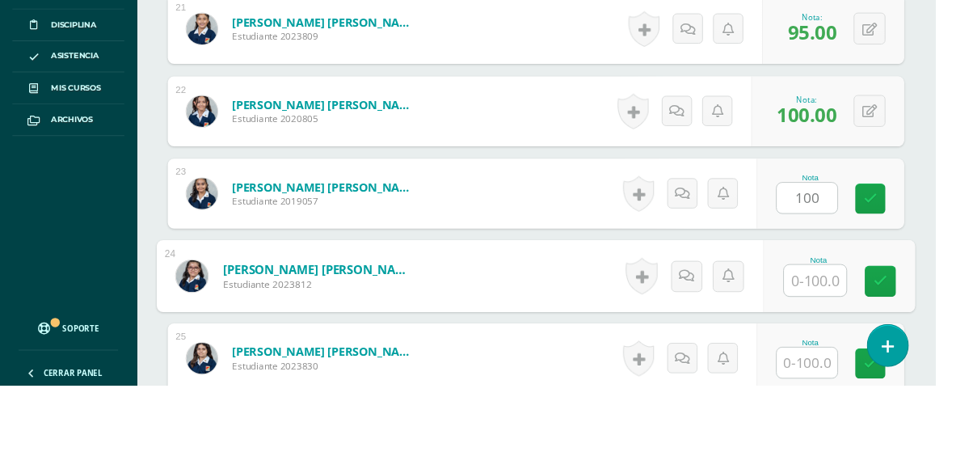
scroll to position [2291, 0]
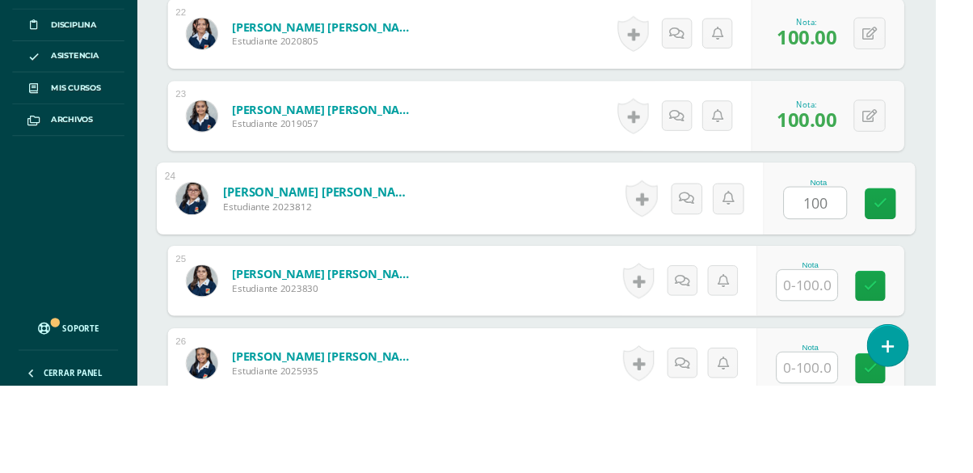
type input "100"
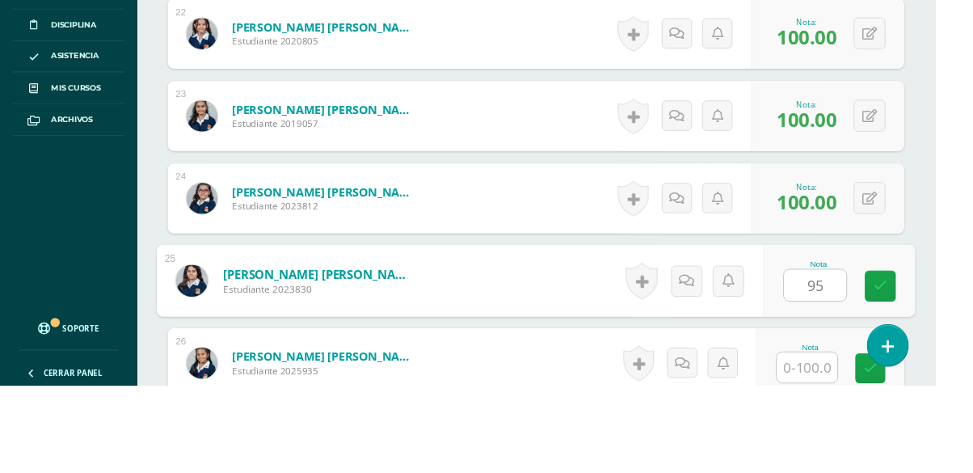
type input "95"
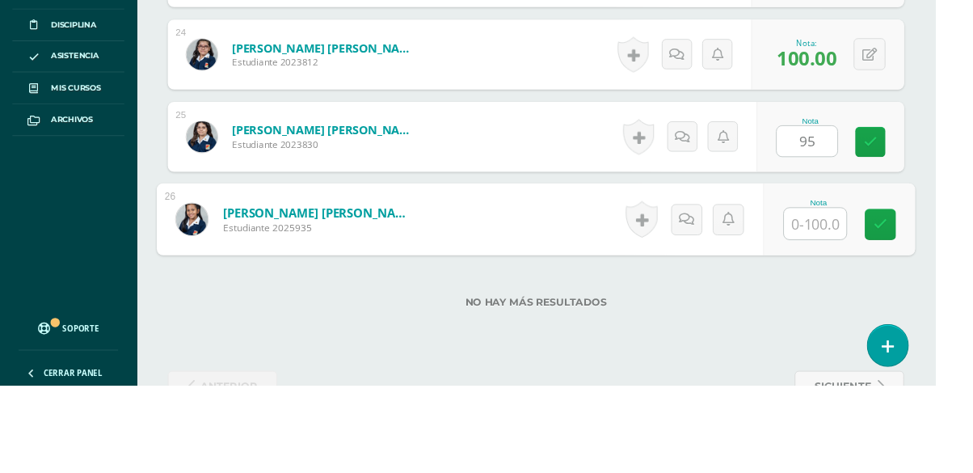
scroll to position [2463, 0]
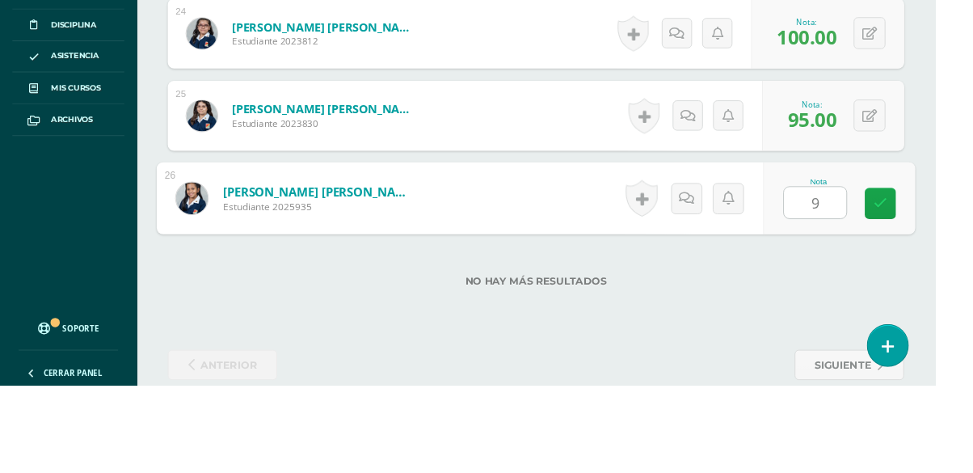
type input "97"
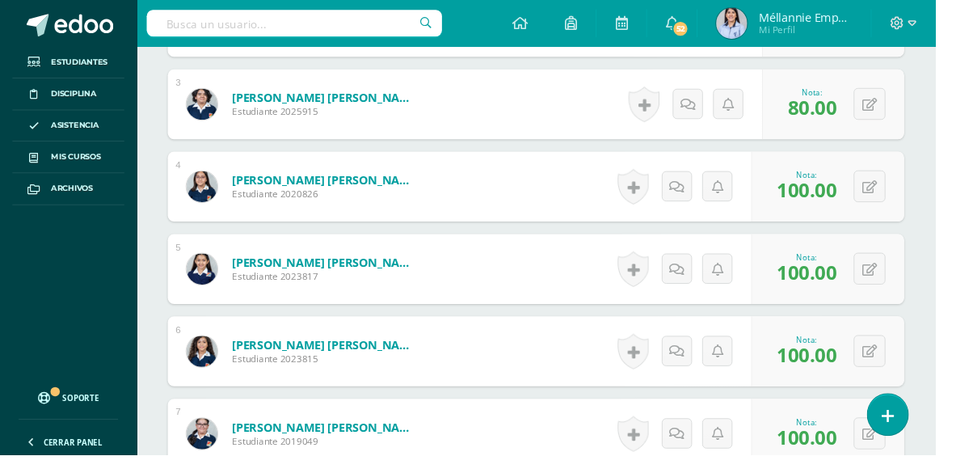
scroll to position [0, 0]
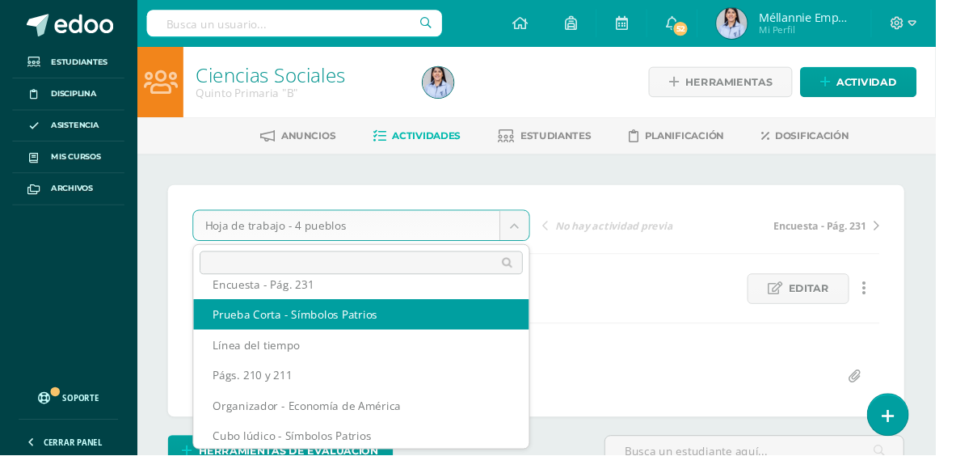
scroll to position [58, 0]
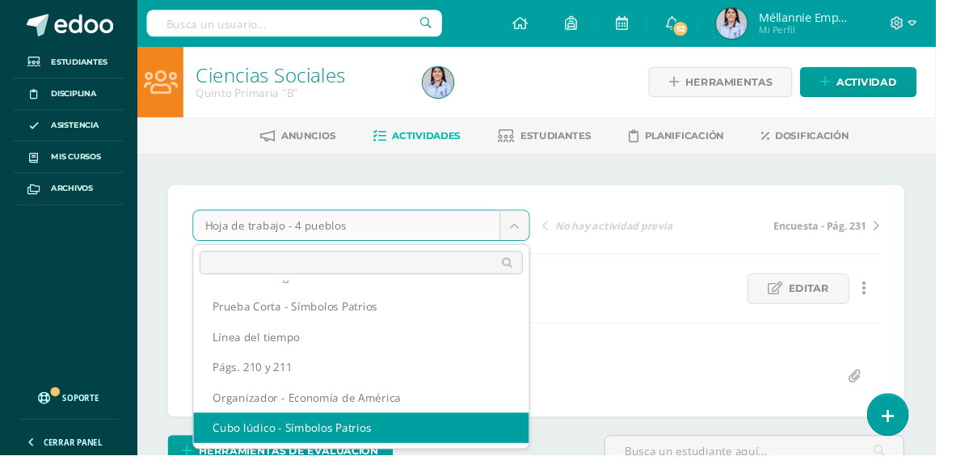
select select "/dashboard/teacher/grade-activity/129858/"
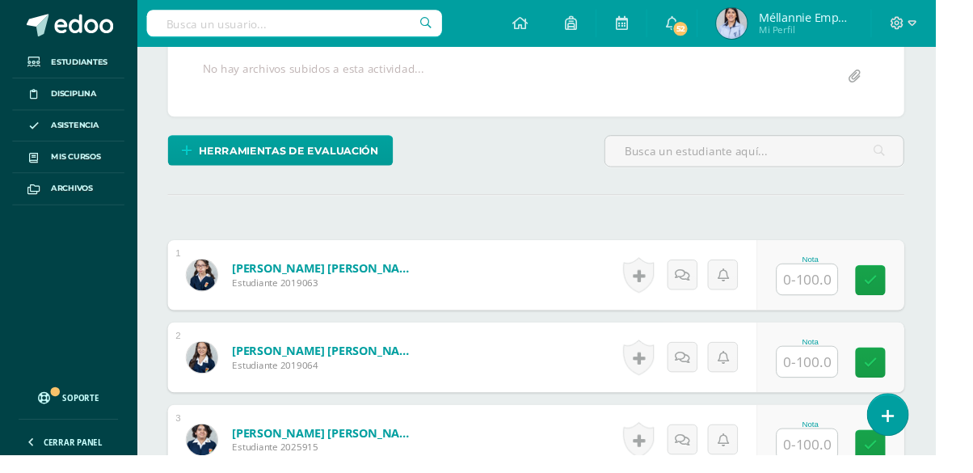
scroll to position [331, 0]
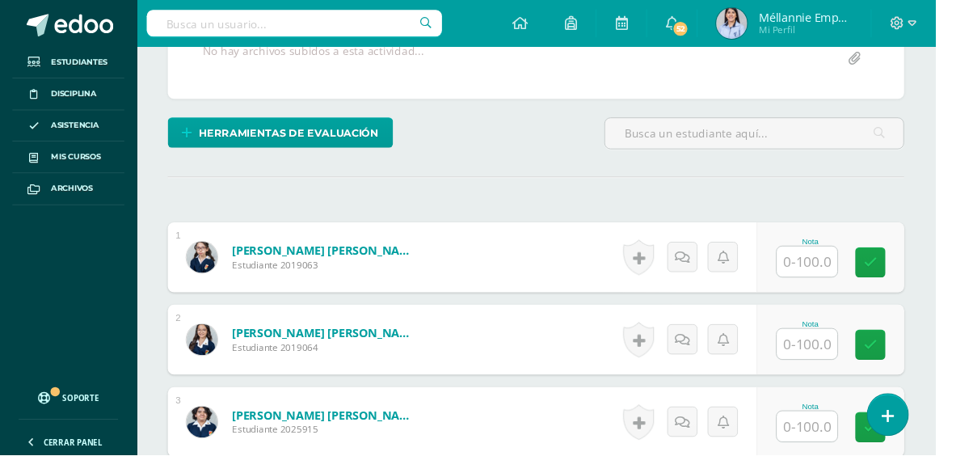
click at [845, 272] on input "text" at bounding box center [839, 272] width 63 height 32
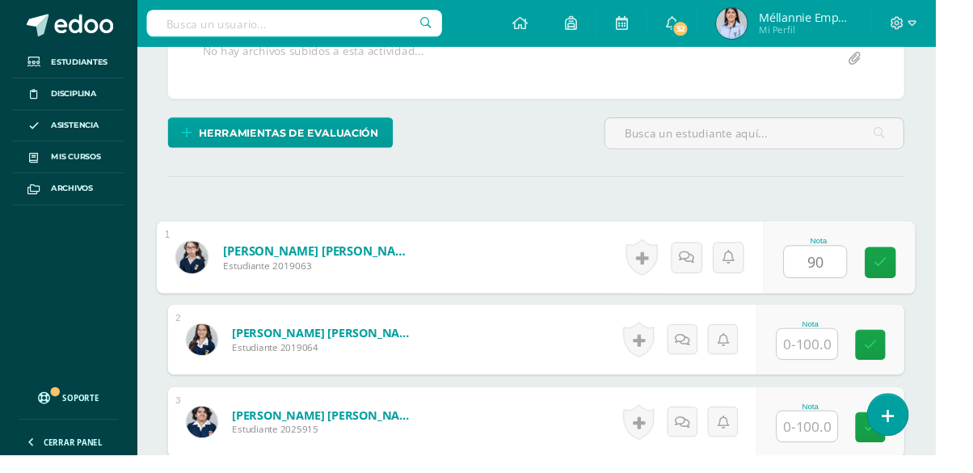
type input "90"
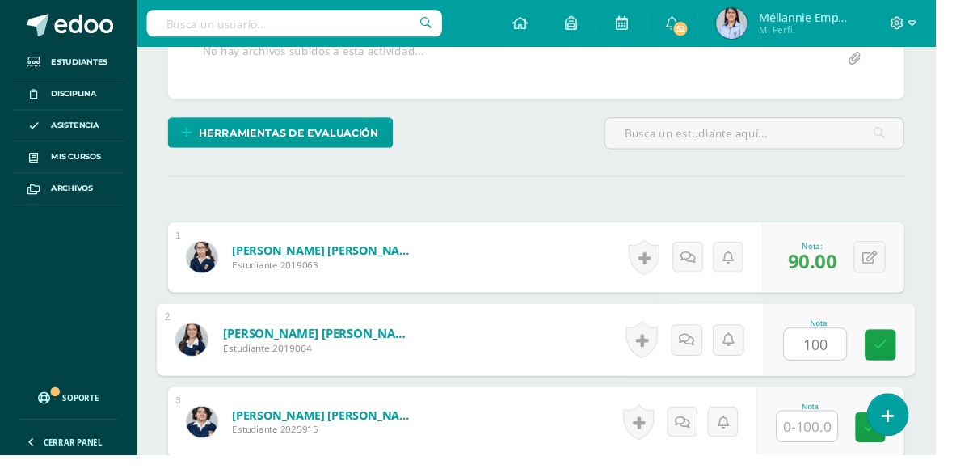
type input "100"
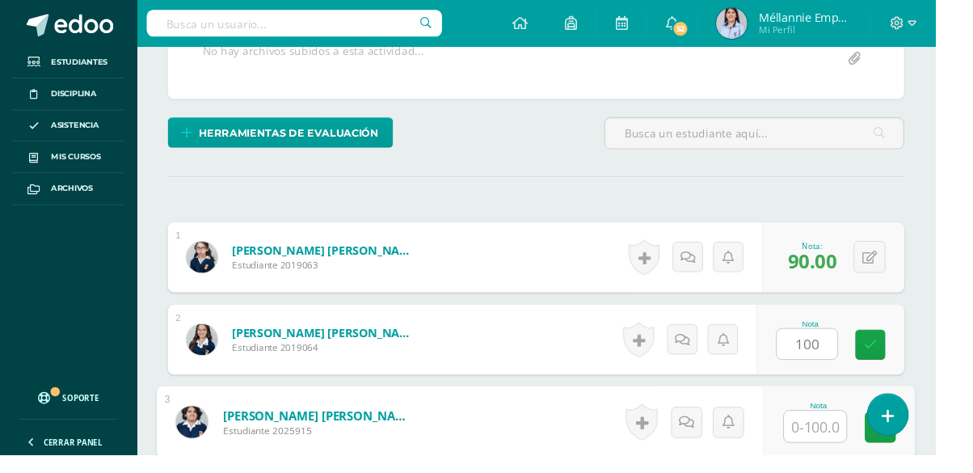
scroll to position [492, 0]
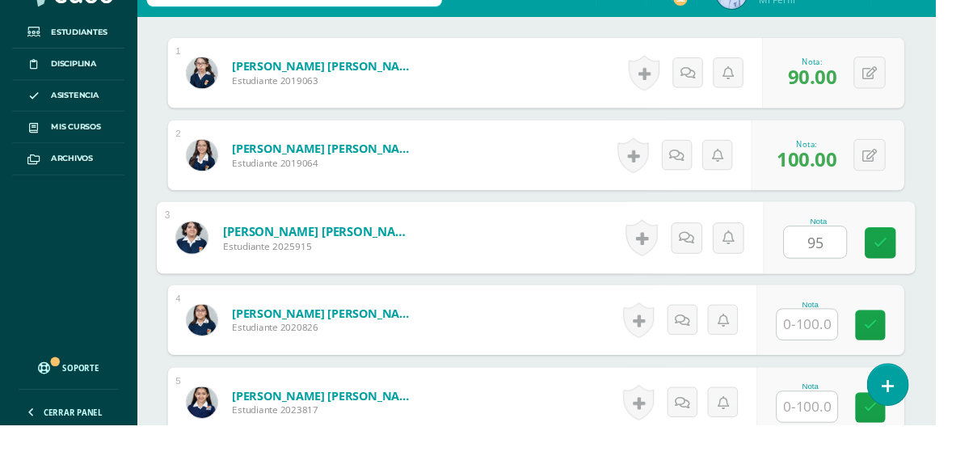
type input "95"
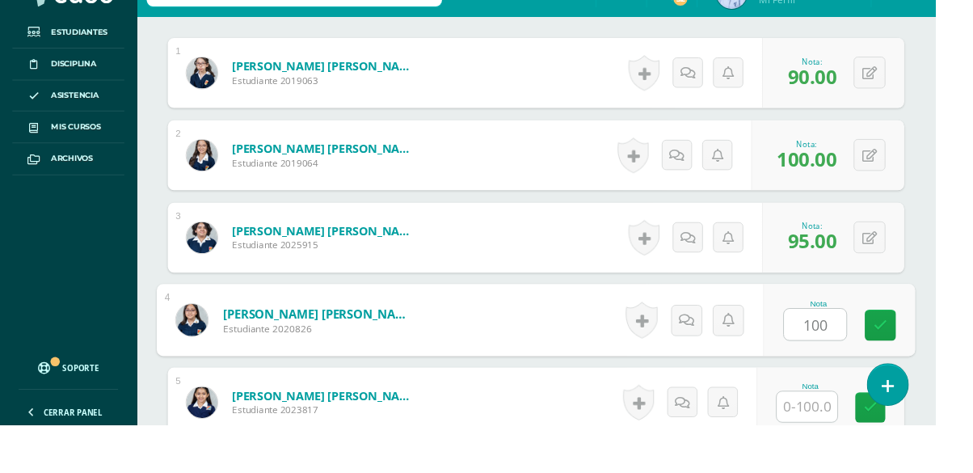
type input "100"
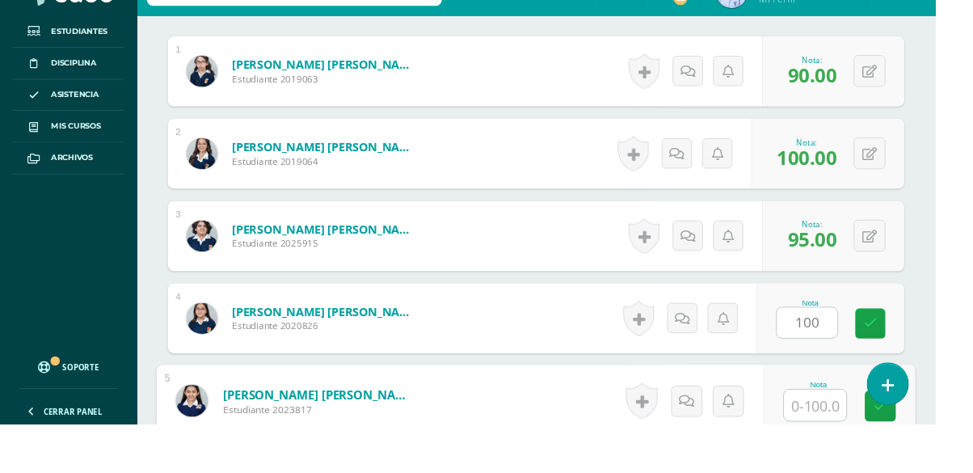
scroll to position [663, 0]
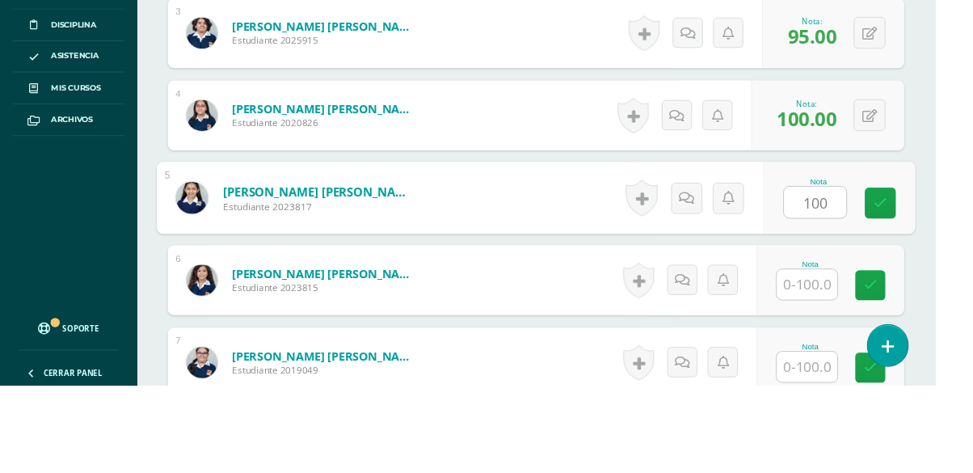
type input "100"
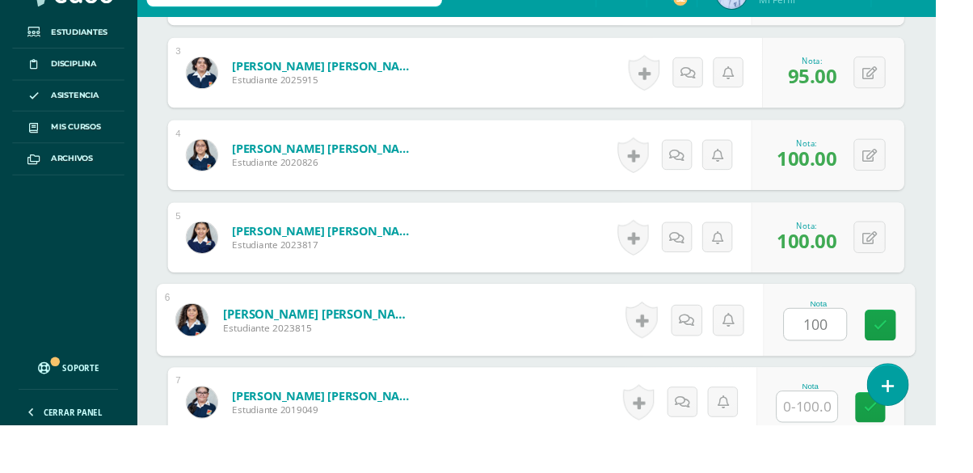
type input "100"
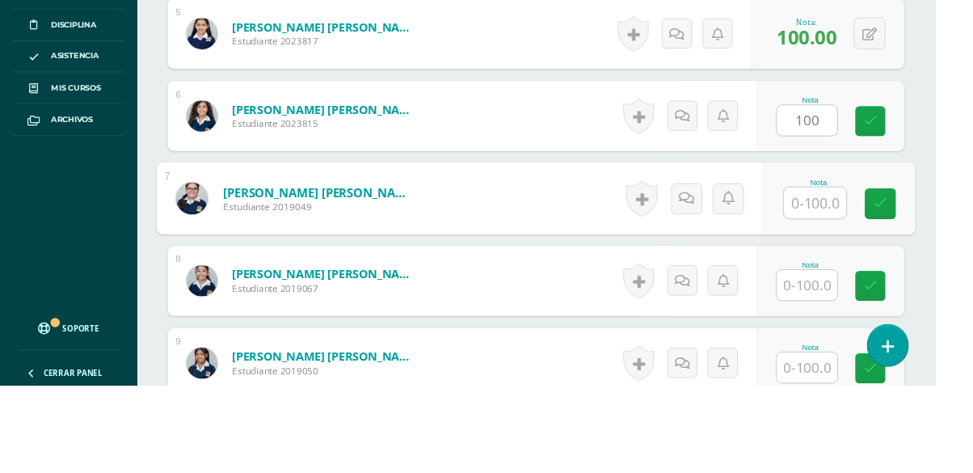
scroll to position [834, 0]
type input "100"
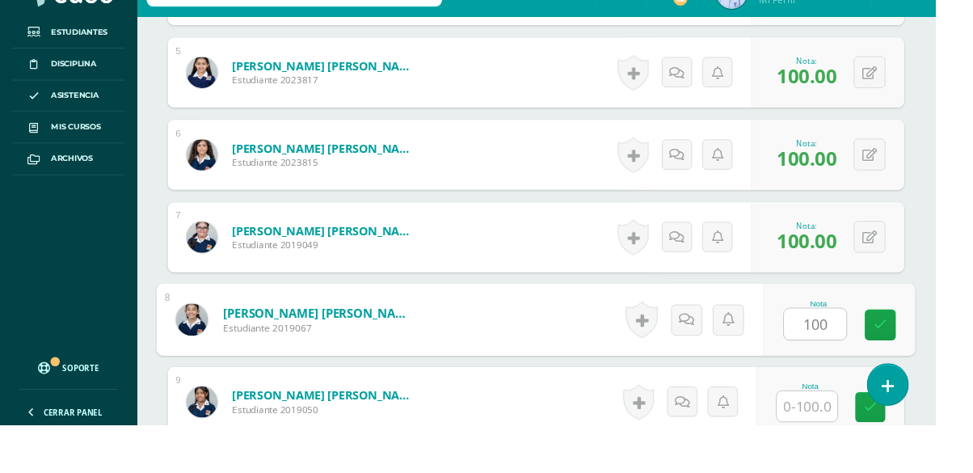
type input "100"
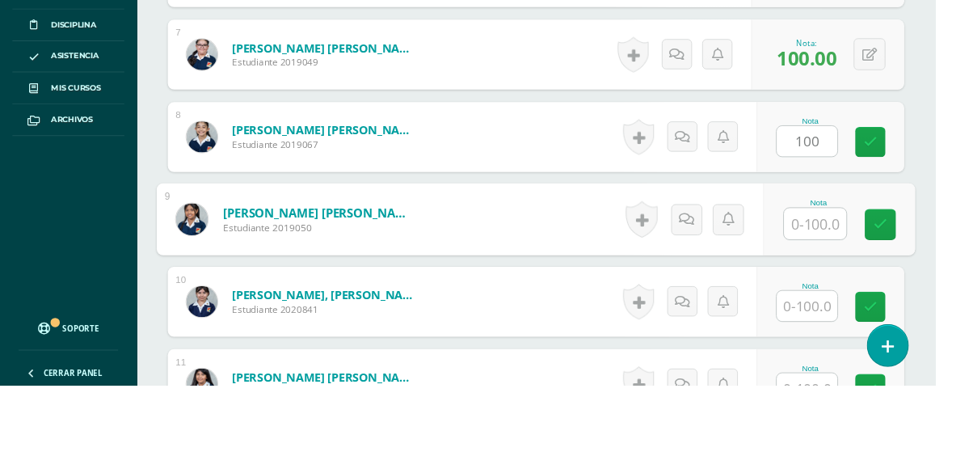
scroll to position [1006, 0]
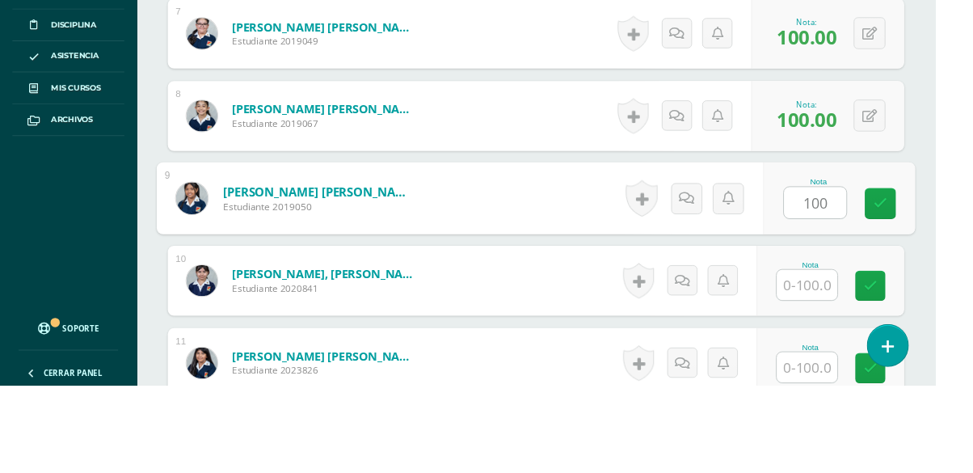
type input "100"
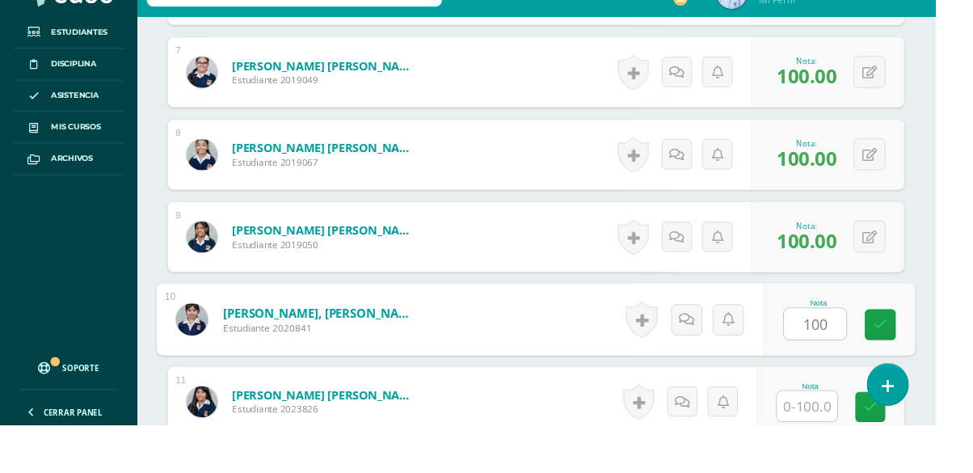
type input "100"
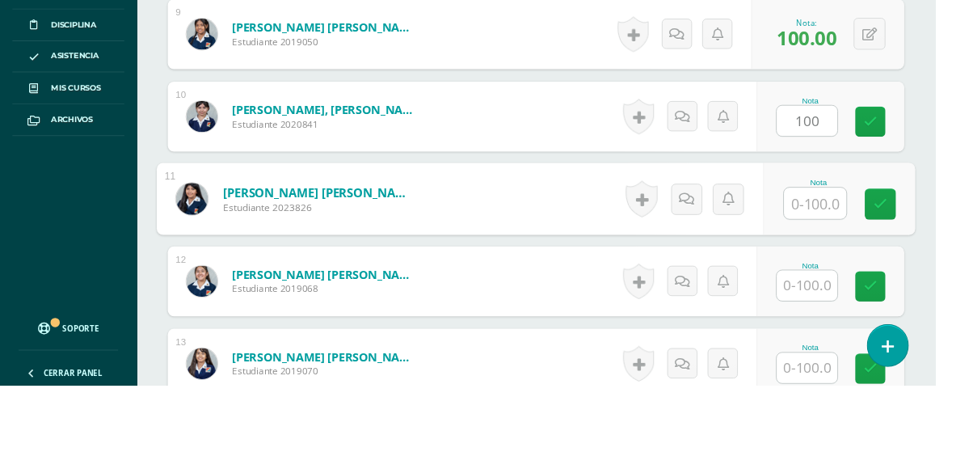
scroll to position [1176, 0]
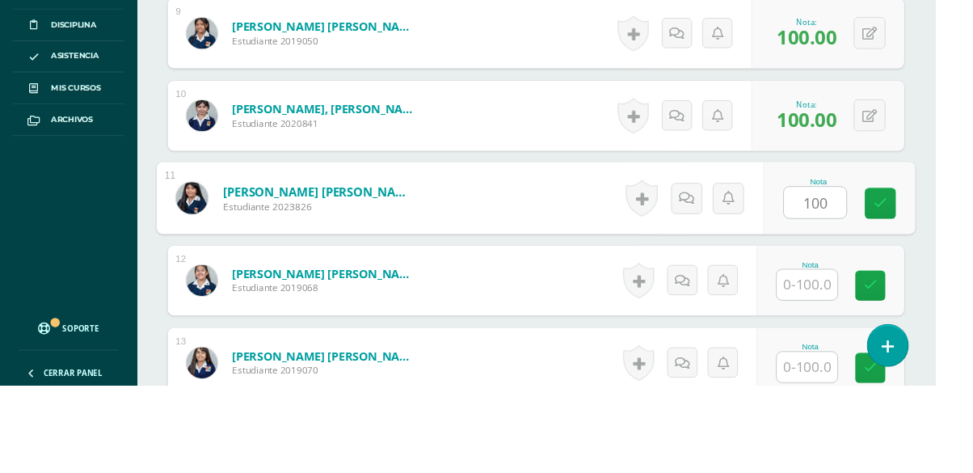
type input "100"
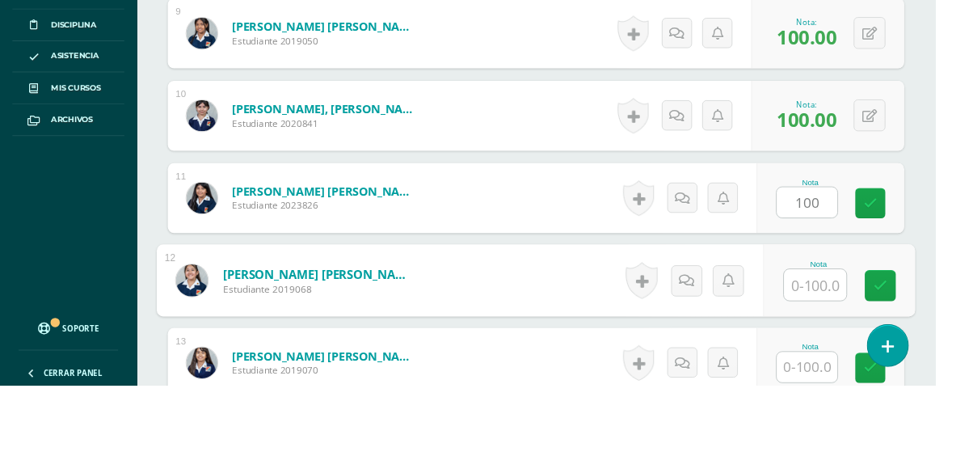
scroll to position [1177, 0]
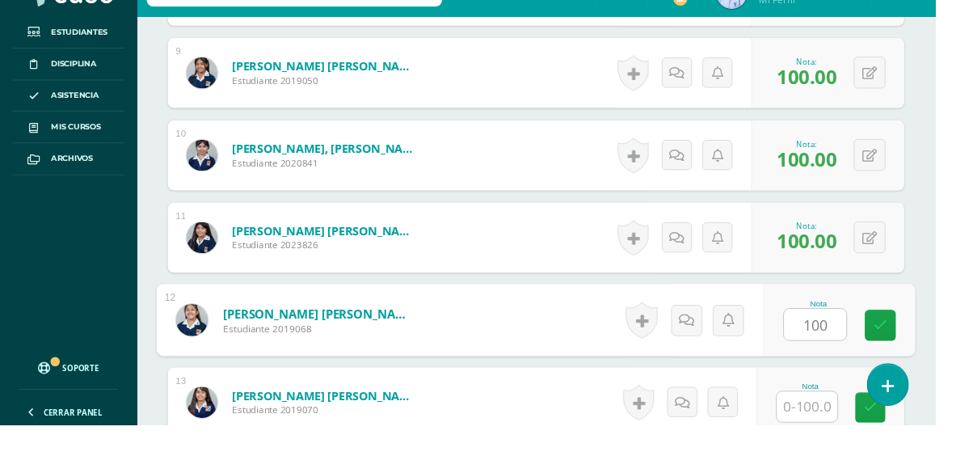
type input "100"
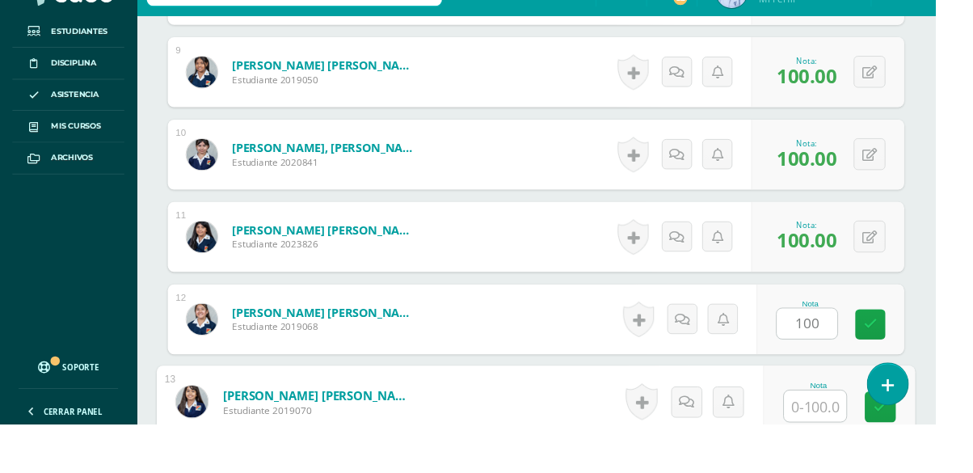
scroll to position [1348, 0]
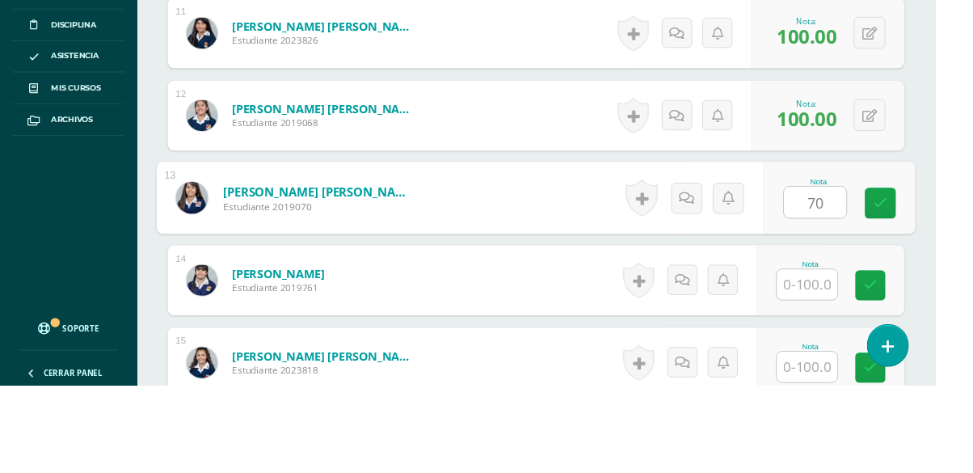
type input "70"
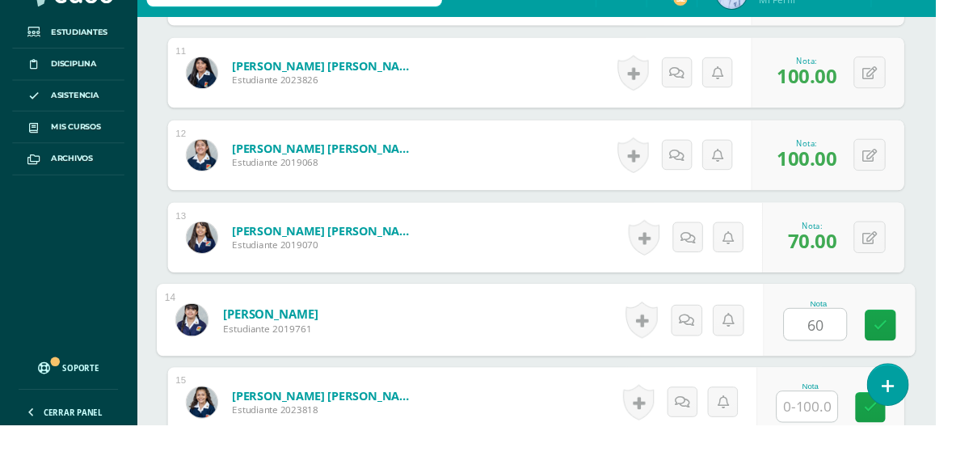
type input "60"
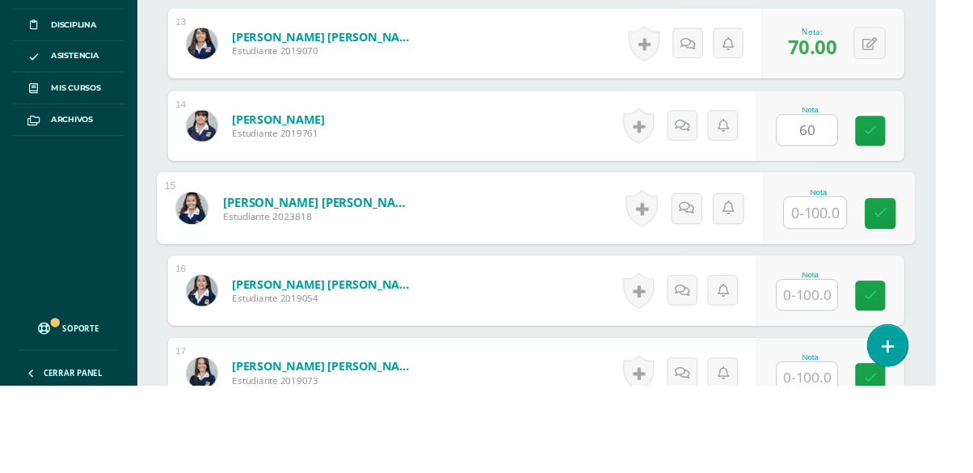
scroll to position [1520, 0]
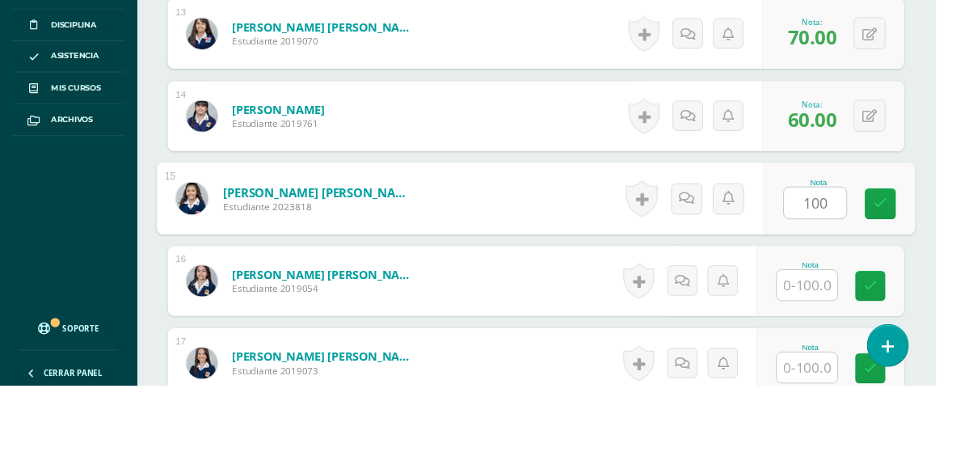
type input "100"
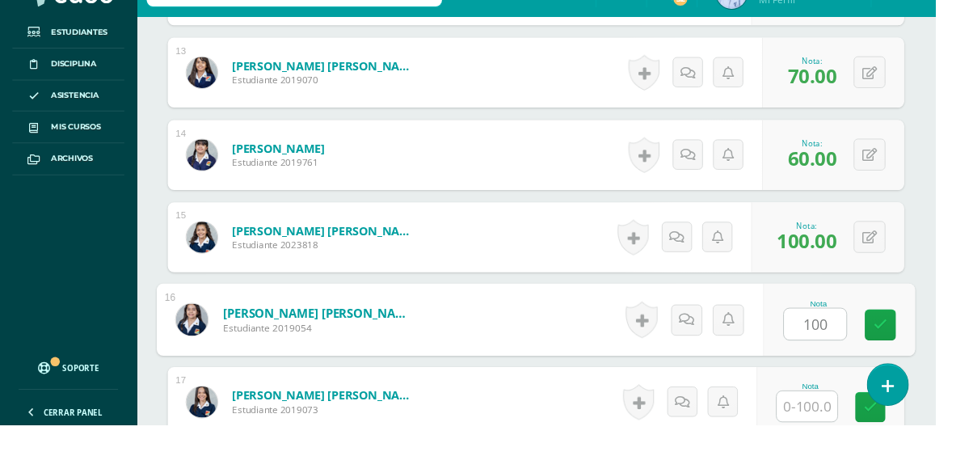
type input "100"
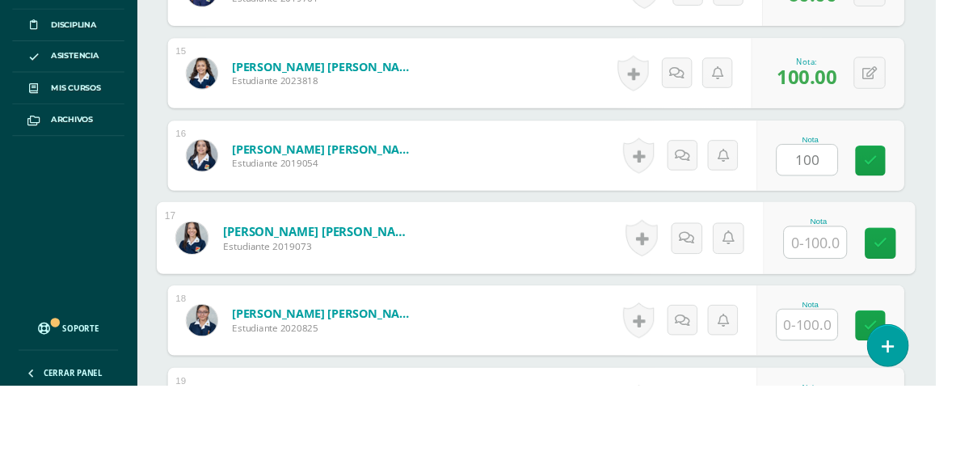
scroll to position [1691, 0]
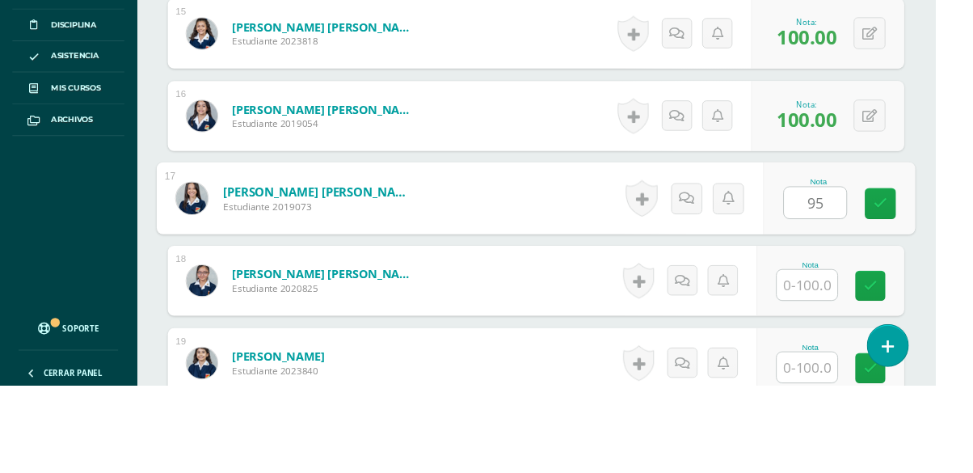
type input "95"
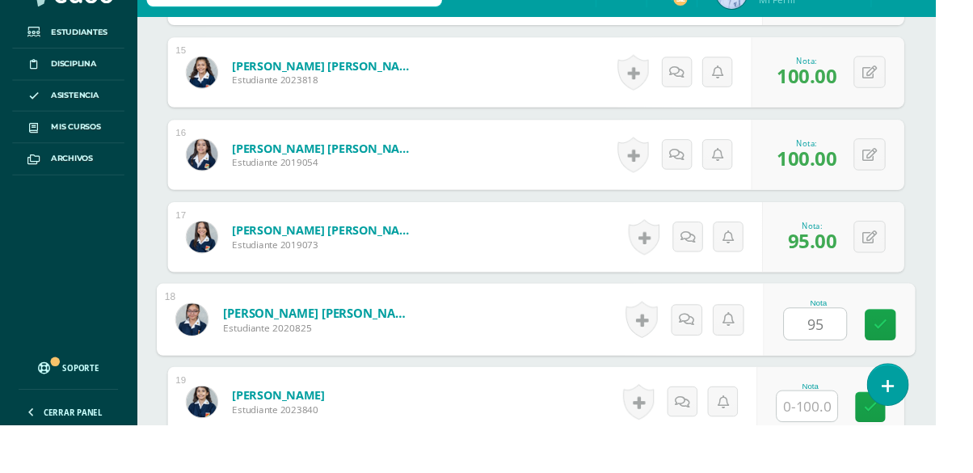
type input "95"
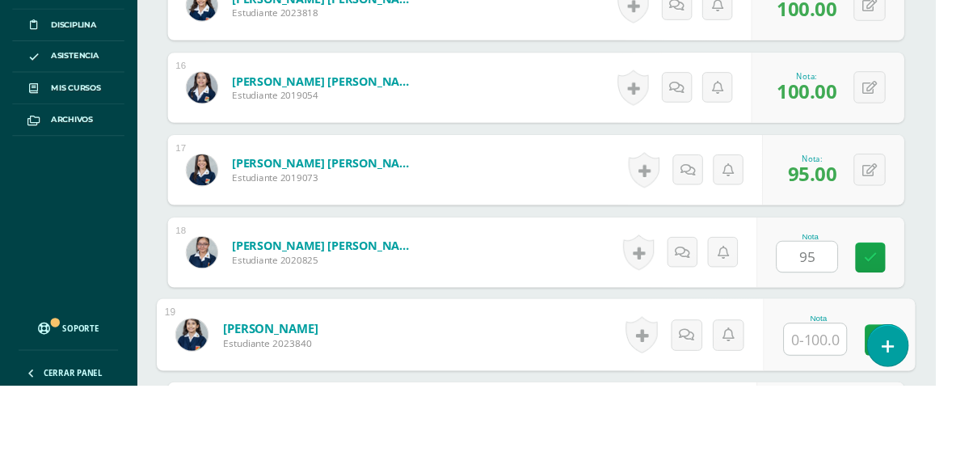
scroll to position [1862, 0]
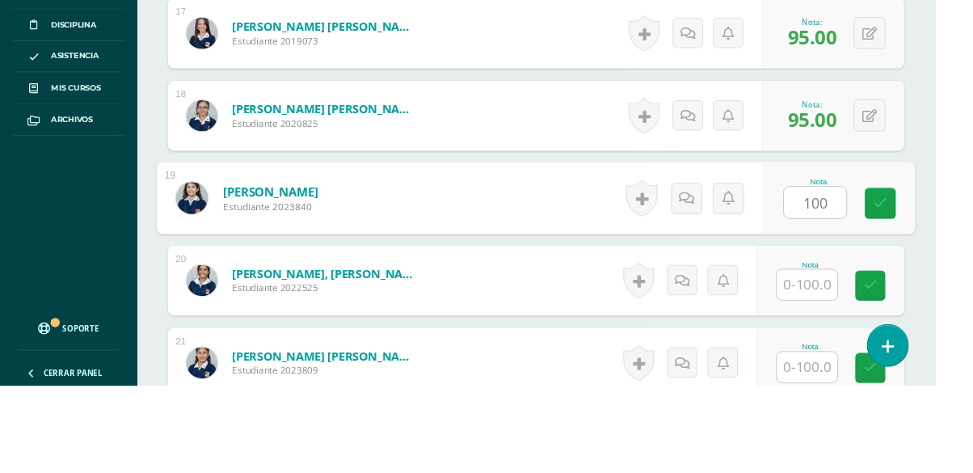
type input "100"
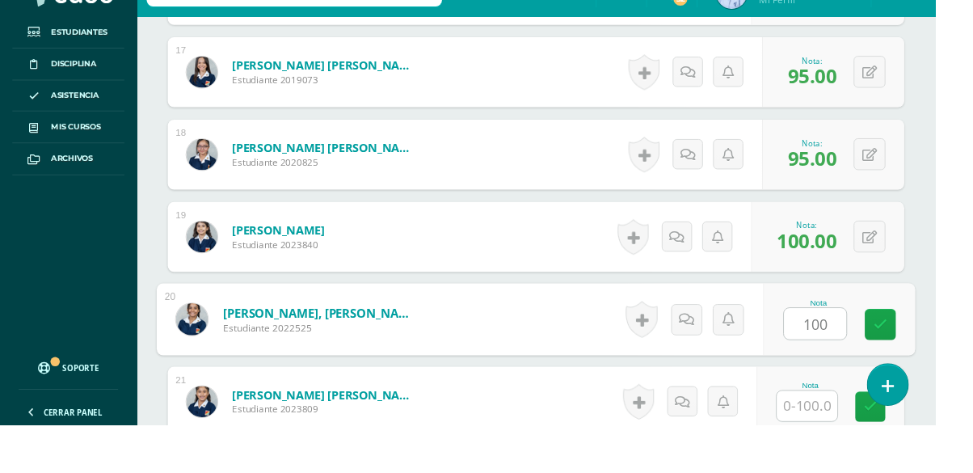
type input "100"
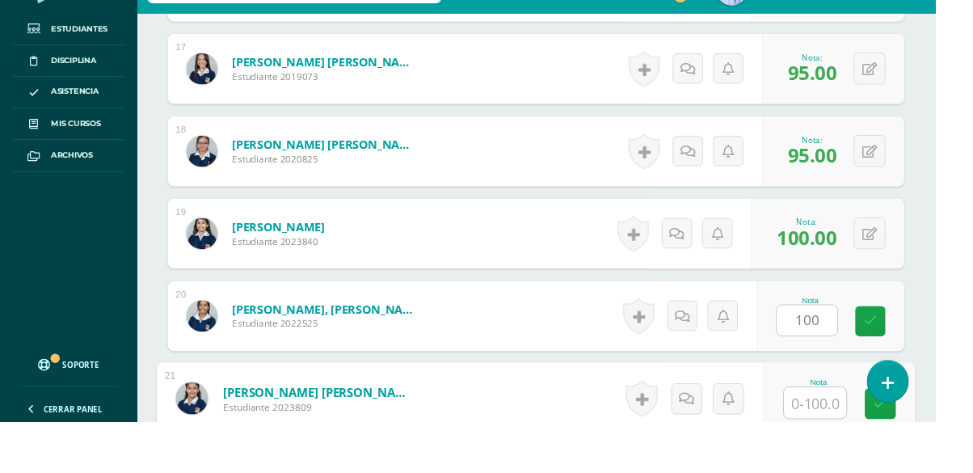
scroll to position [2034, 0]
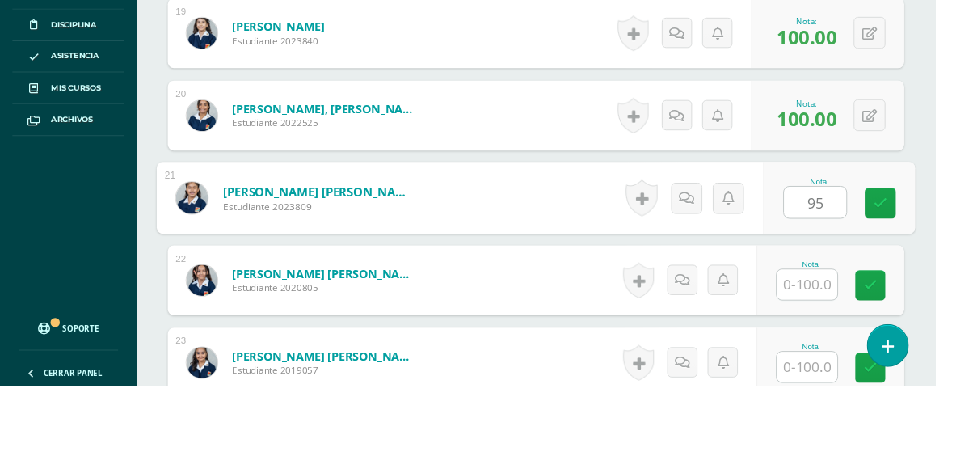
type input "95"
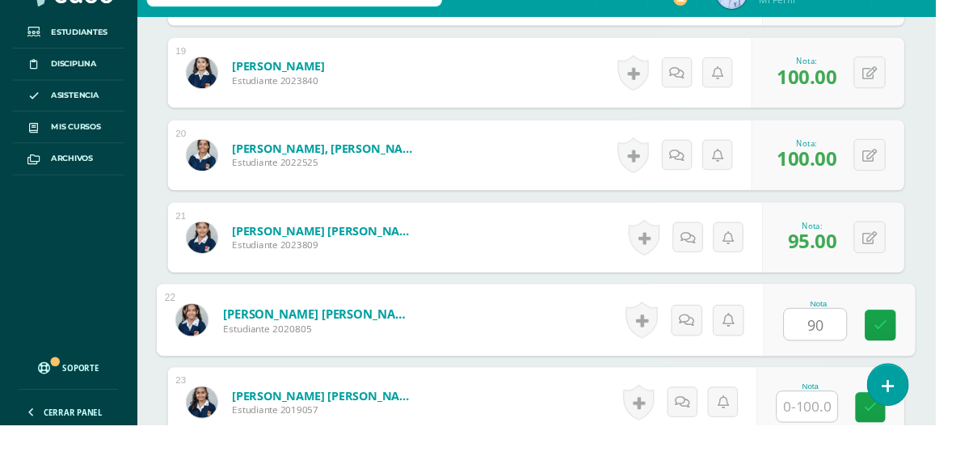
type input "90"
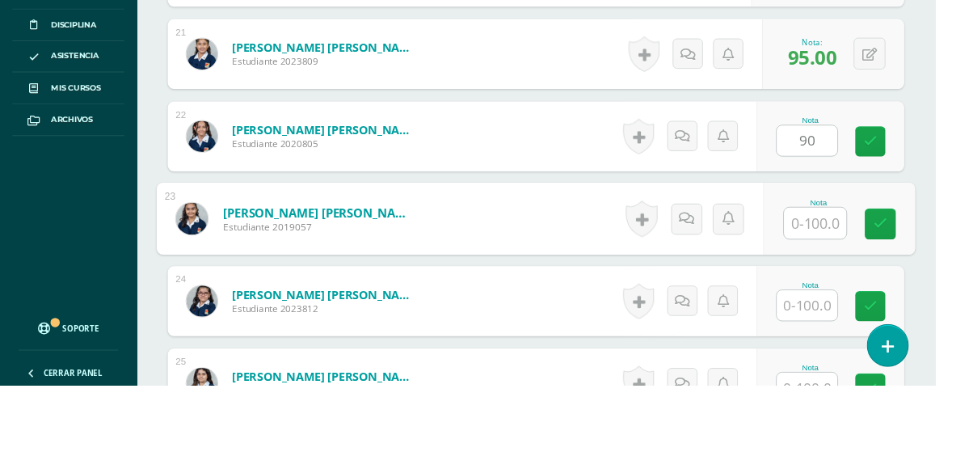
scroll to position [2205, 0]
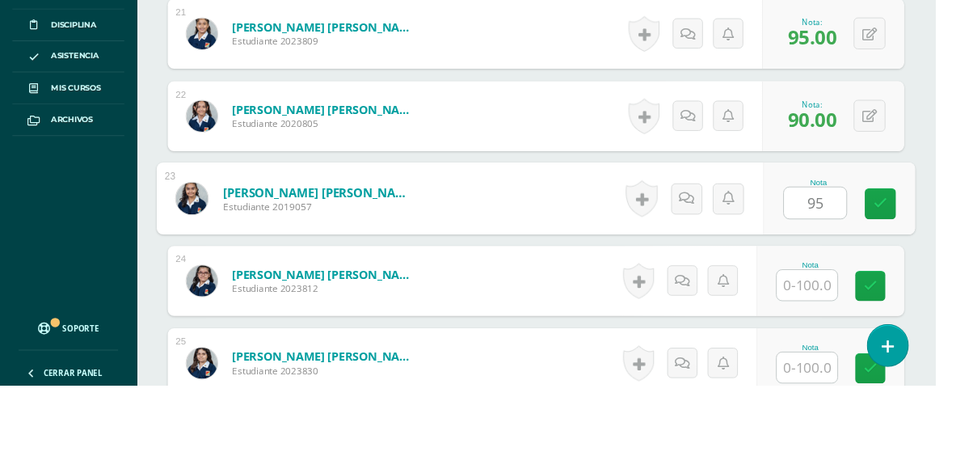
type input "95"
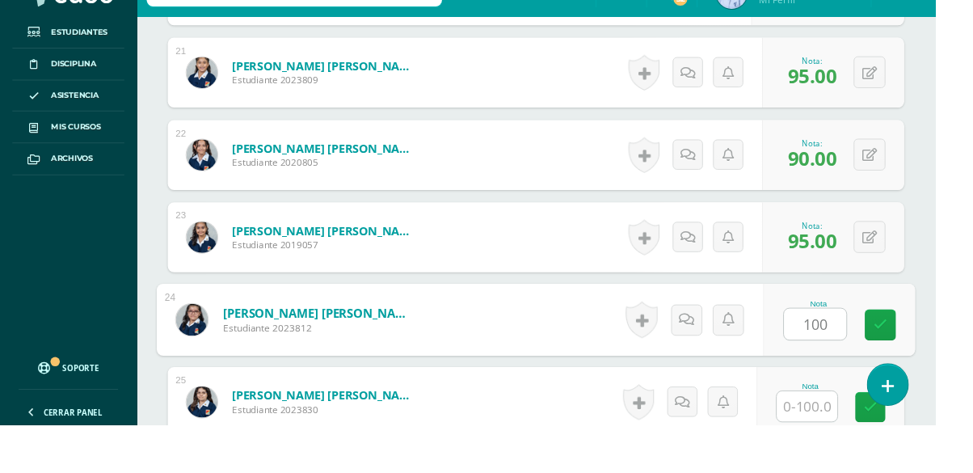
type input "100"
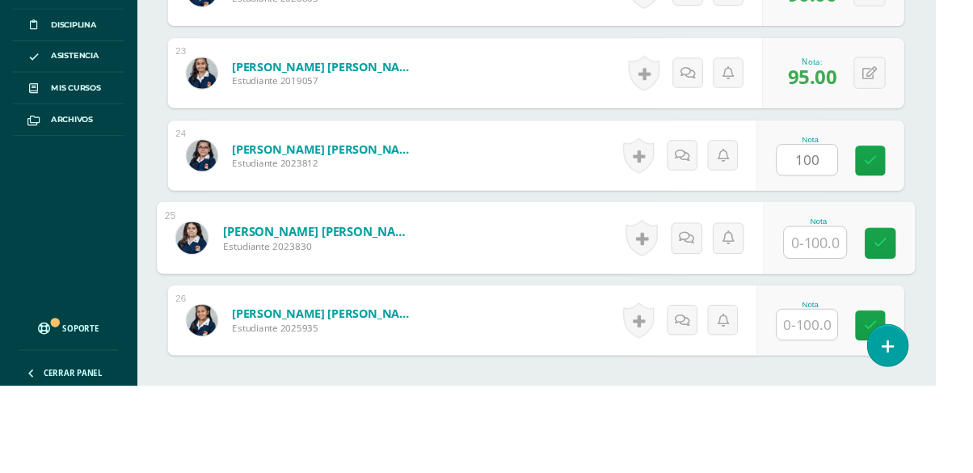
scroll to position [2377, 0]
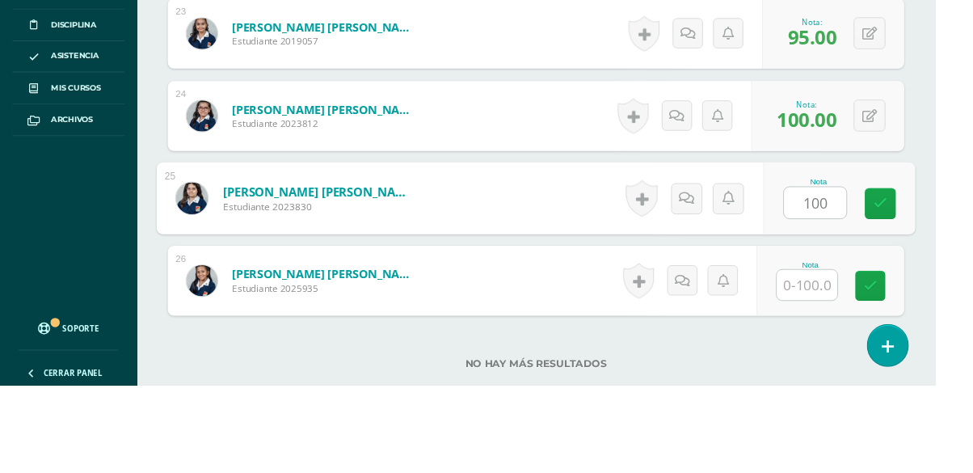
type input "100"
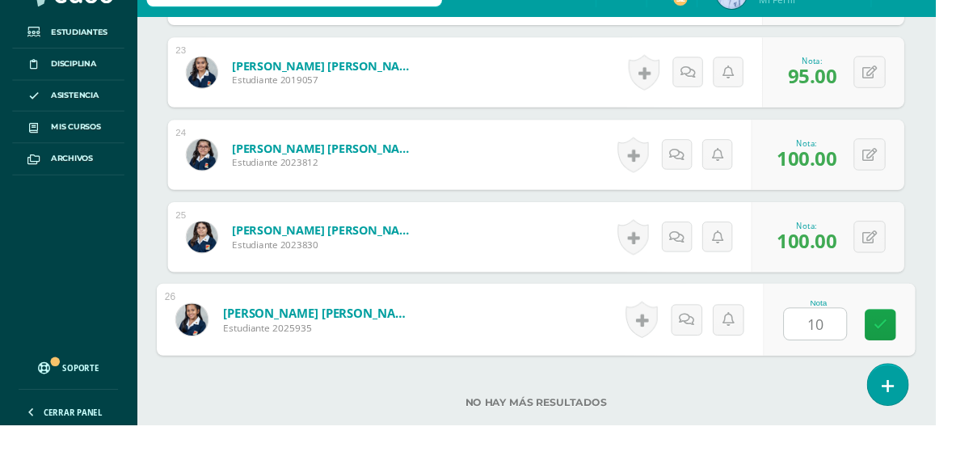
type input "100"
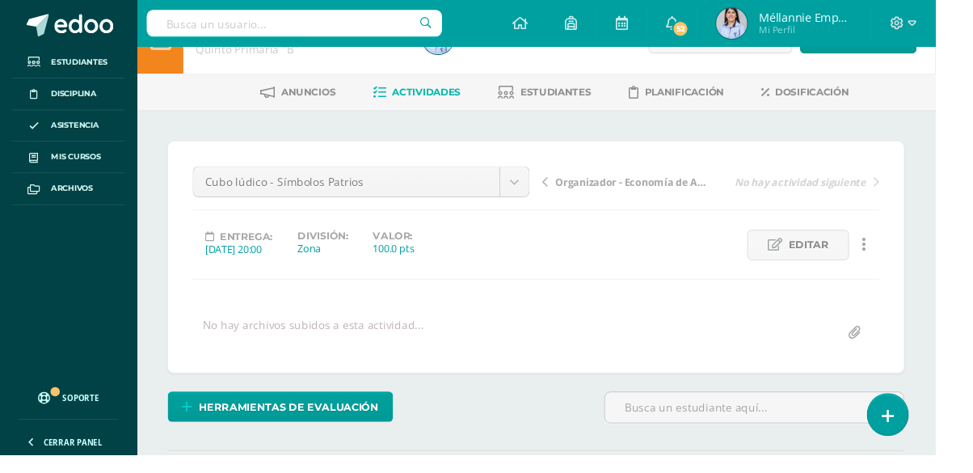
scroll to position [0, 0]
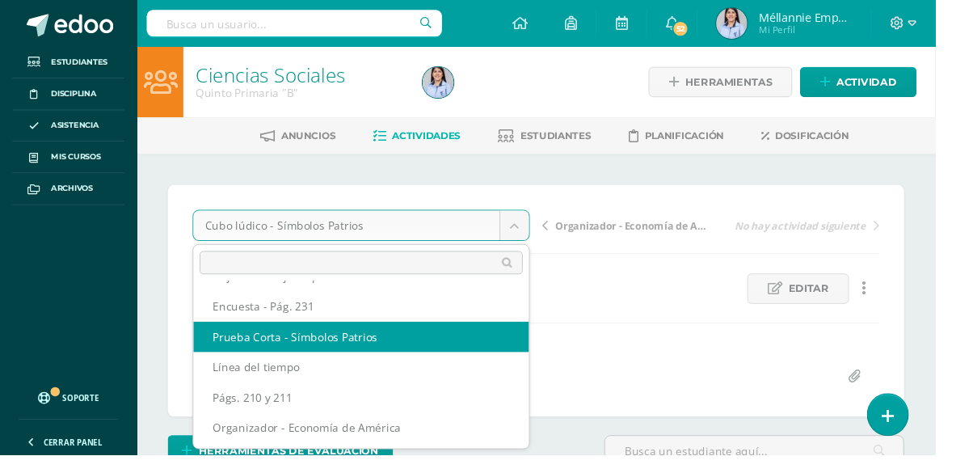
scroll to position [58, 0]
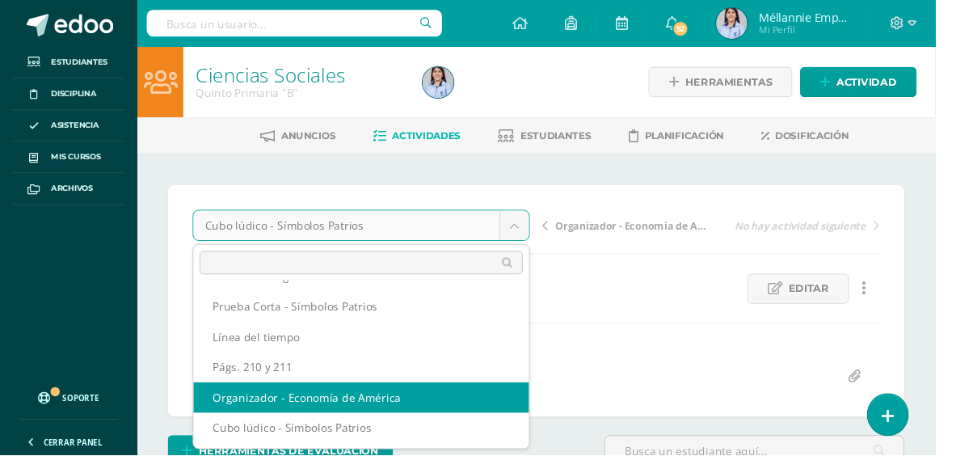
select select "/dashboard/teacher/grade-activity/129859/"
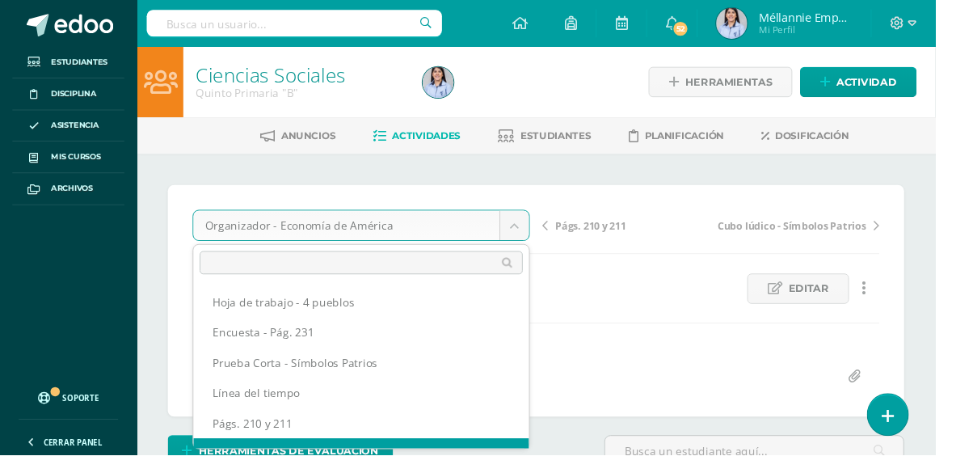
scroll to position [20, 0]
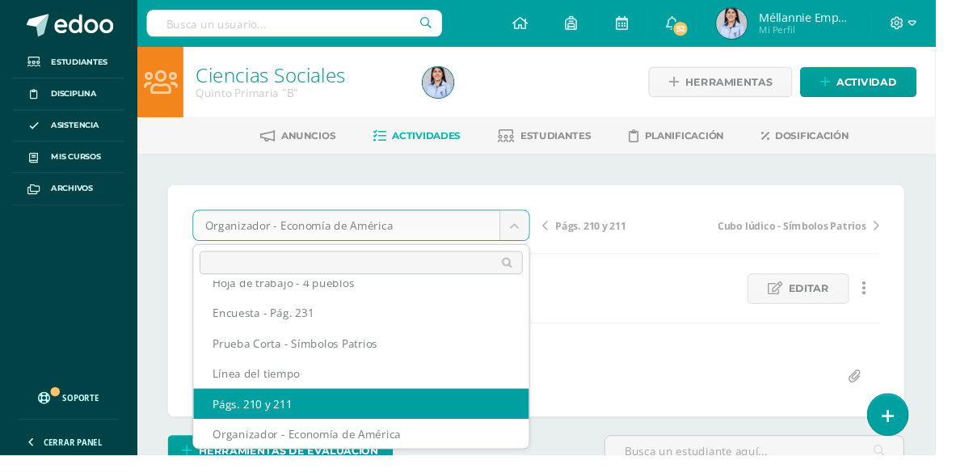
select select "/dashboard/teacher/grade-activity/129860/"
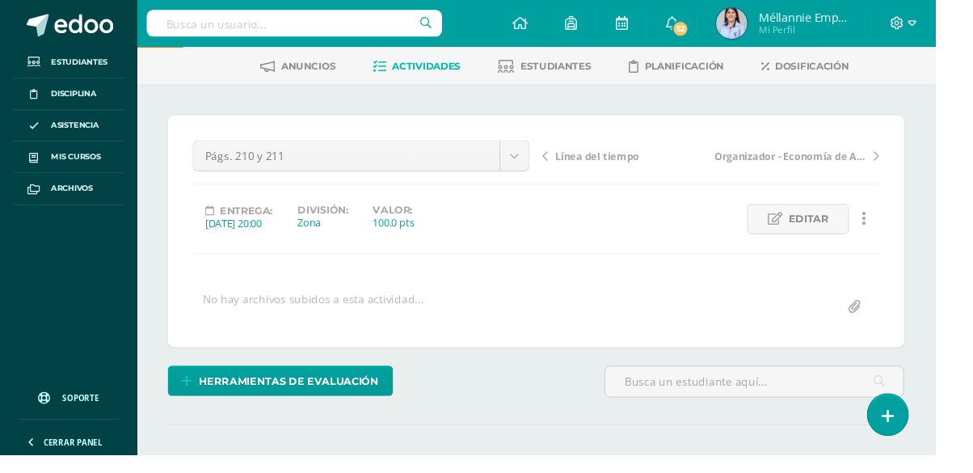
scroll to position [86, 0]
